Goal: Communication & Community: Answer question/provide support

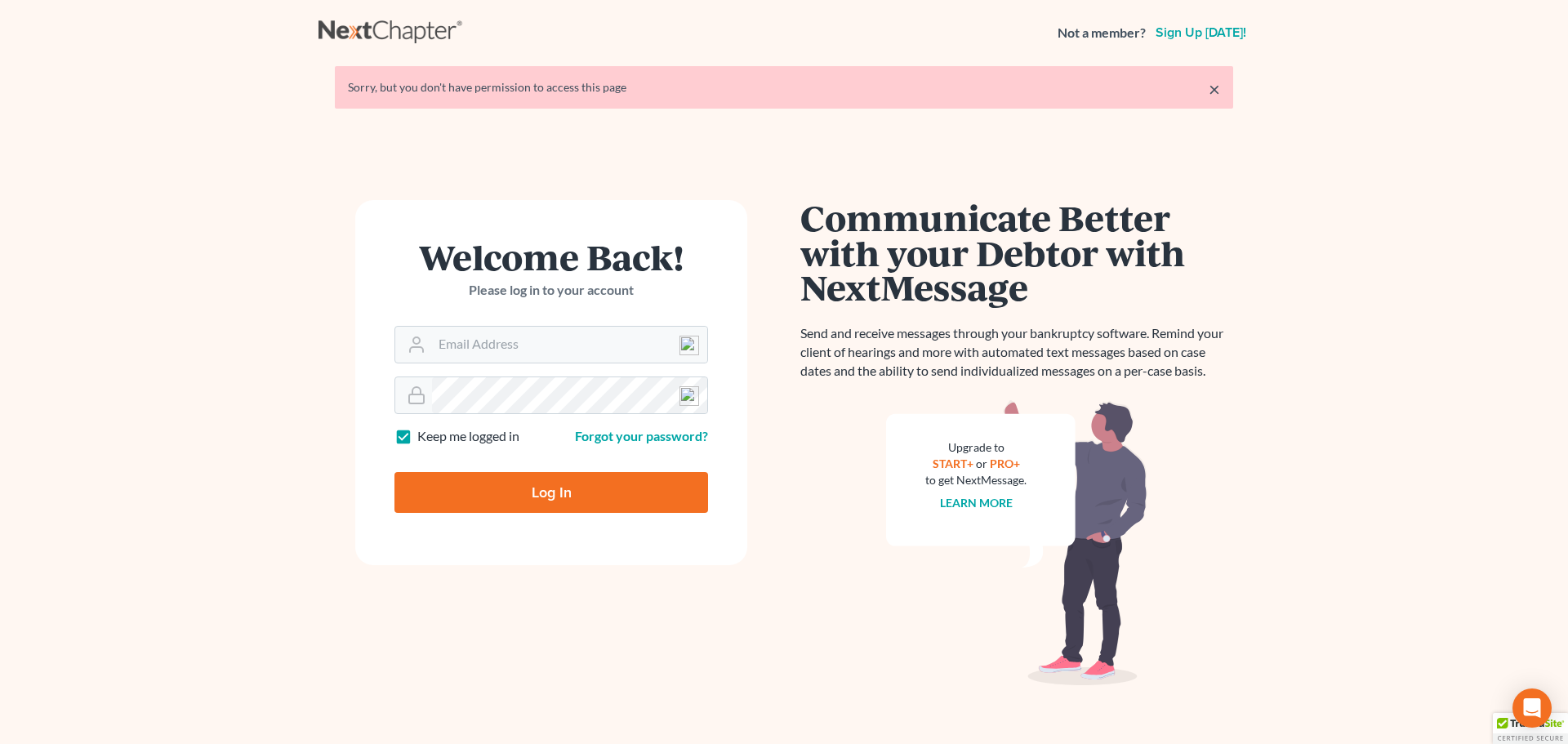
type input "[EMAIL_ADDRESS][DOMAIN_NAME]"
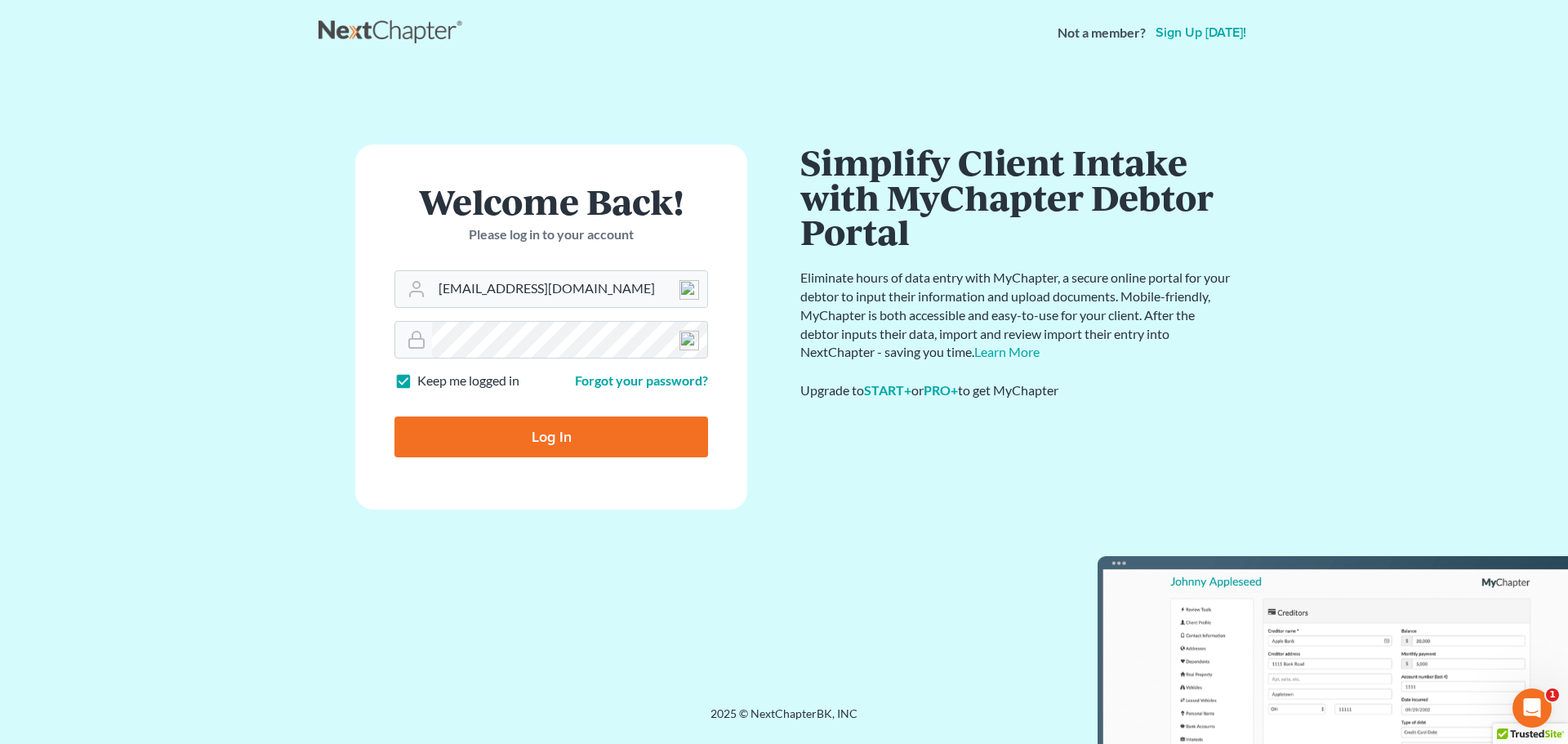
click at [543, 435] on input "Log In" at bounding box center [551, 437] width 313 height 41
type input "Thinking..."
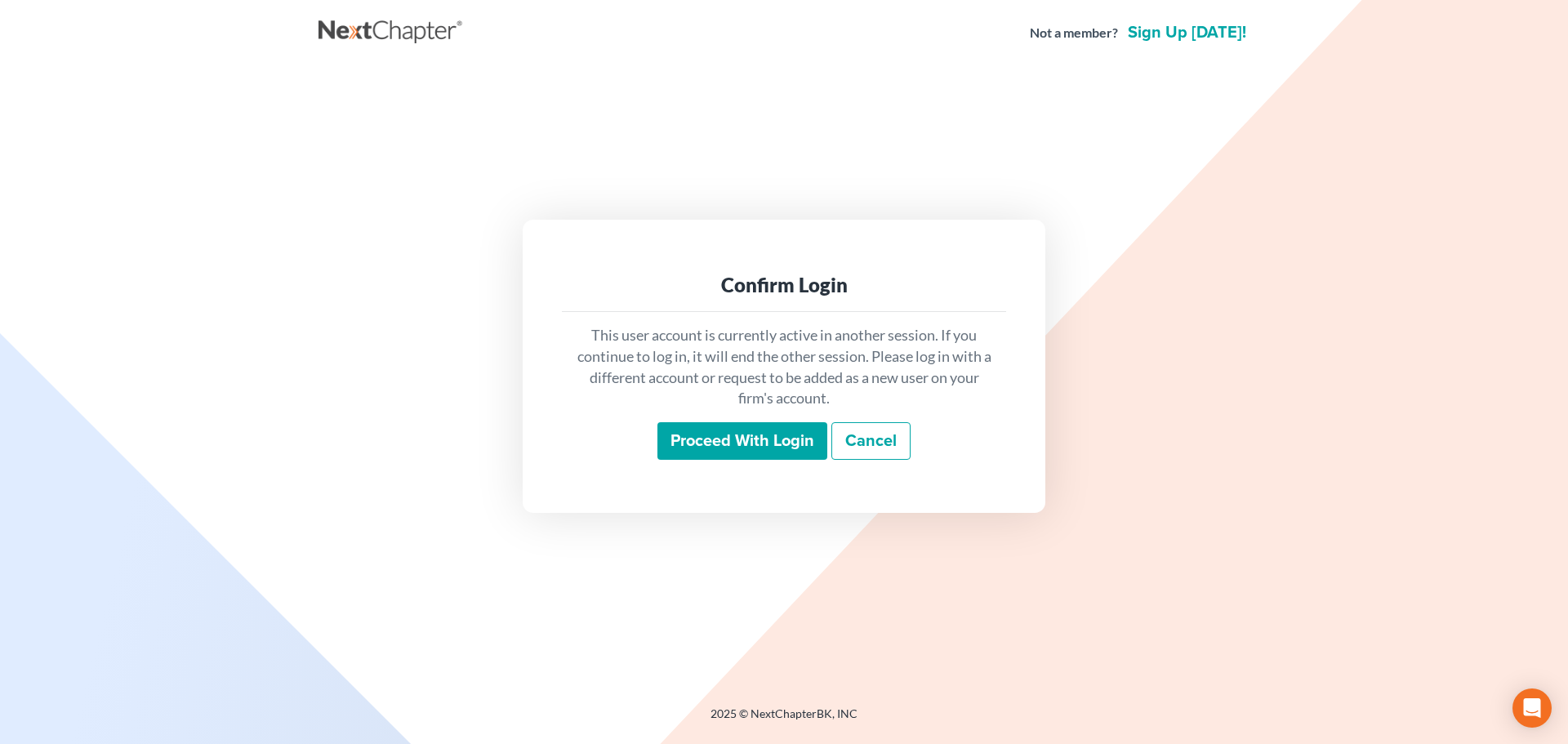
click at [699, 455] on input "Proceed with login" at bounding box center [742, 441] width 170 height 38
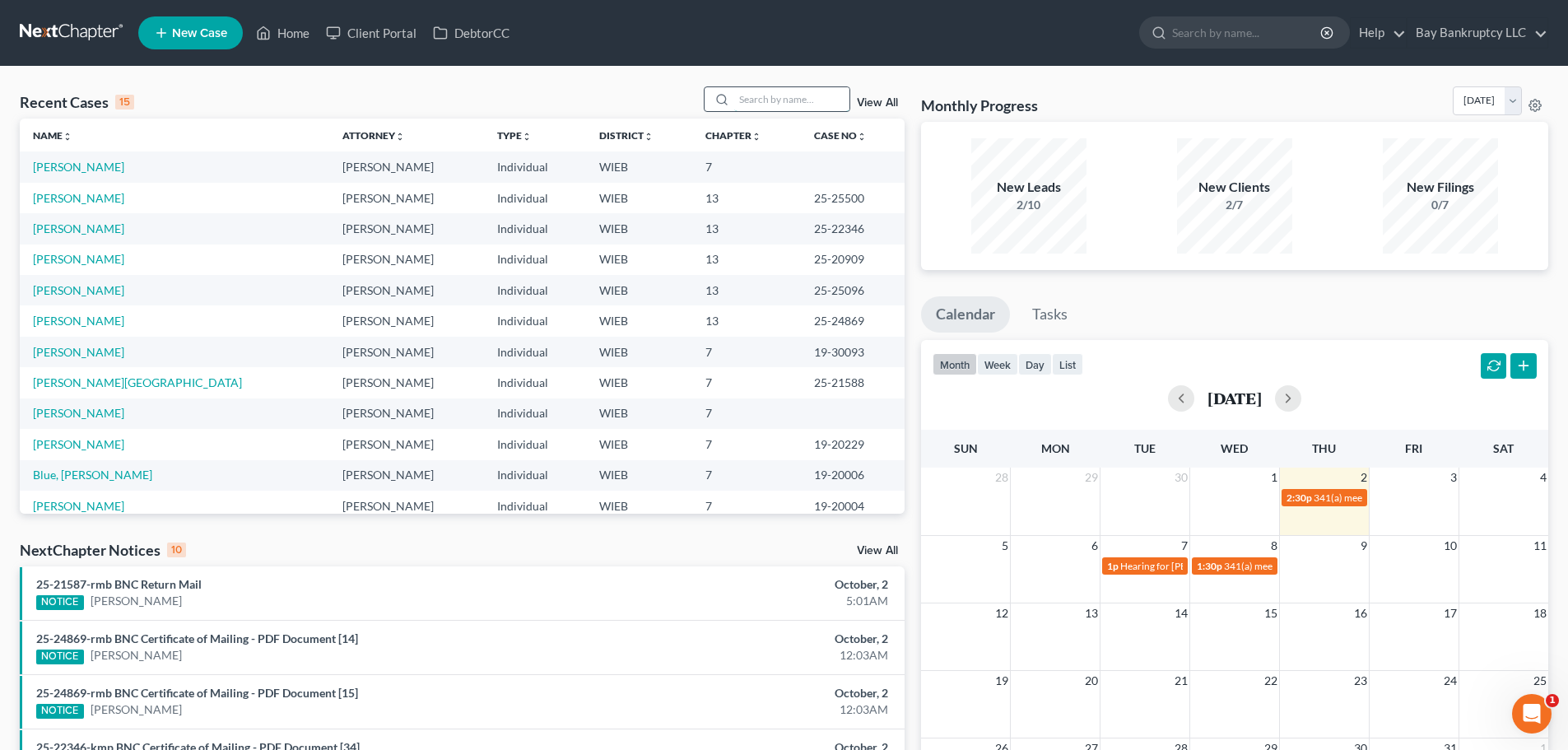
click at [753, 102] on input "search" at bounding box center [792, 100] width 116 height 24
type input "marlon"
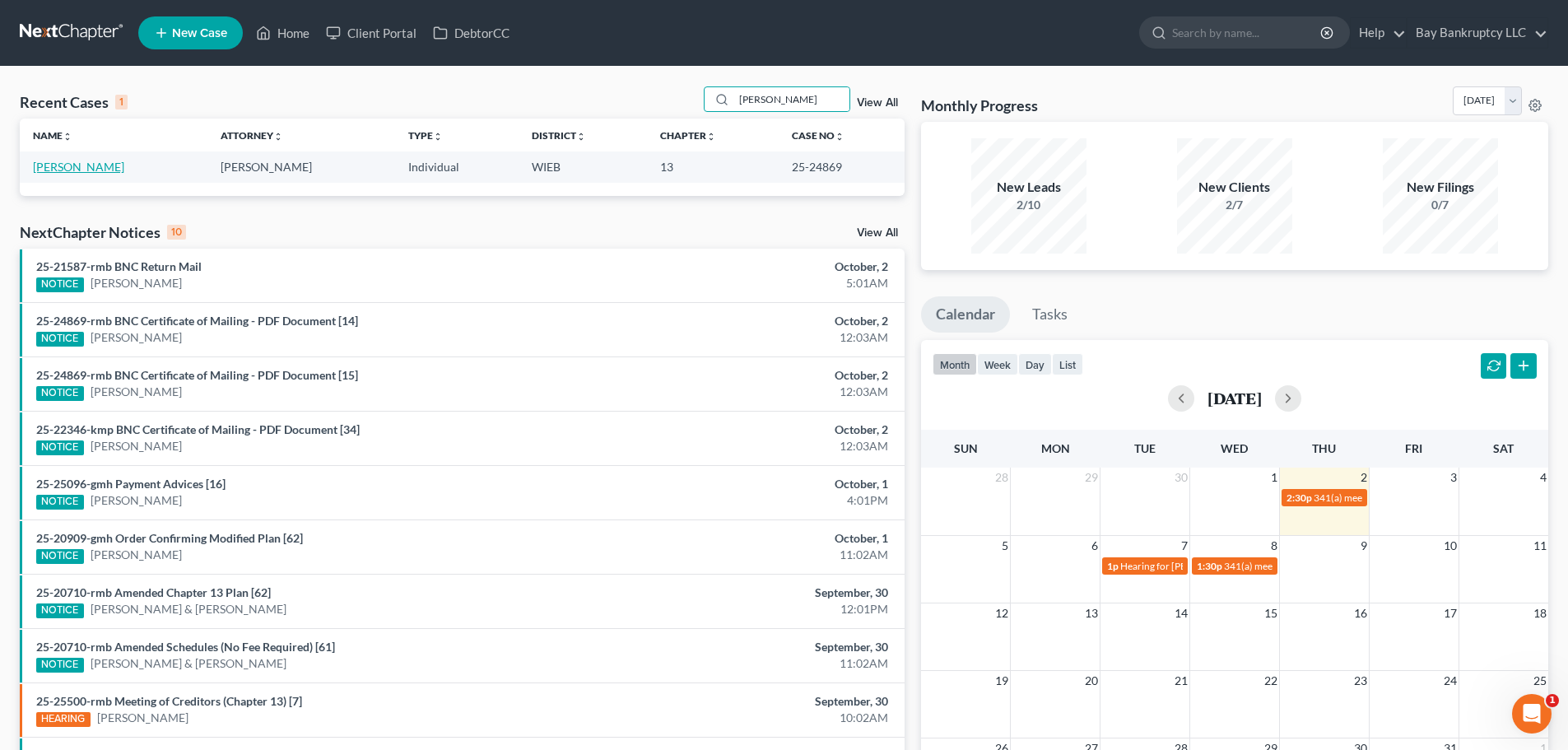
click at [71, 165] on link "Chapman, Marlon" at bounding box center [78, 166] width 91 height 14
select select "2"
select select "0"
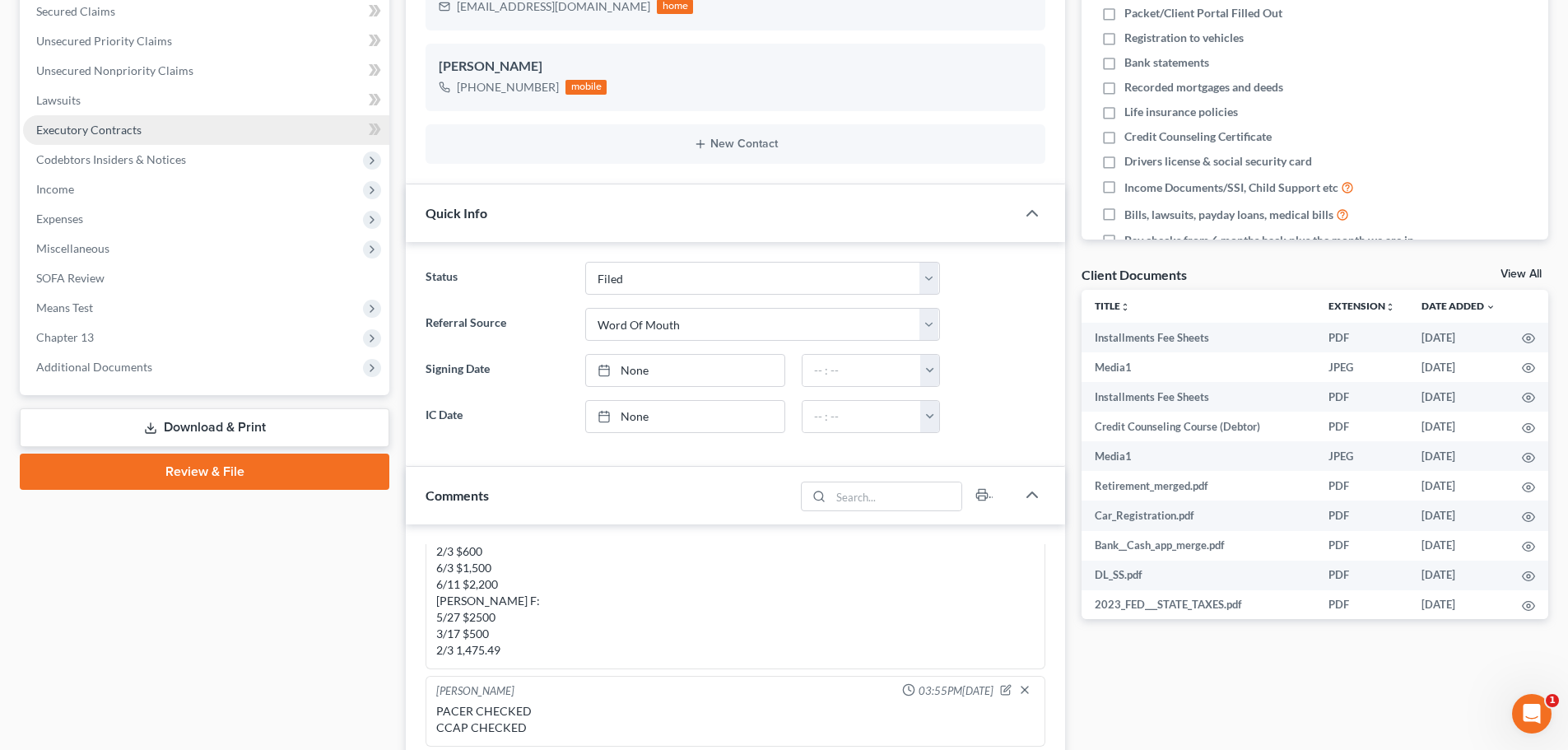
scroll to position [168, 0]
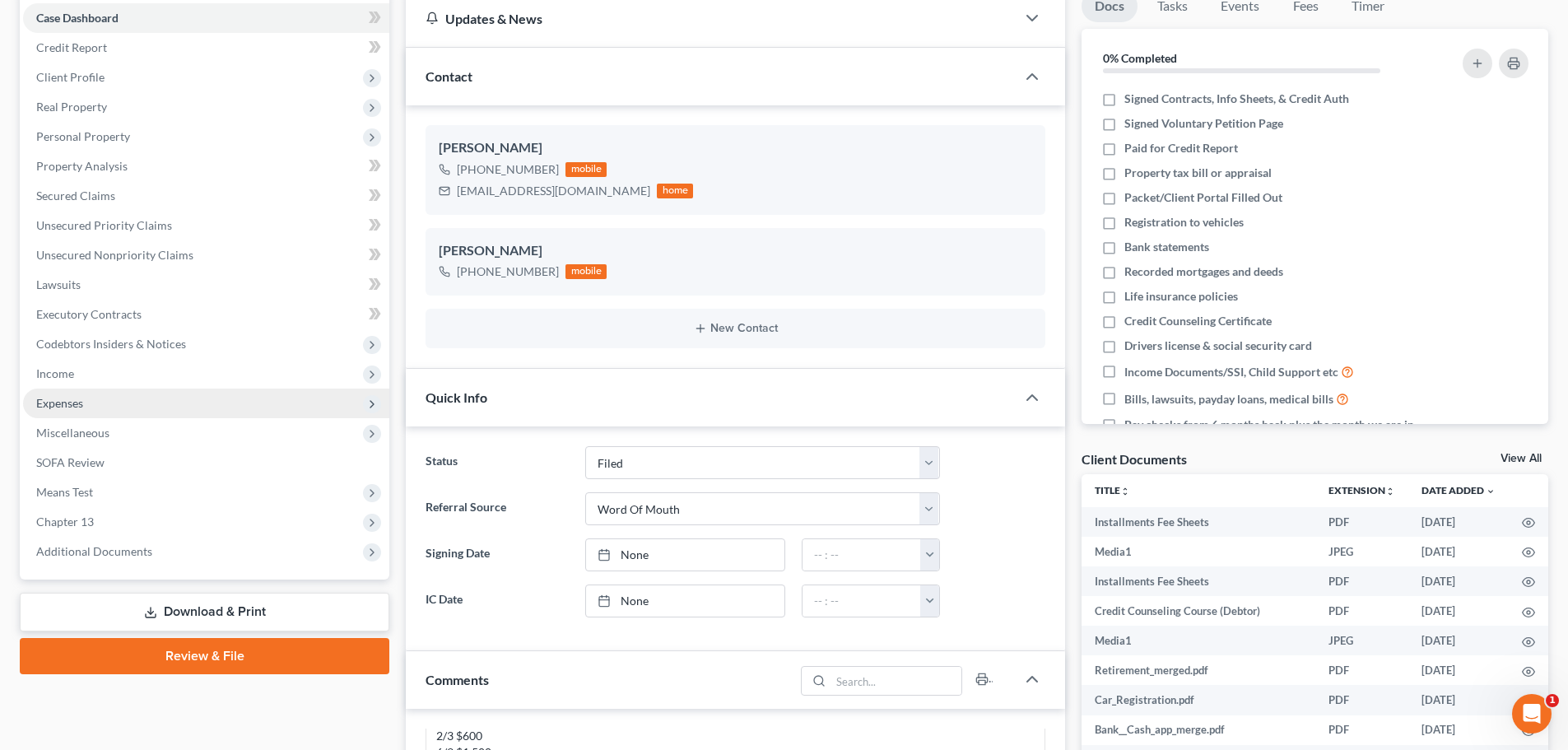
click at [61, 396] on span "Expenses" at bounding box center [60, 402] width 47 height 14
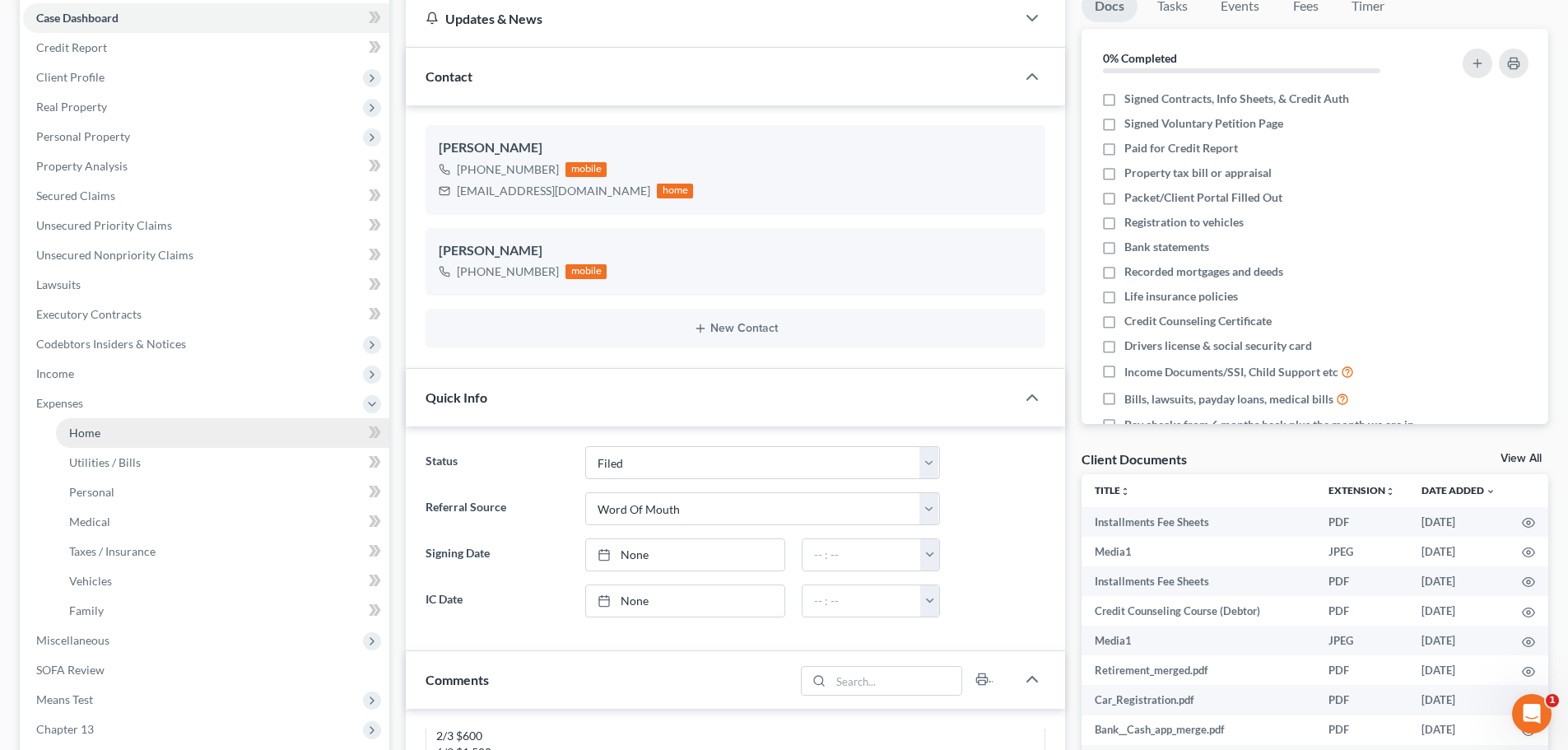
click at [87, 431] on span "Home" at bounding box center [85, 432] width 32 height 14
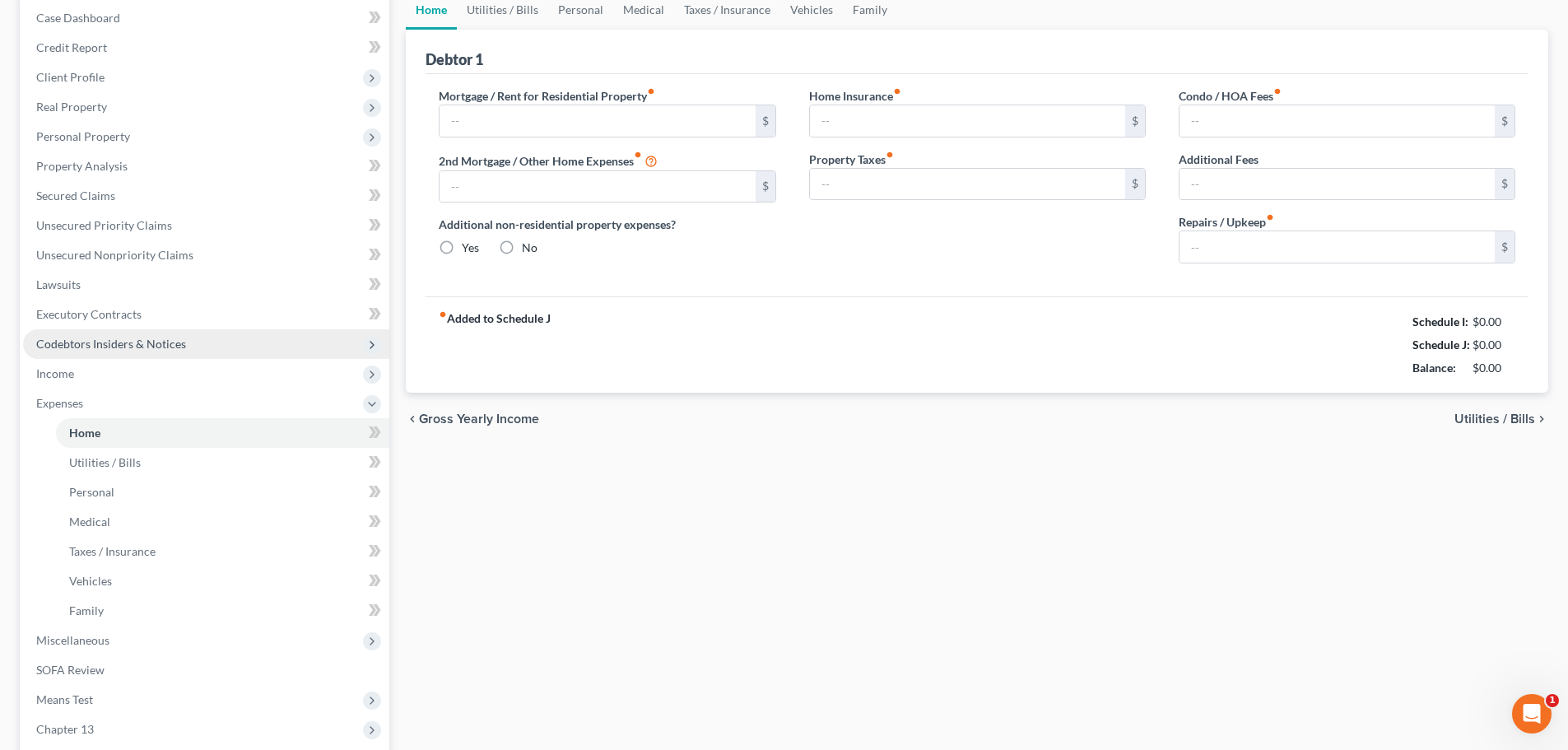
type input "865.00"
type input "0.00"
radio input "true"
type input "55.00"
type input "0.00"
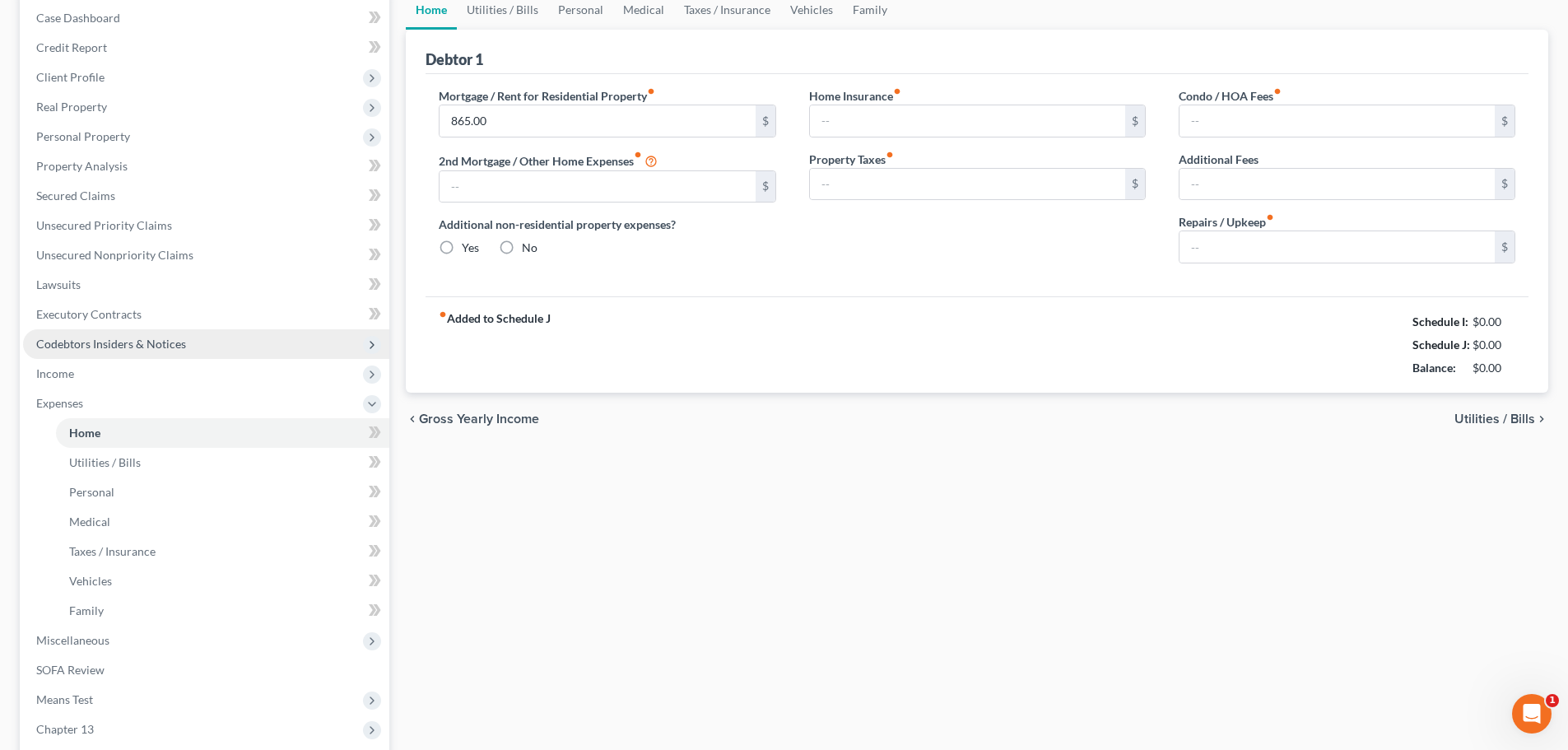
type input "0.00"
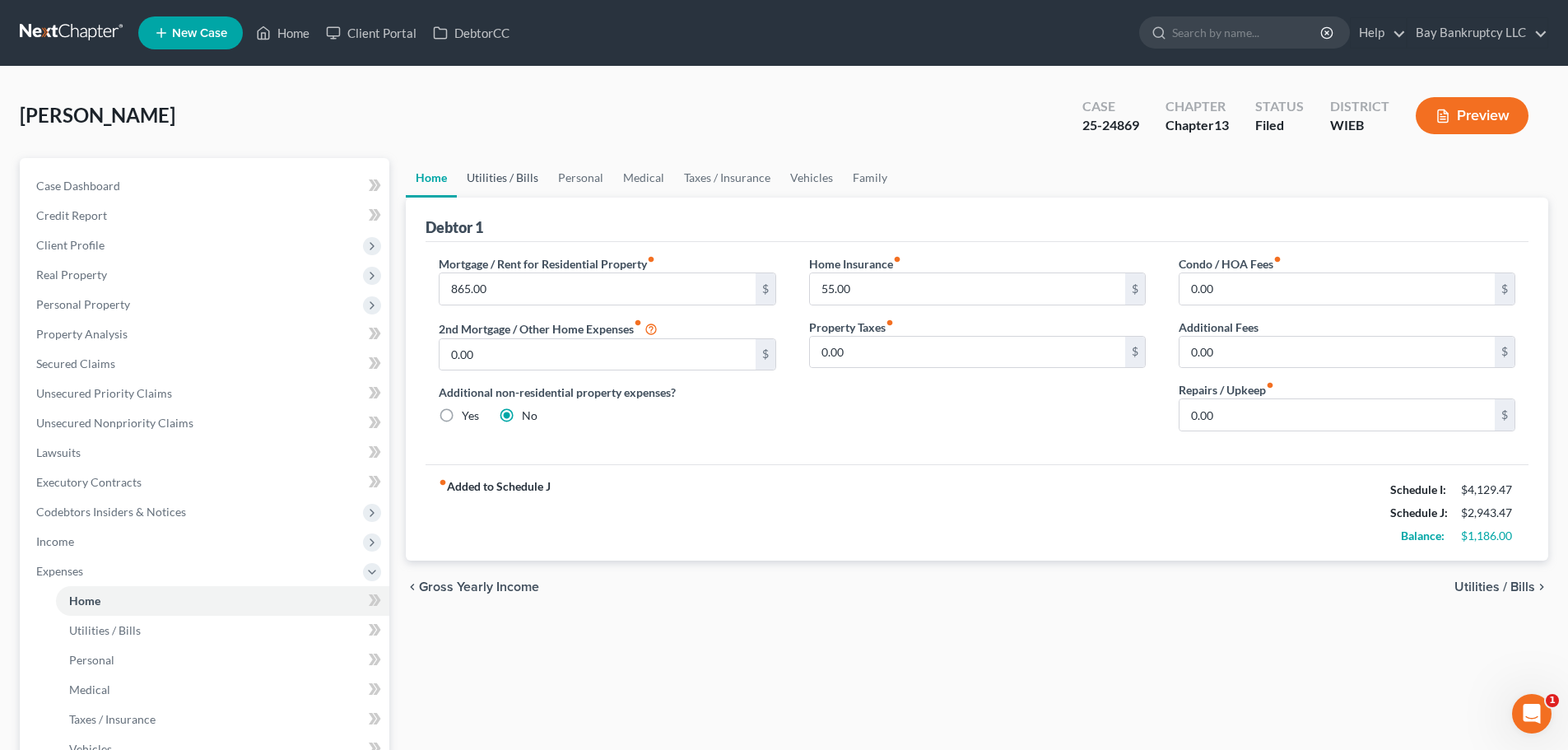
click at [503, 176] on link "Utilities / Bills" at bounding box center [502, 178] width 91 height 39
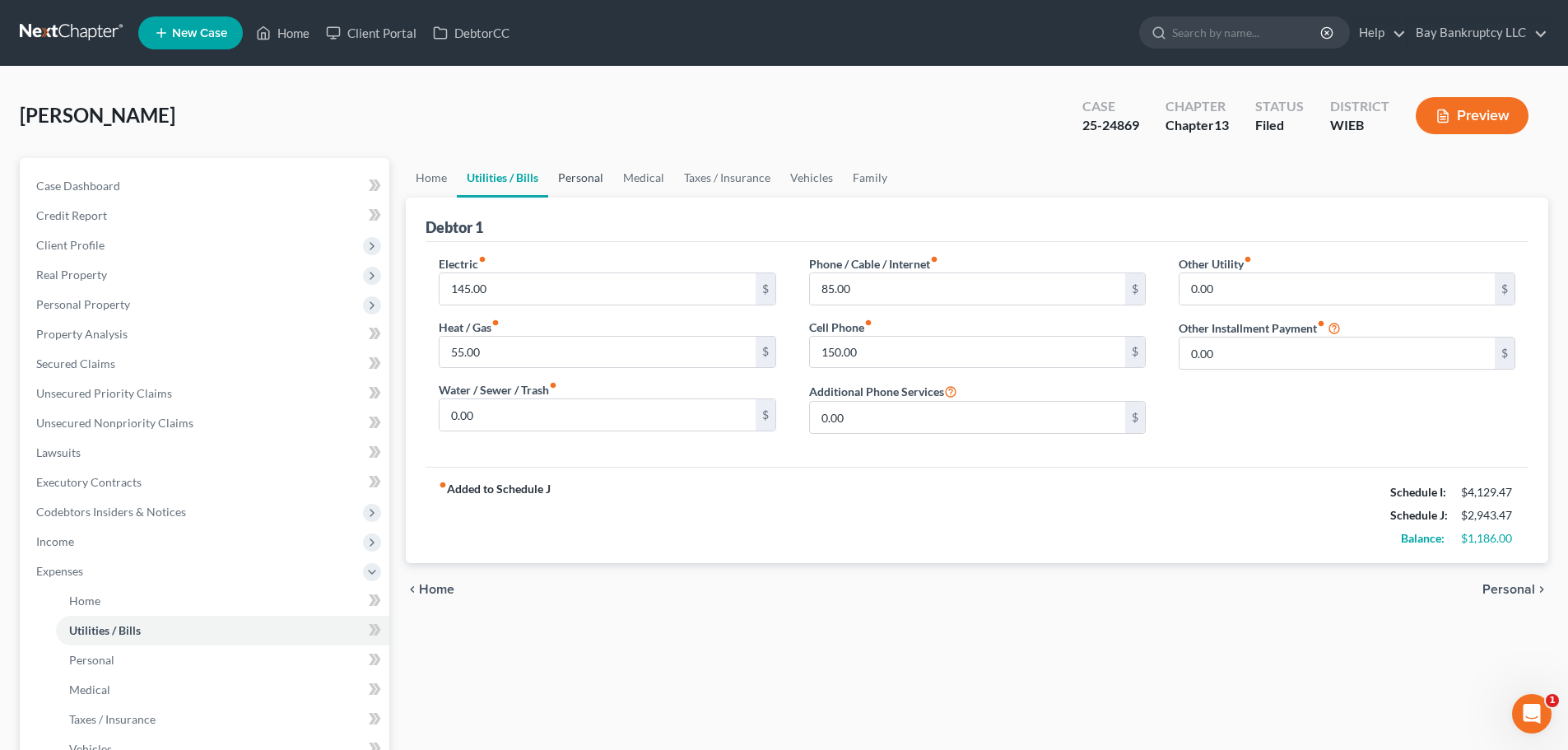
click at [570, 167] on link "Personal" at bounding box center [581, 178] width 65 height 39
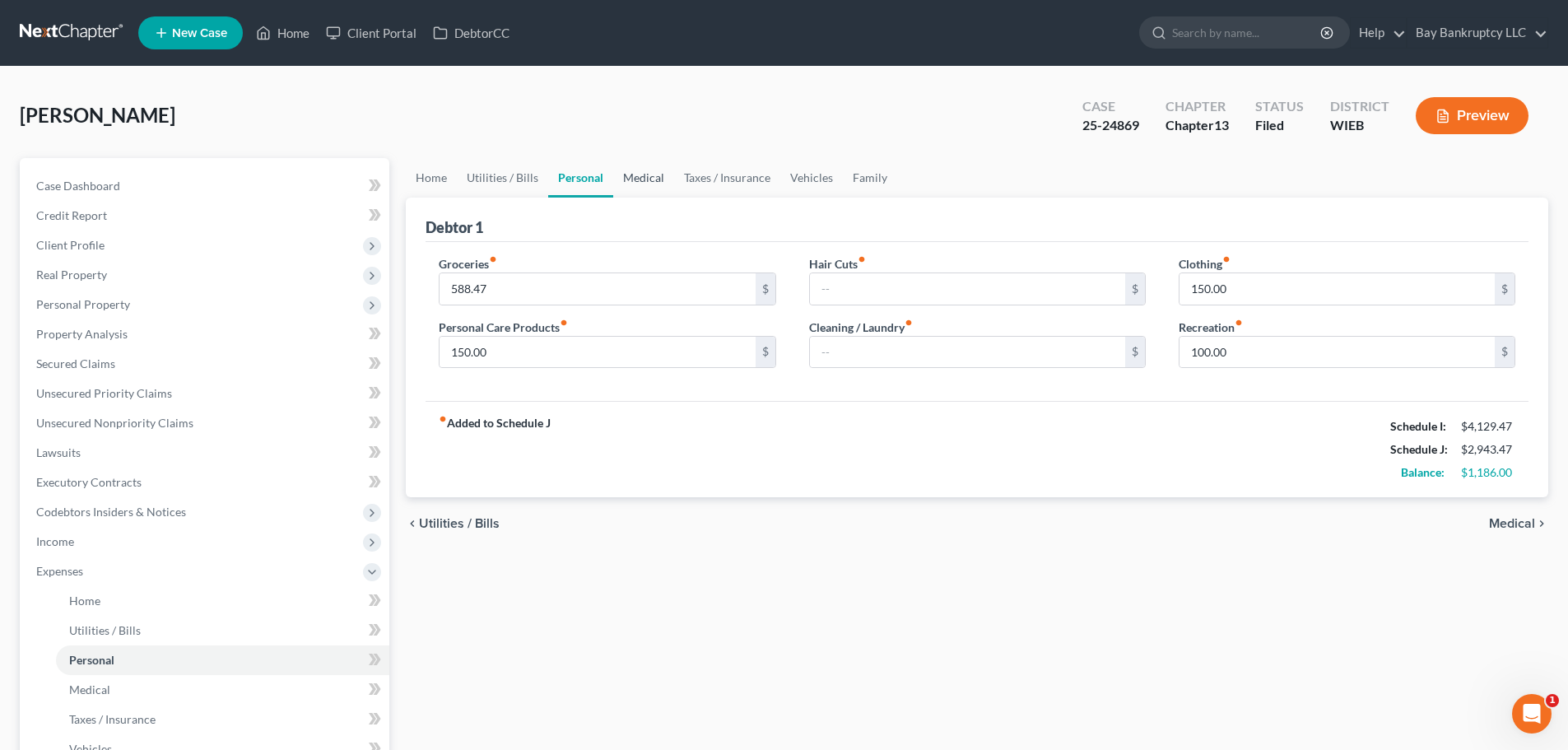
click at [642, 171] on link "Medical" at bounding box center [643, 178] width 61 height 39
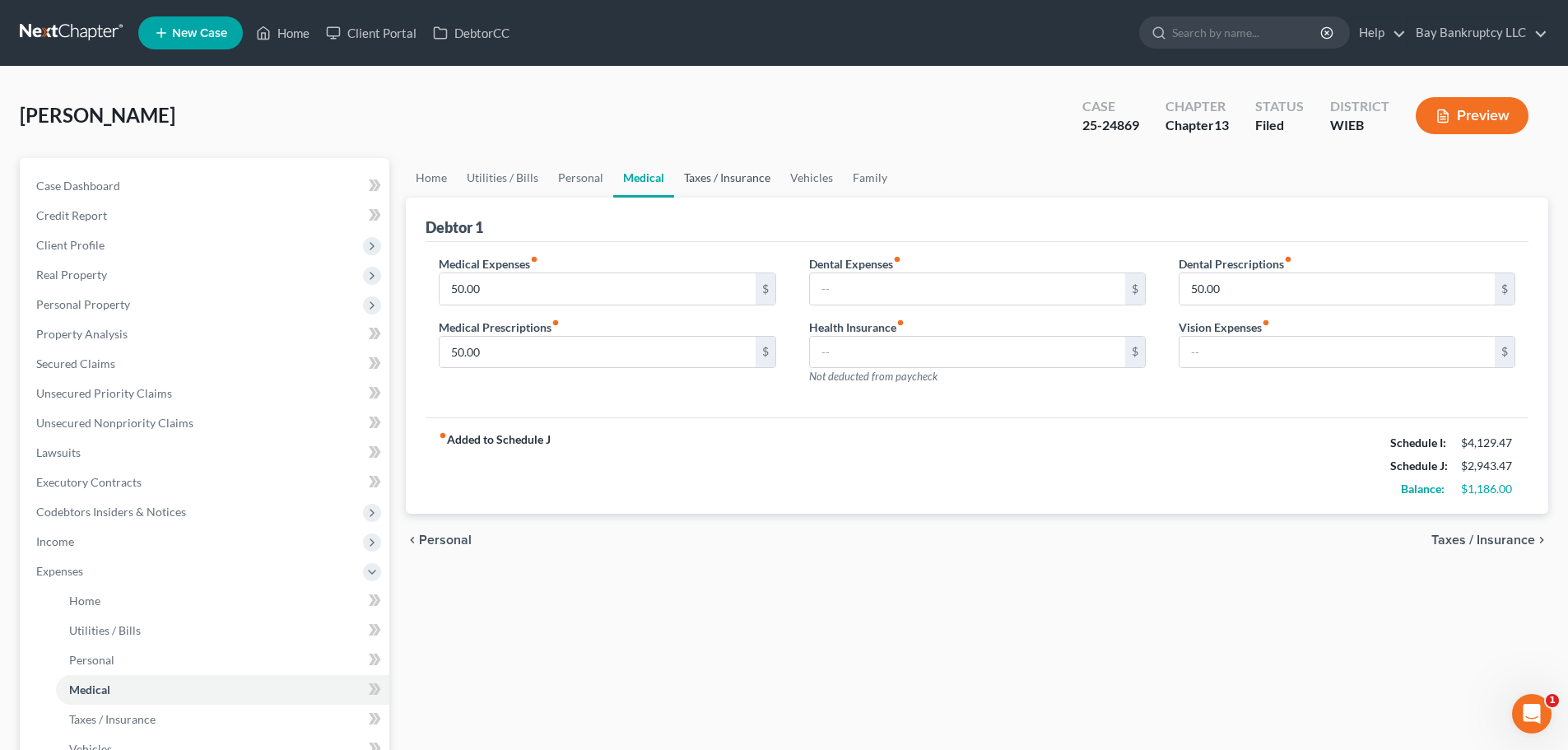
click at [718, 177] on link "Taxes / Insurance" at bounding box center [728, 178] width 106 height 39
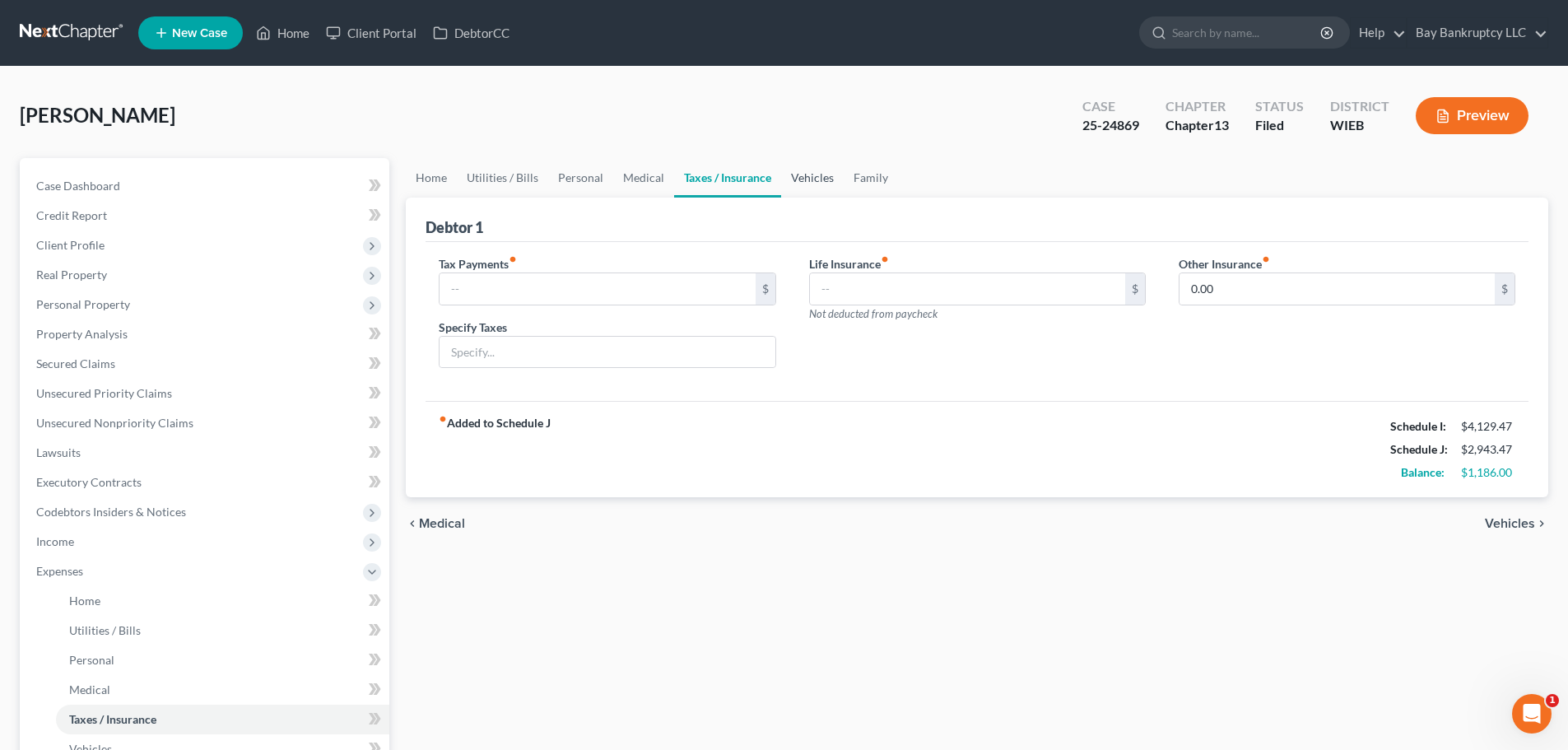
click at [788, 179] on link "Vehicles" at bounding box center [812, 178] width 62 height 39
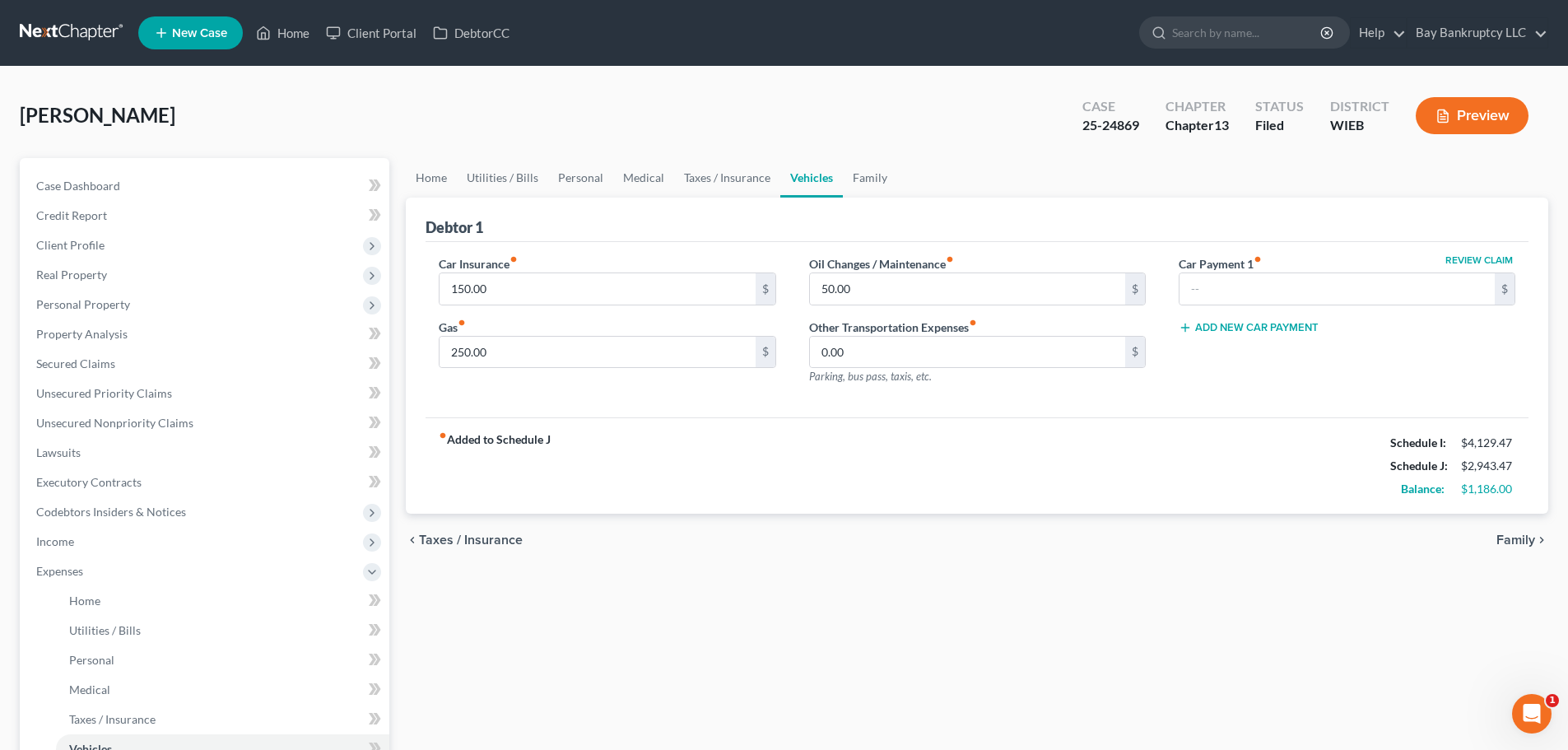
click at [788, 178] on link "Vehicles" at bounding box center [811, 178] width 62 height 39
click at [863, 169] on link "Family" at bounding box center [870, 178] width 54 height 39
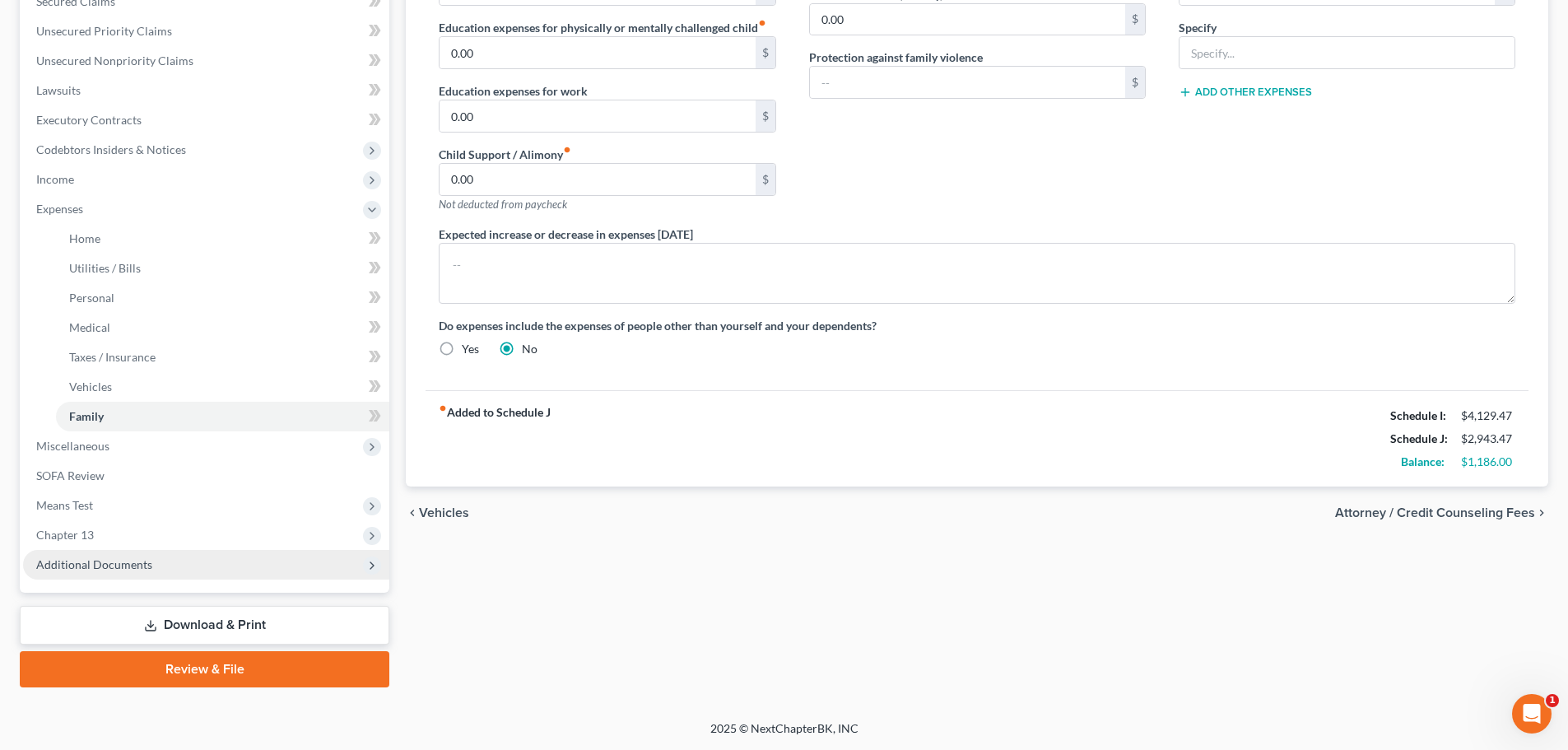
click at [118, 569] on span "Additional Documents" at bounding box center [94, 564] width 116 height 14
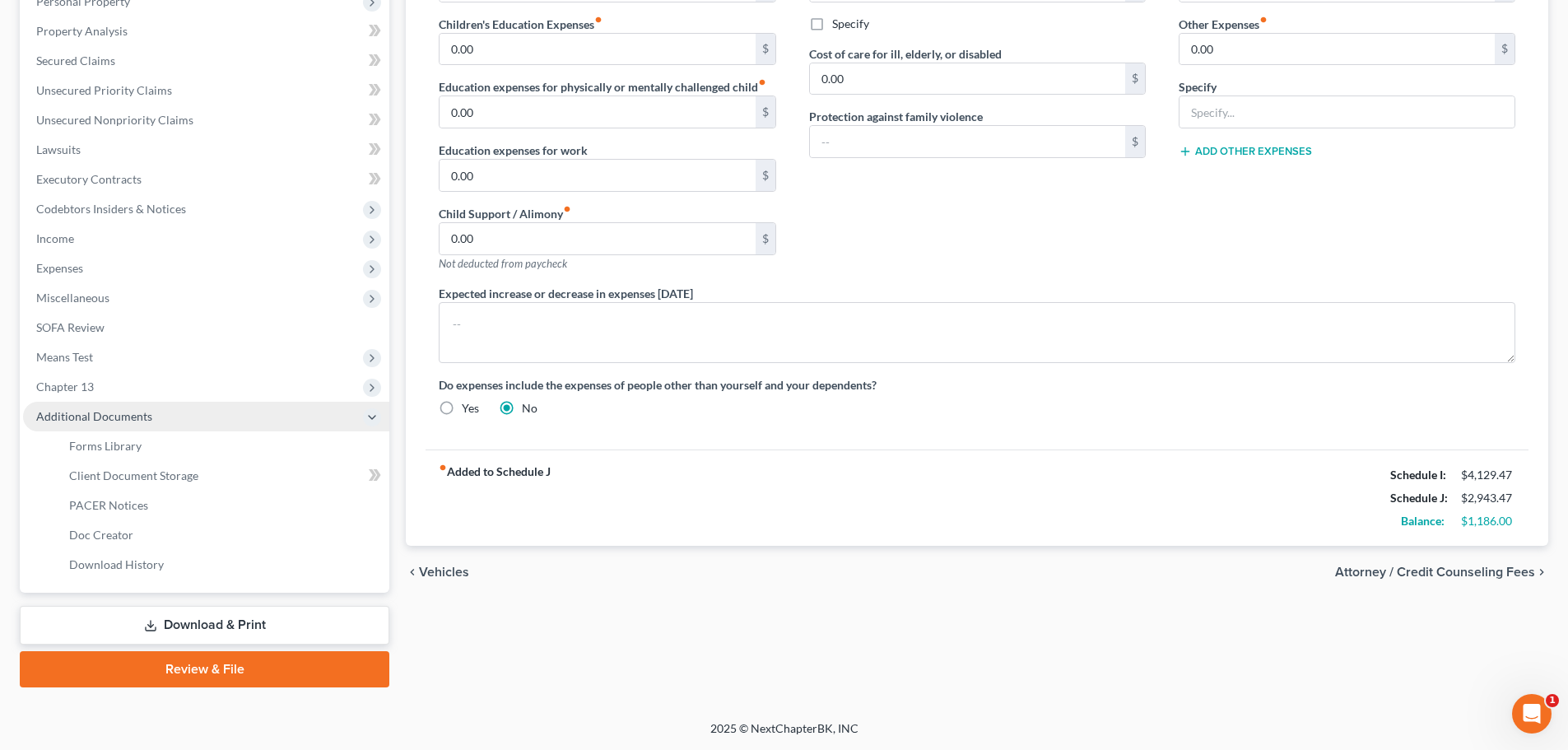
scroll to position [303, 0]
click at [130, 510] on span "PACER Notices" at bounding box center [108, 505] width 79 height 14
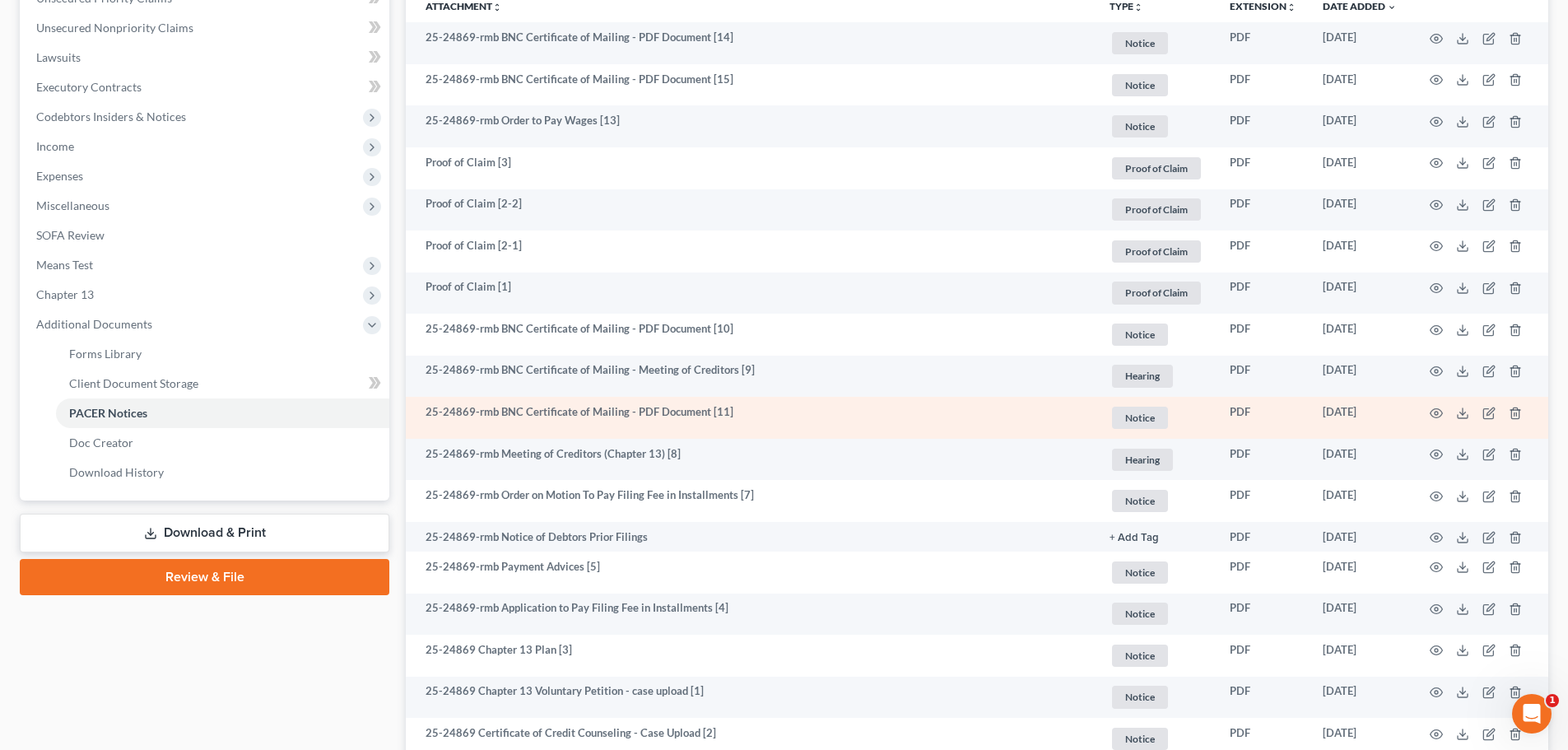
scroll to position [412, 0]
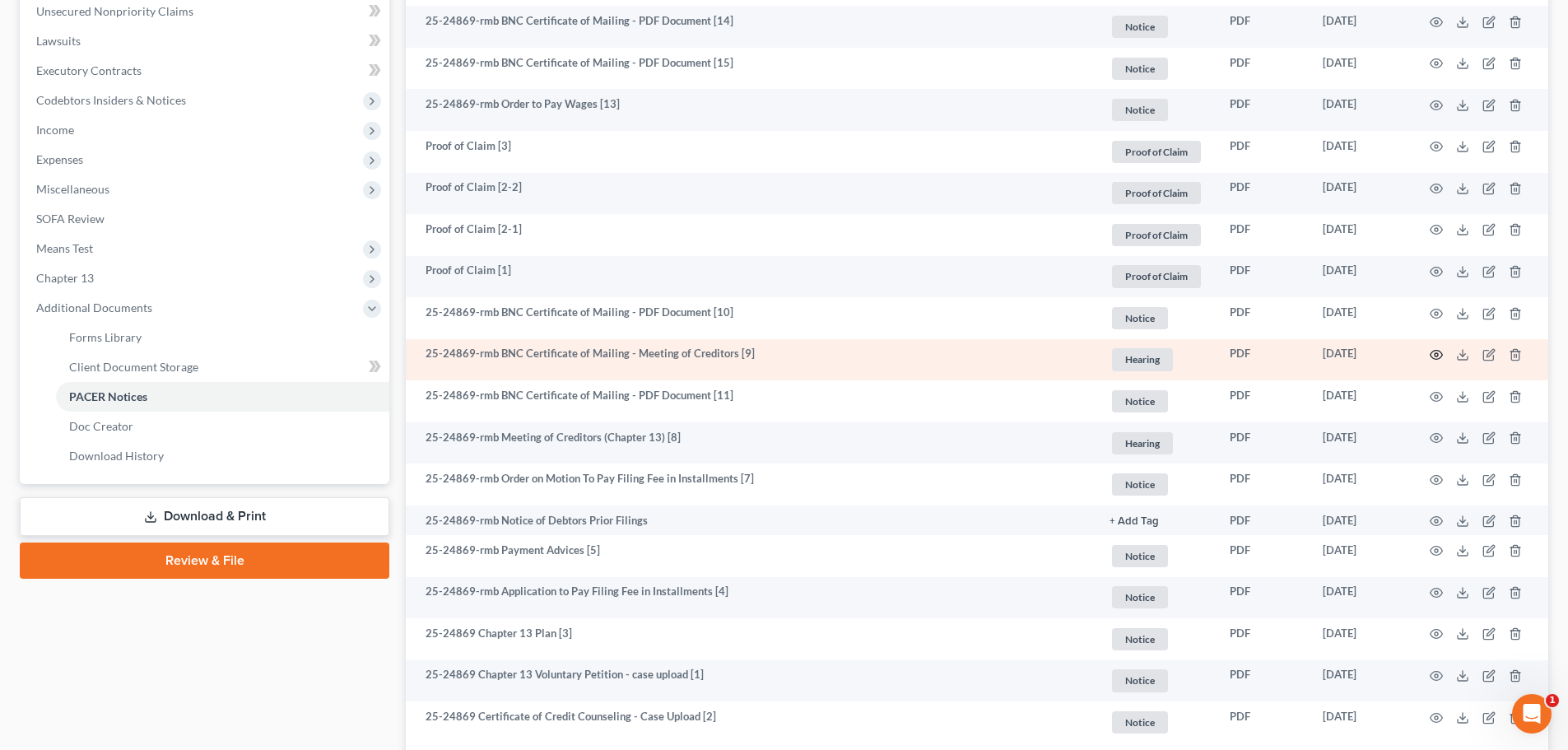
click at [1438, 353] on icon "button" at bounding box center [1437, 355] width 13 height 13
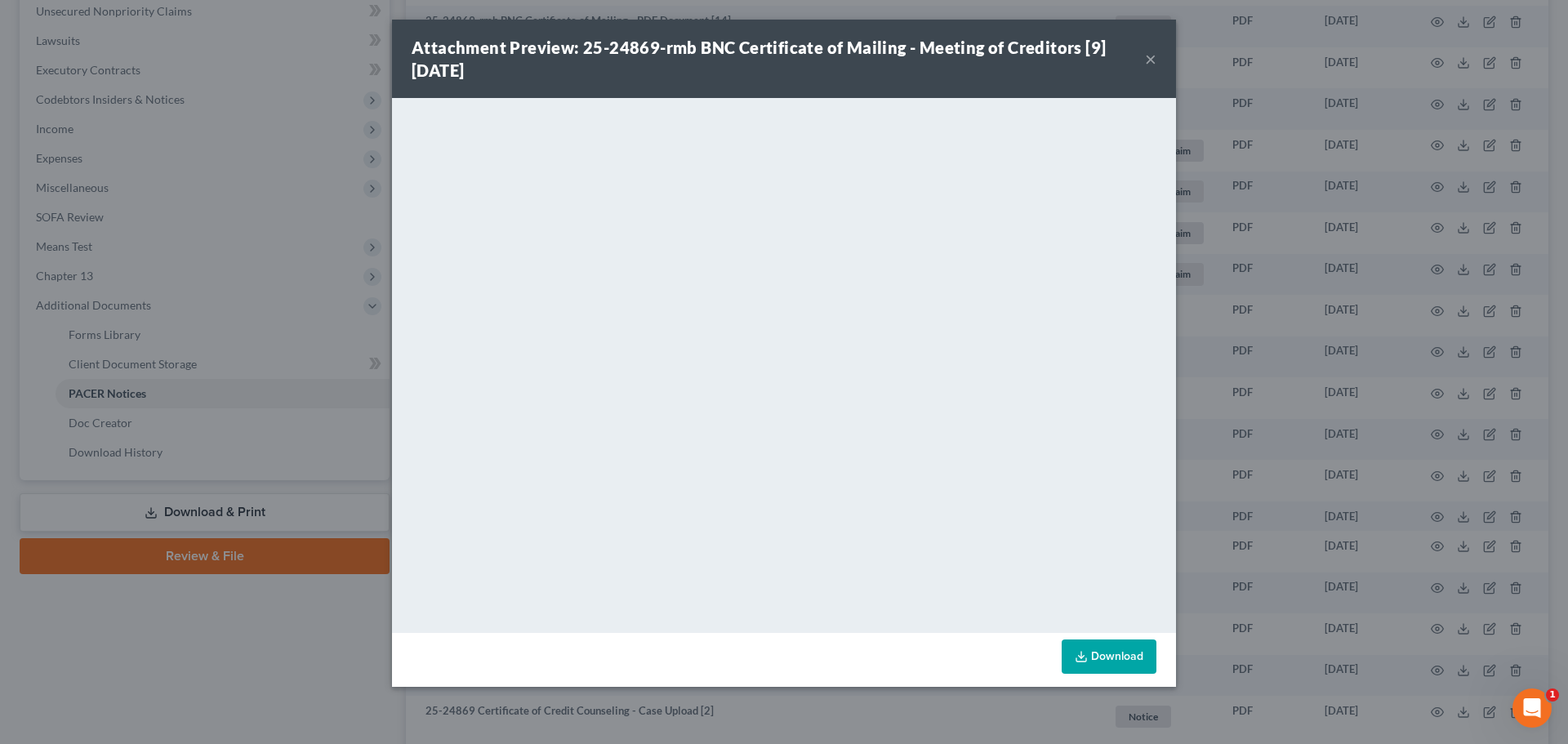
click at [1146, 61] on button "×" at bounding box center [1150, 58] width 11 height 19
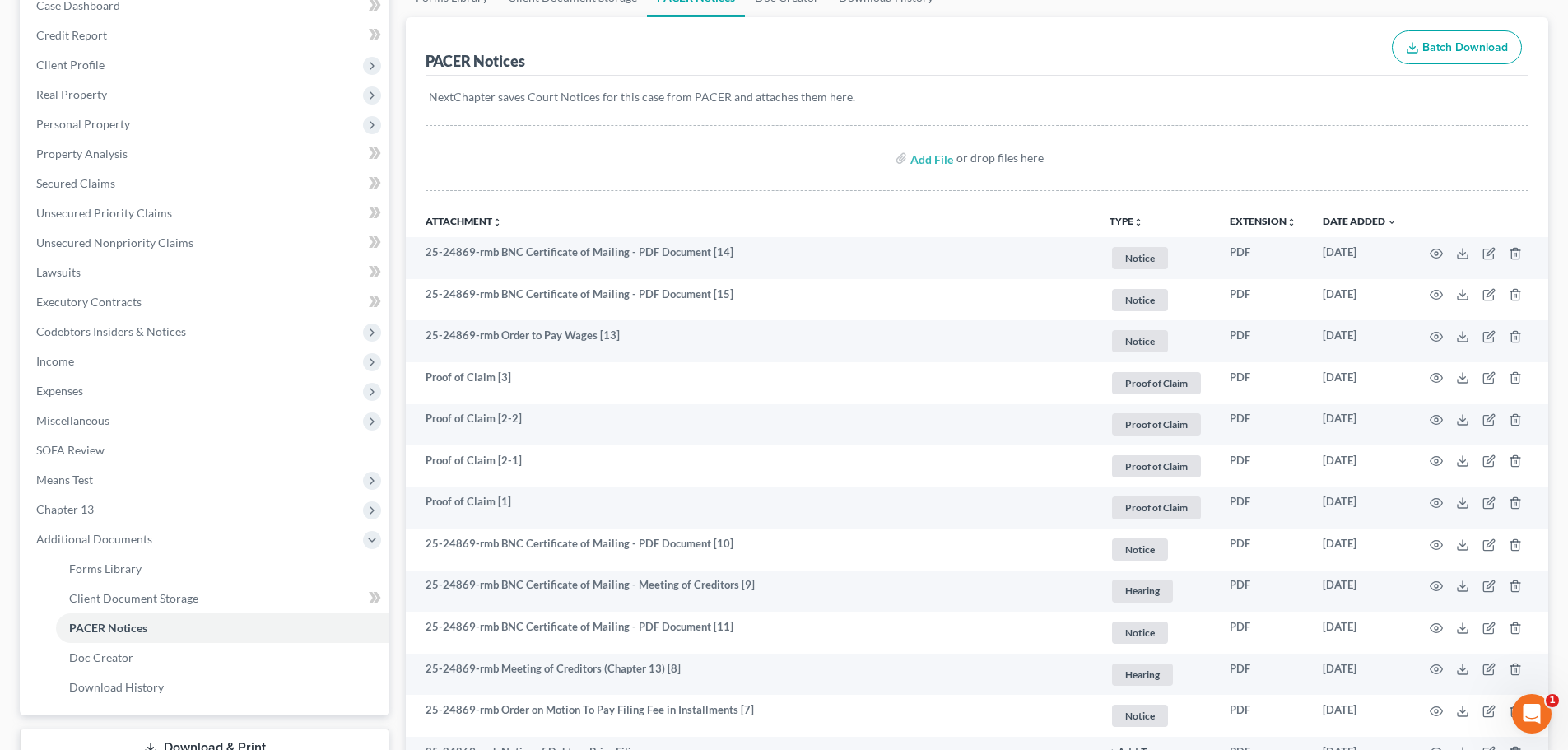
scroll to position [279, 0]
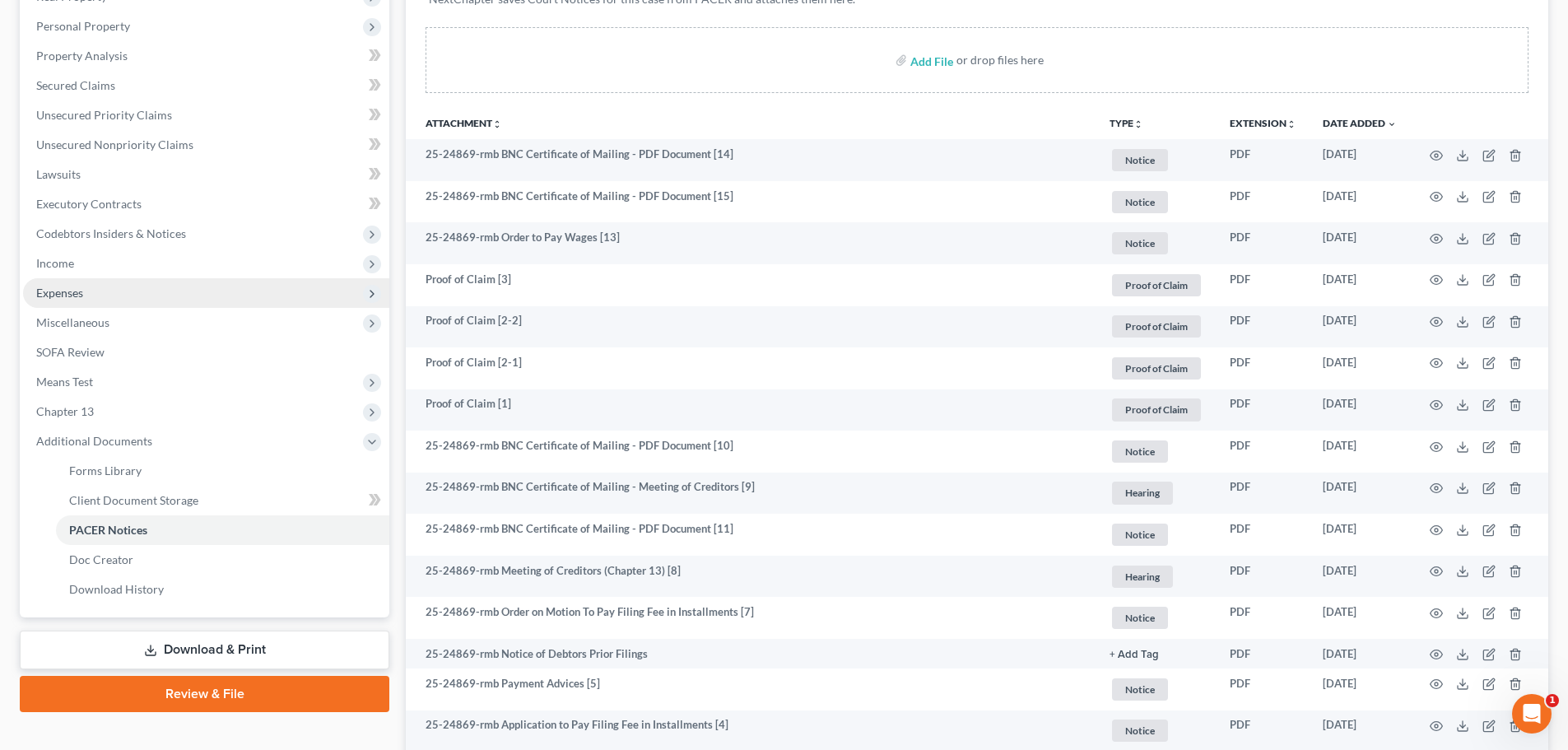
click at [69, 300] on span "Expenses" at bounding box center [206, 293] width 366 height 30
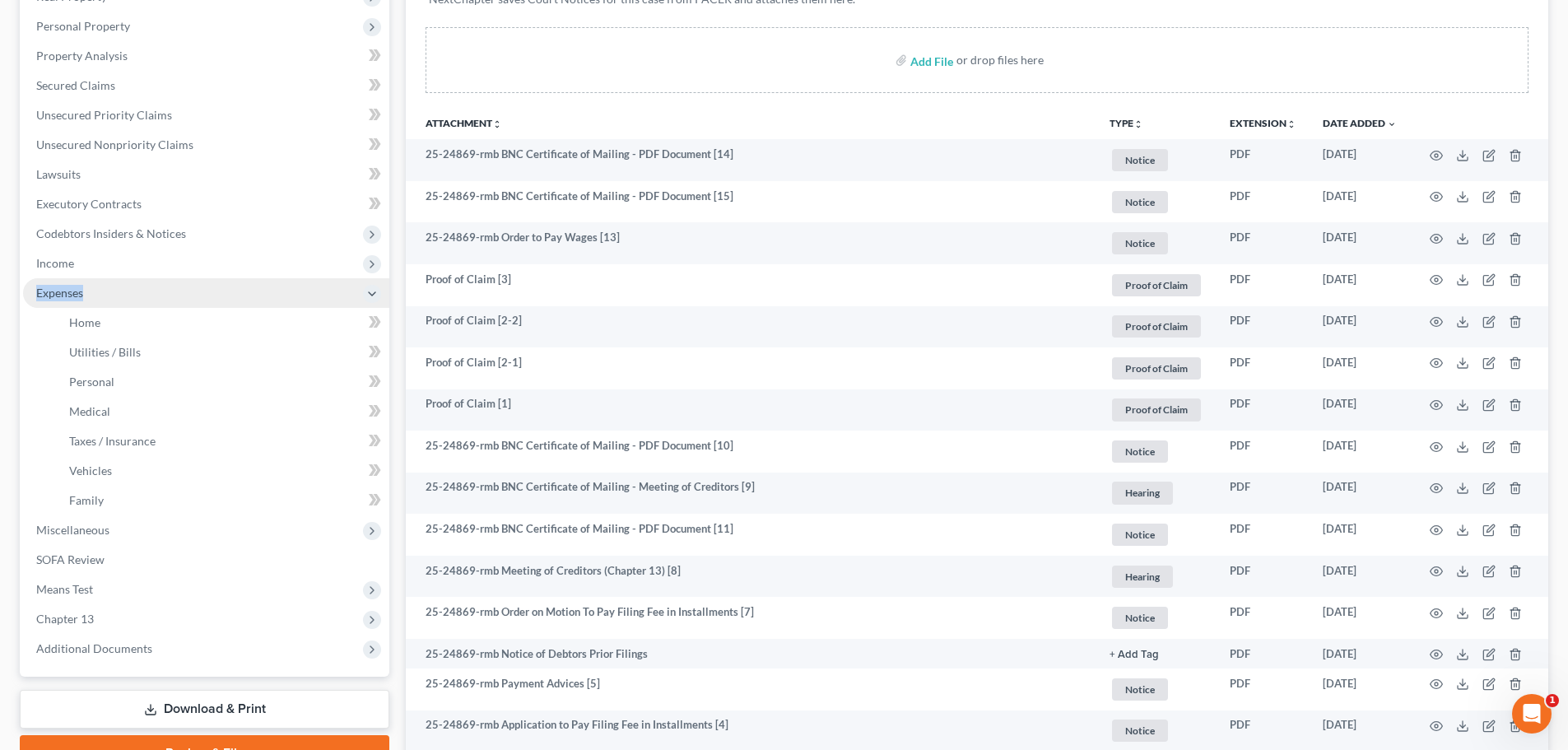
click at [69, 300] on span "Expenses" at bounding box center [206, 293] width 366 height 30
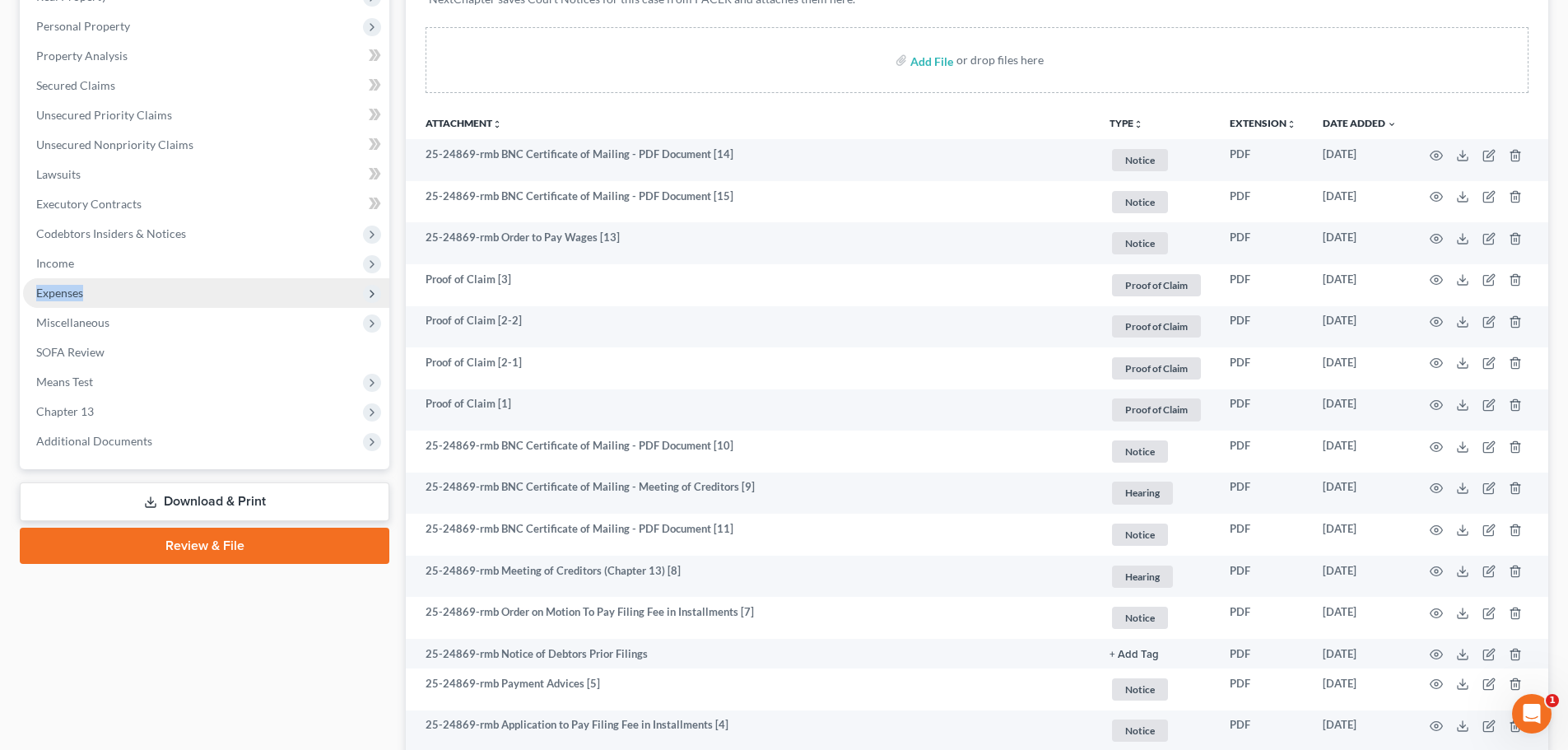
click at [69, 289] on span "Expenses" at bounding box center [60, 293] width 47 height 14
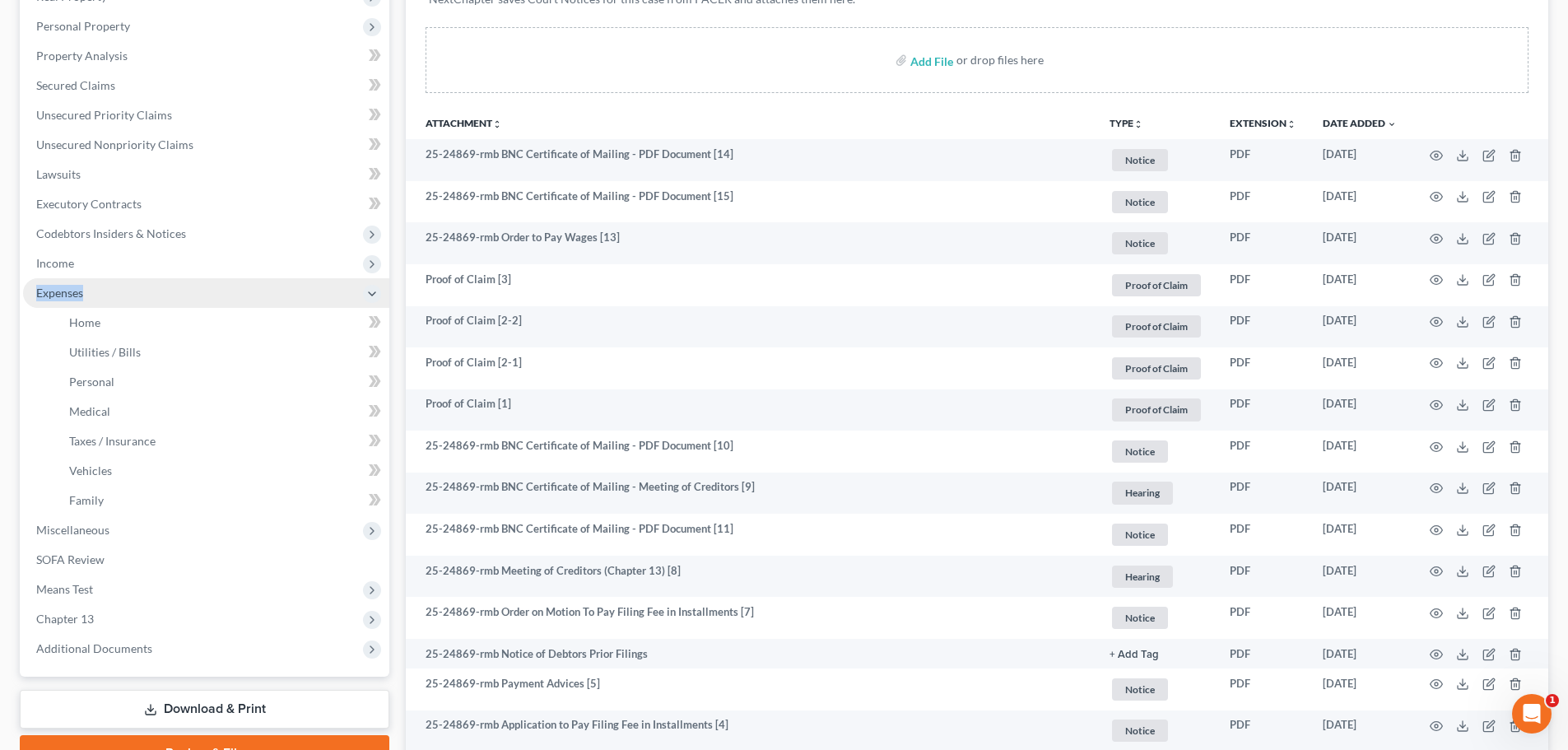
click at [69, 289] on span "Expenses" at bounding box center [60, 293] width 47 height 14
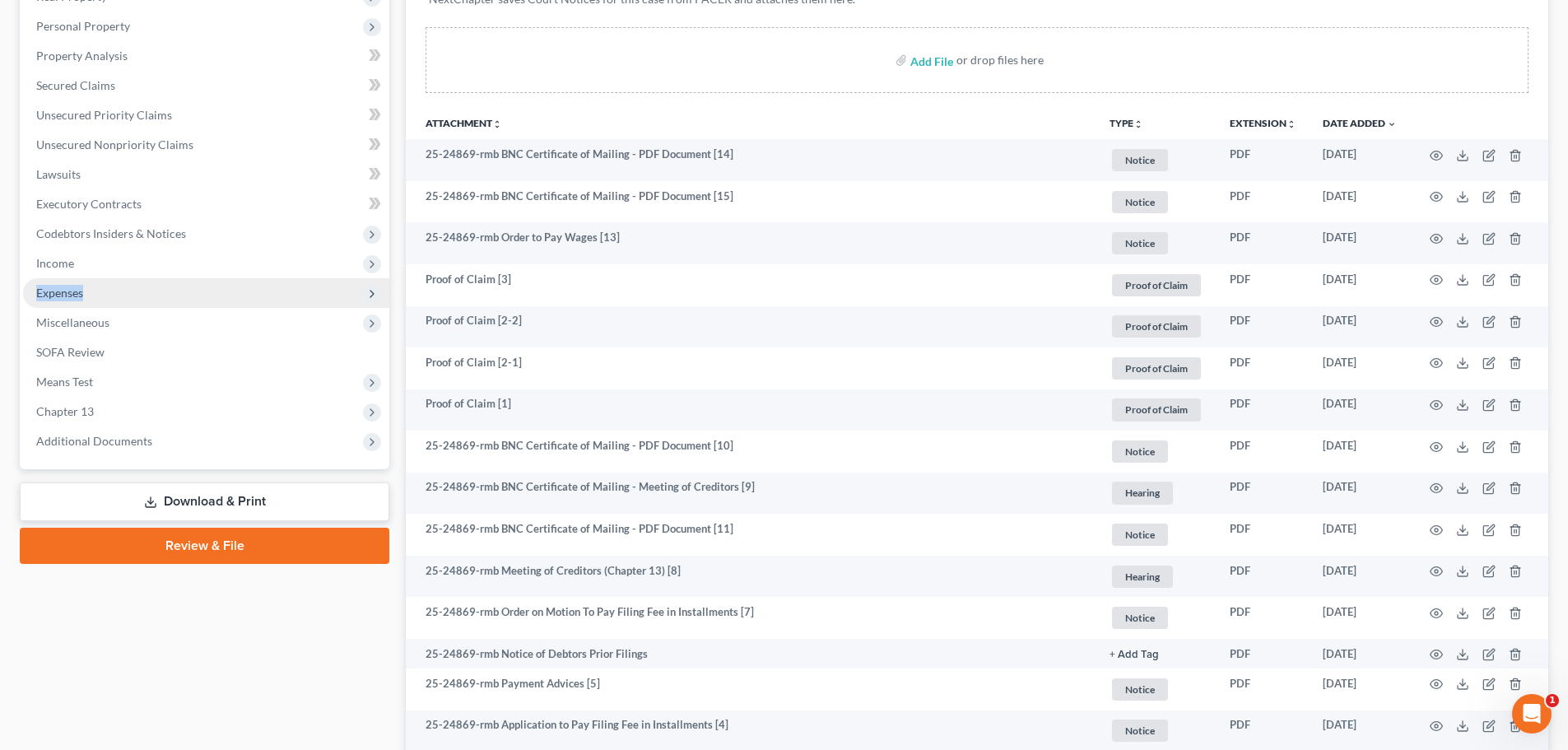
click at [73, 288] on span "Expenses" at bounding box center [60, 293] width 47 height 14
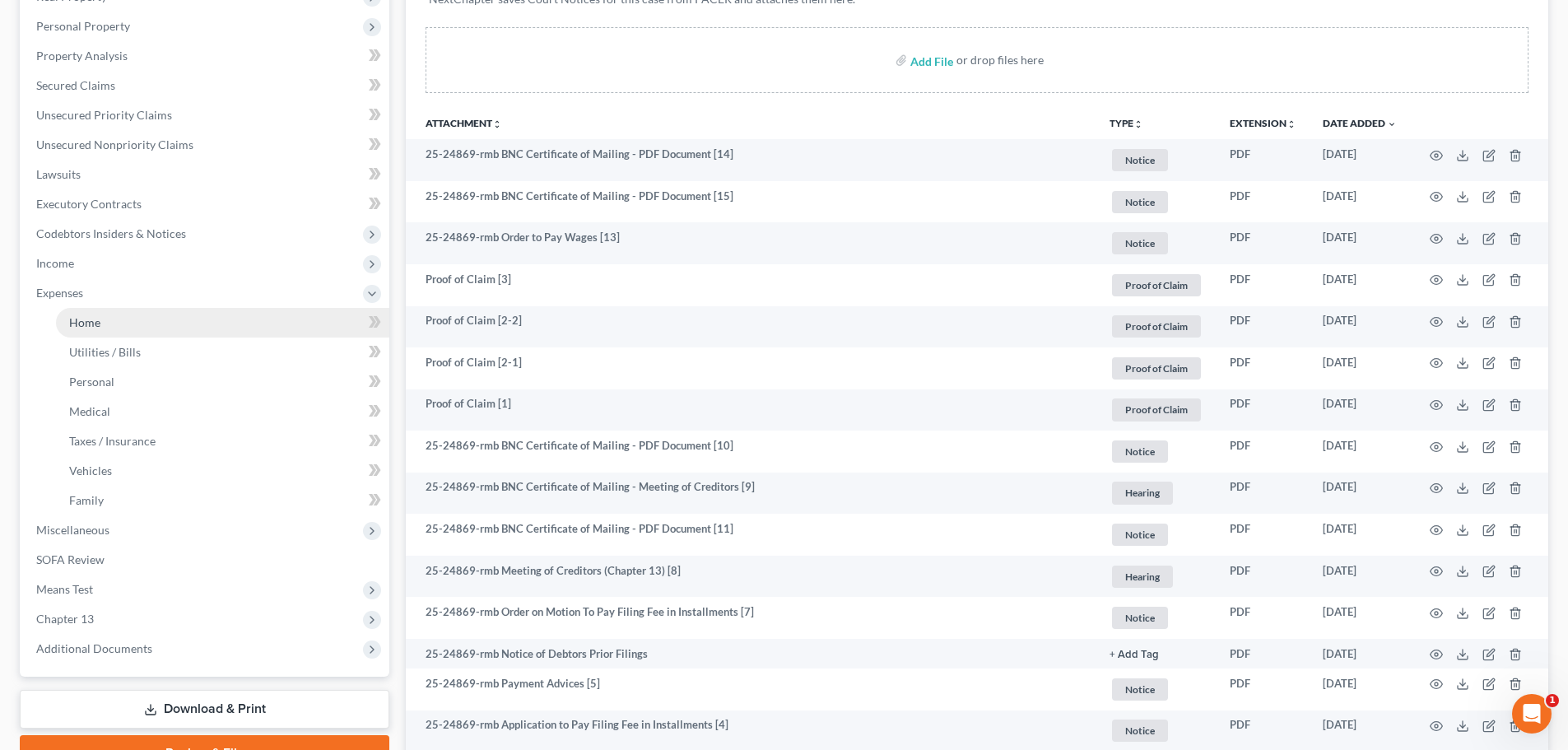
click at [90, 315] on span "Home" at bounding box center [85, 321] width 32 height 14
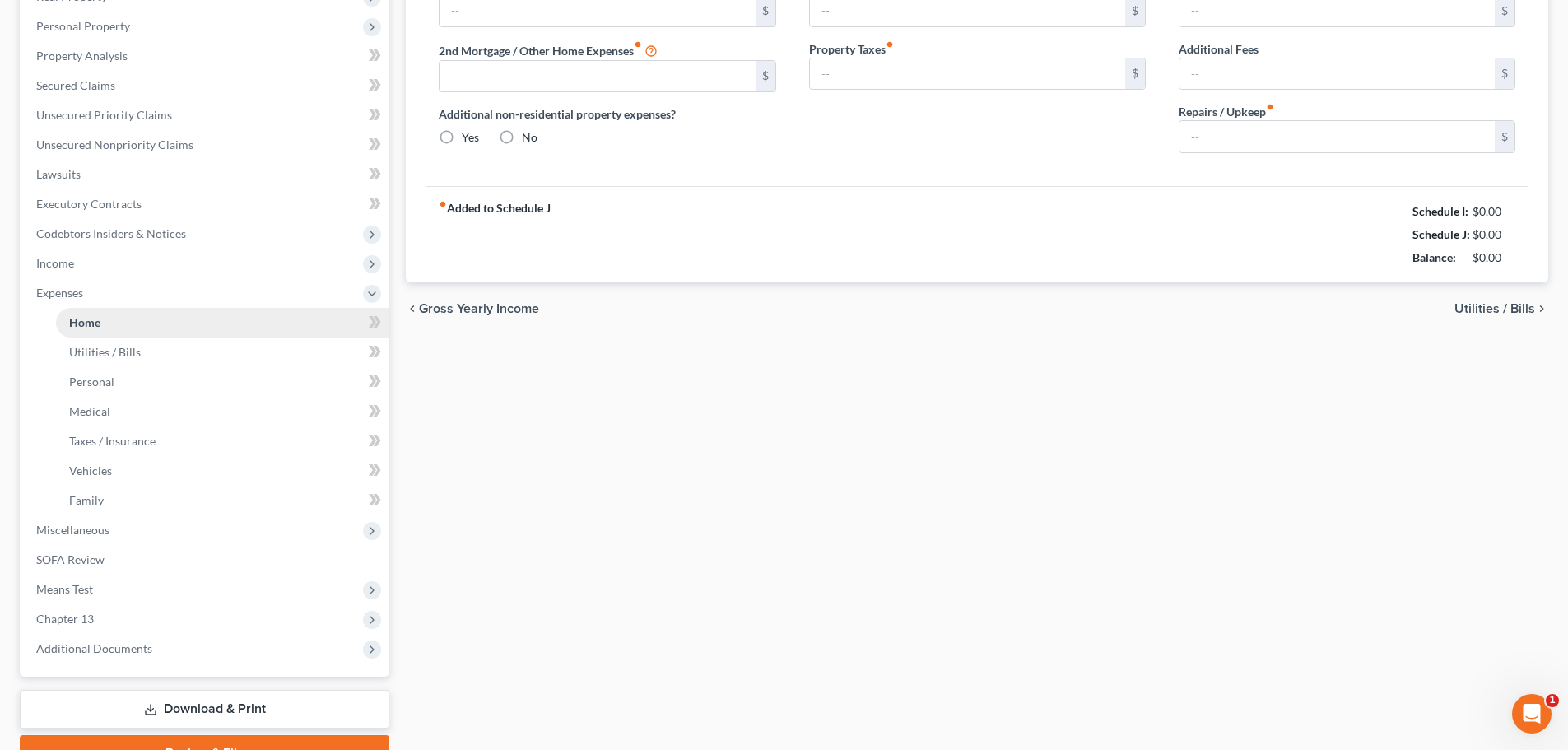
type input "865.00"
type input "0.00"
radio input "true"
type input "55.00"
type input "0.00"
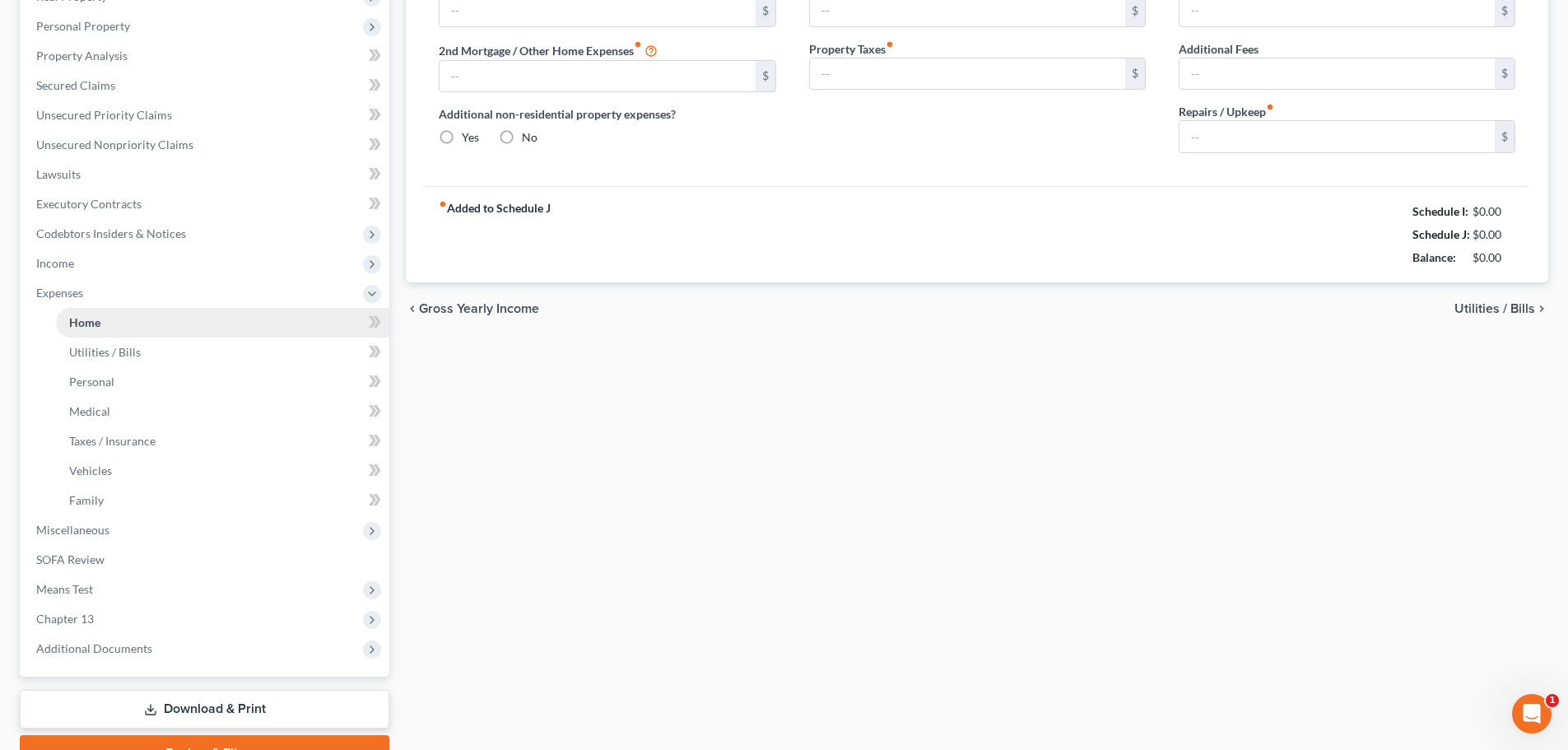
type input "0.00"
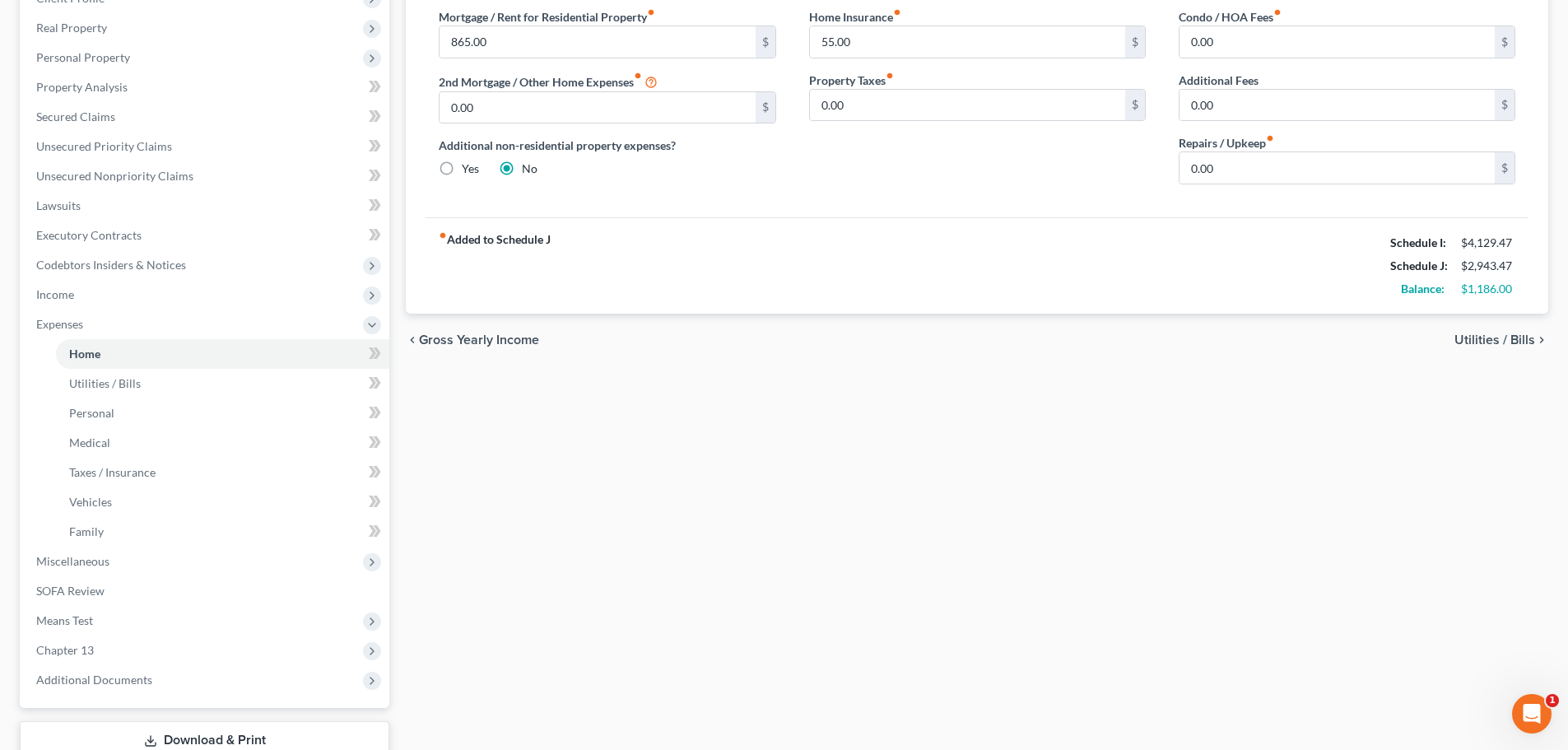
scroll to position [341, 0]
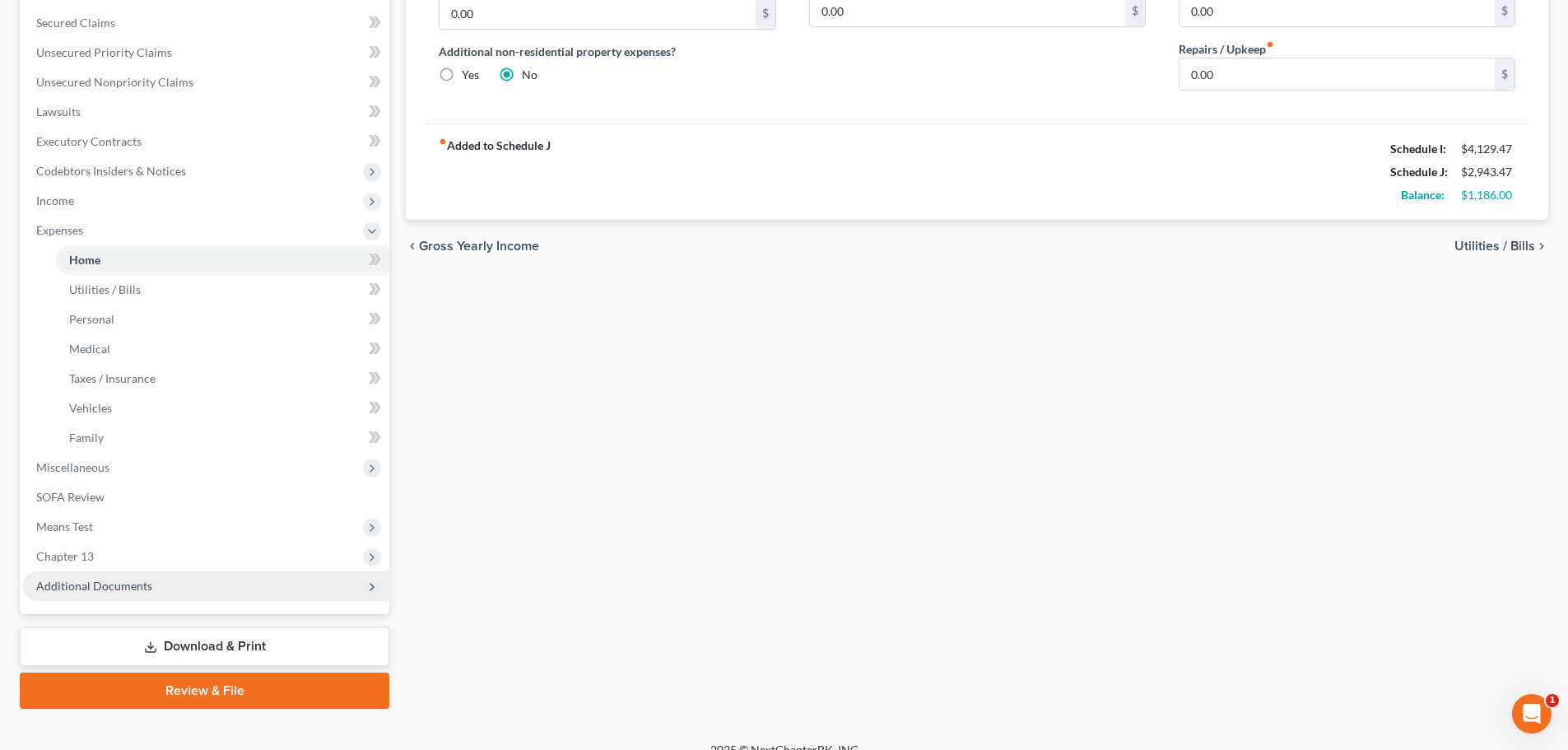
click at [131, 590] on span "Additional Documents" at bounding box center [94, 585] width 116 height 14
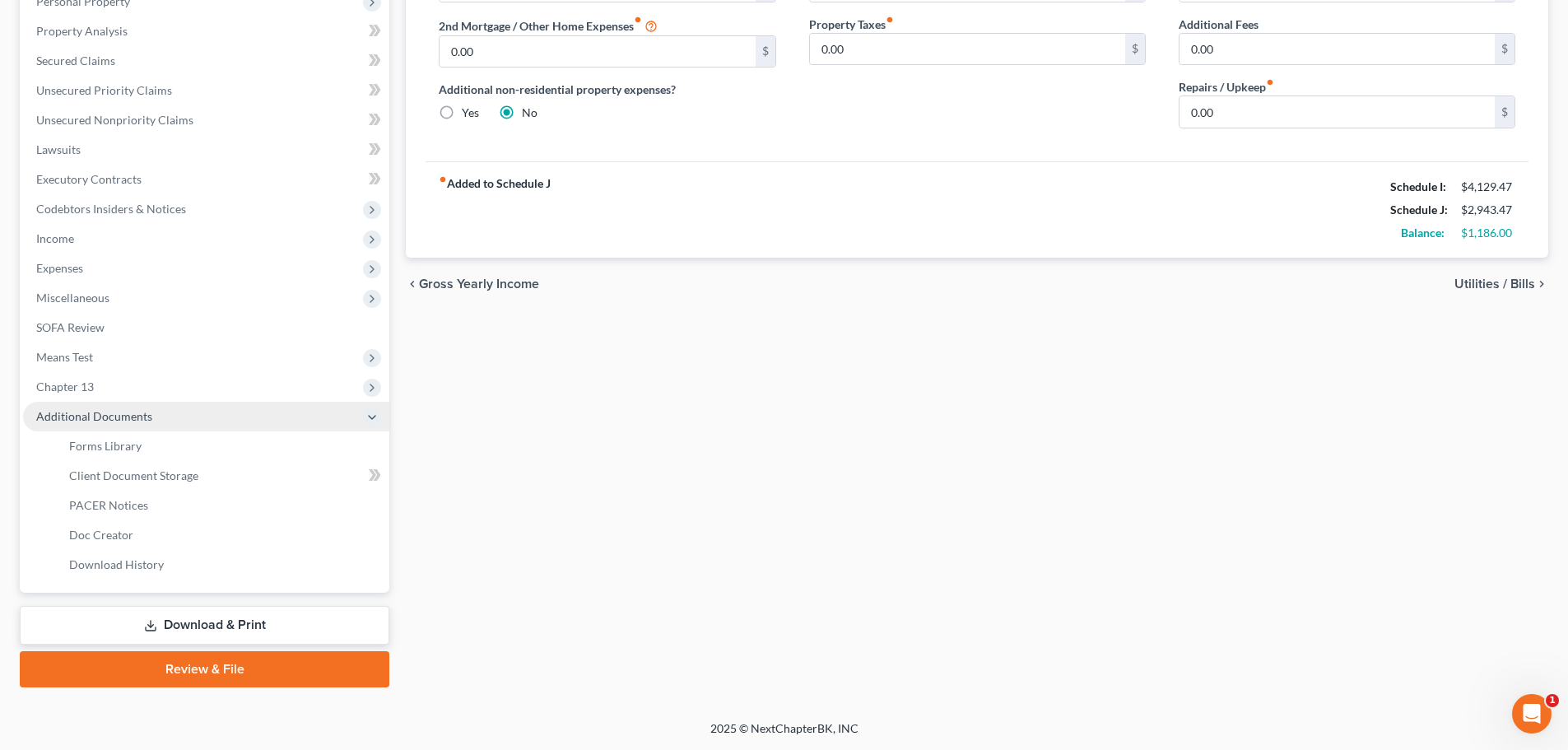
scroll to position [303, 0]
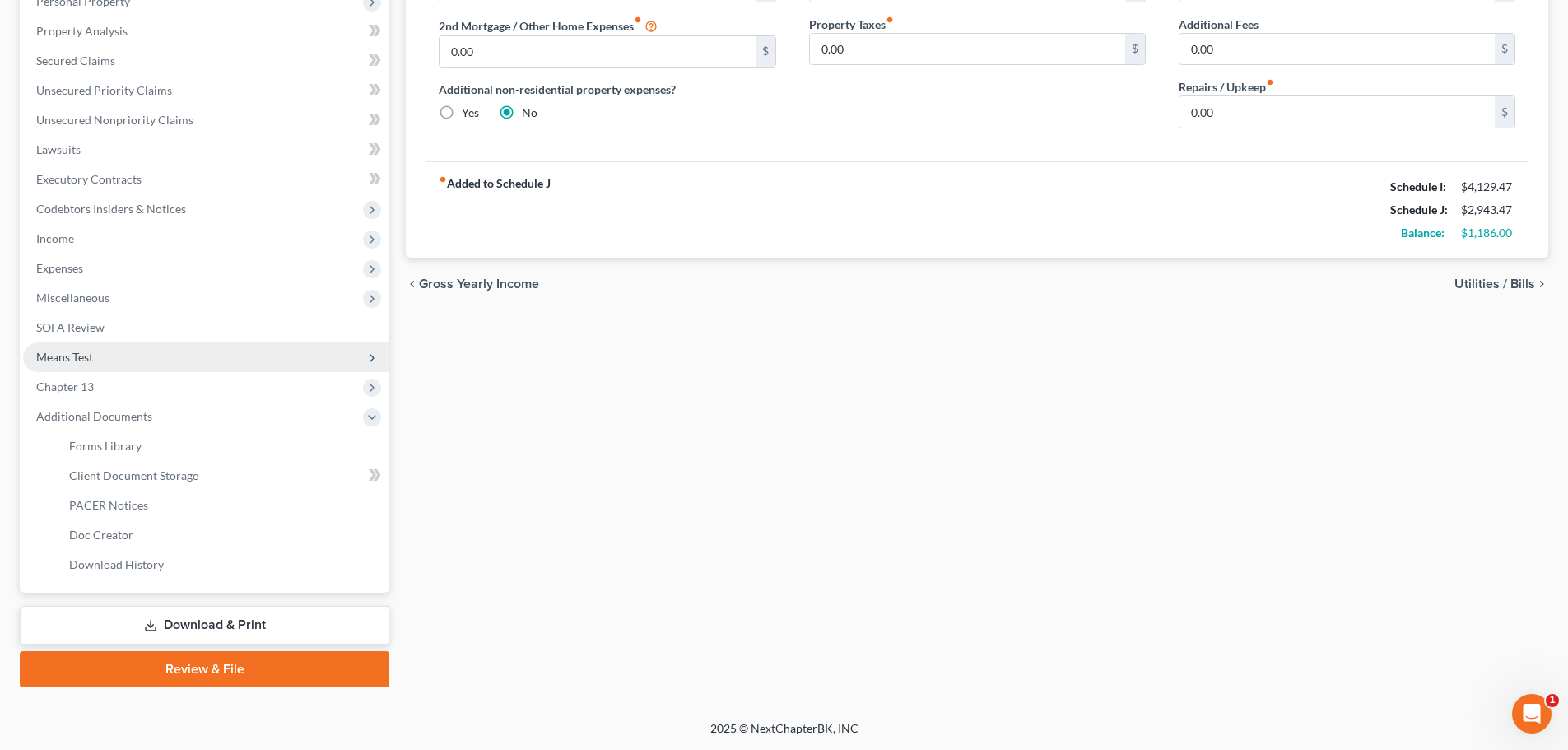
click at [103, 359] on span "Means Test" at bounding box center [206, 358] width 366 height 30
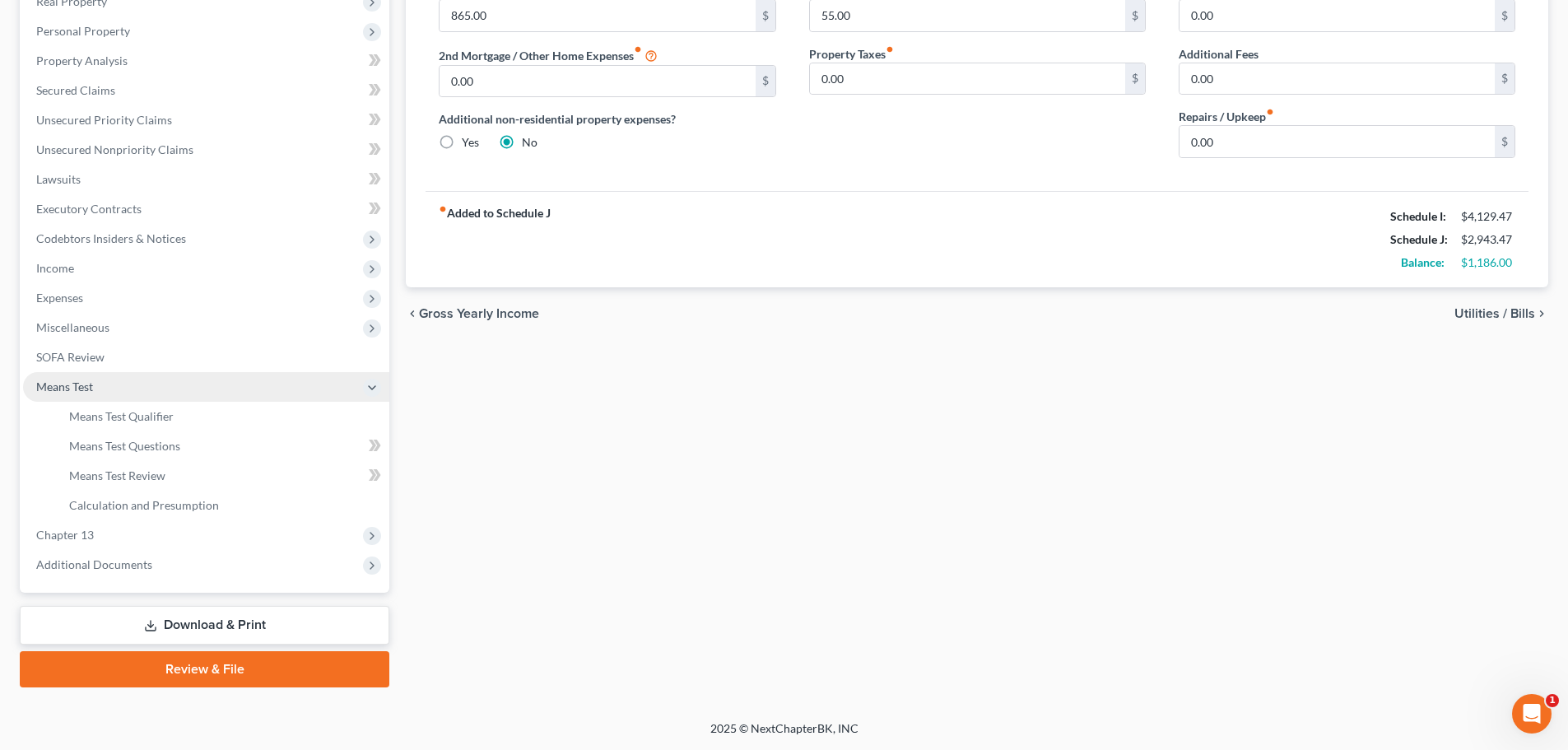
scroll to position [273, 0]
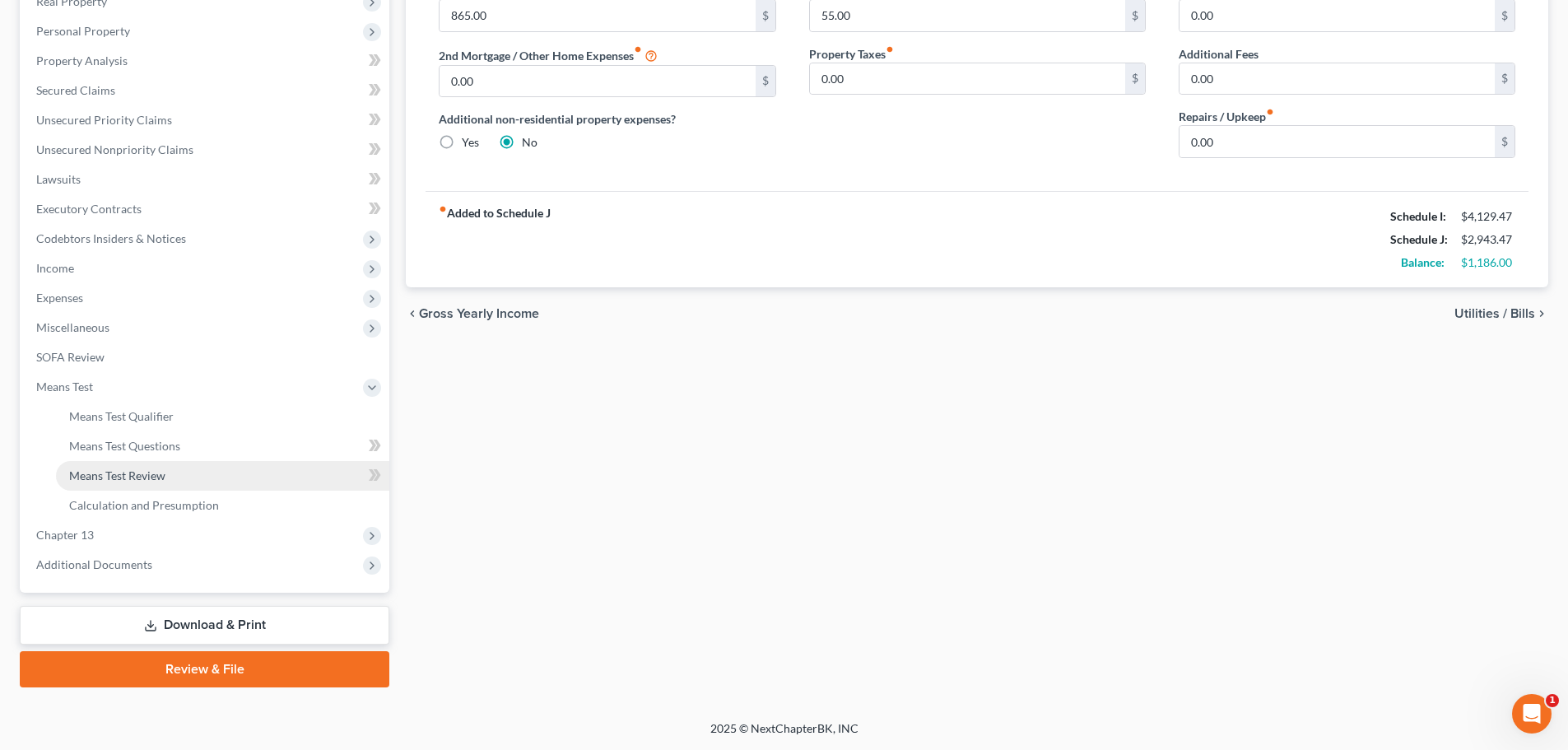
click at [145, 469] on span "Means Test Review" at bounding box center [116, 475] width 96 height 14
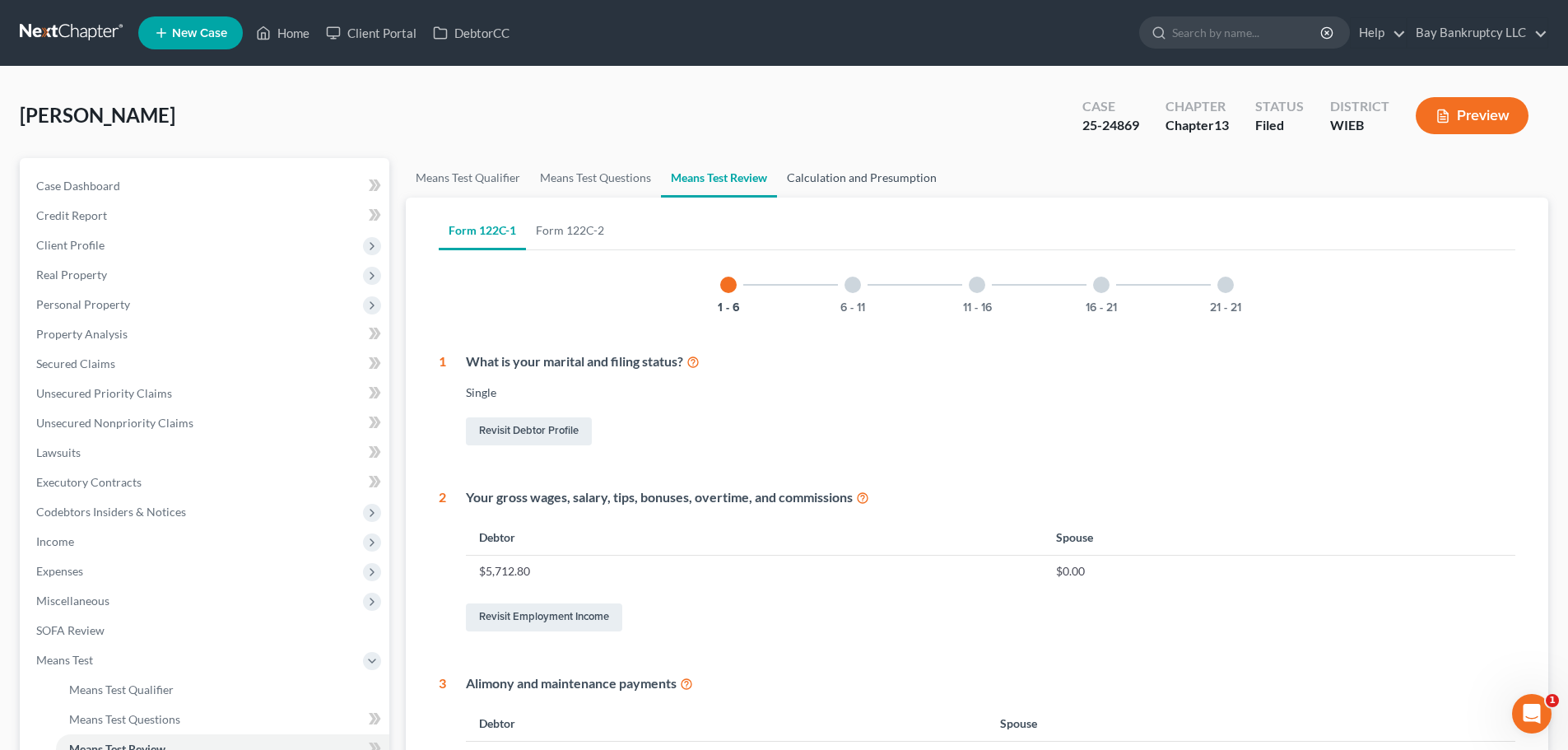
click at [822, 169] on link "Calculation and Presumption" at bounding box center [862, 178] width 170 height 39
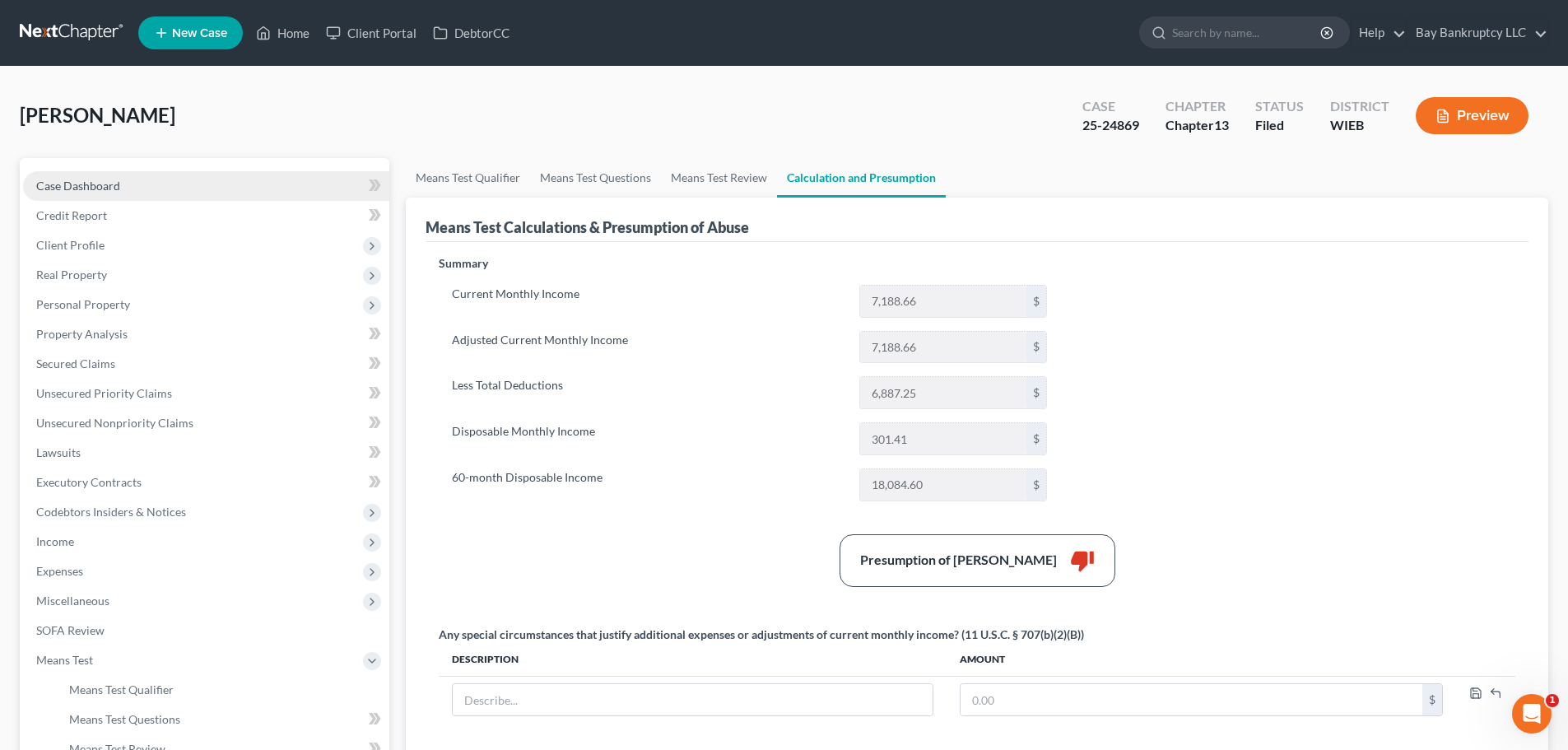
click at [143, 185] on link "Case Dashboard" at bounding box center [206, 186] width 366 height 30
select select "0"
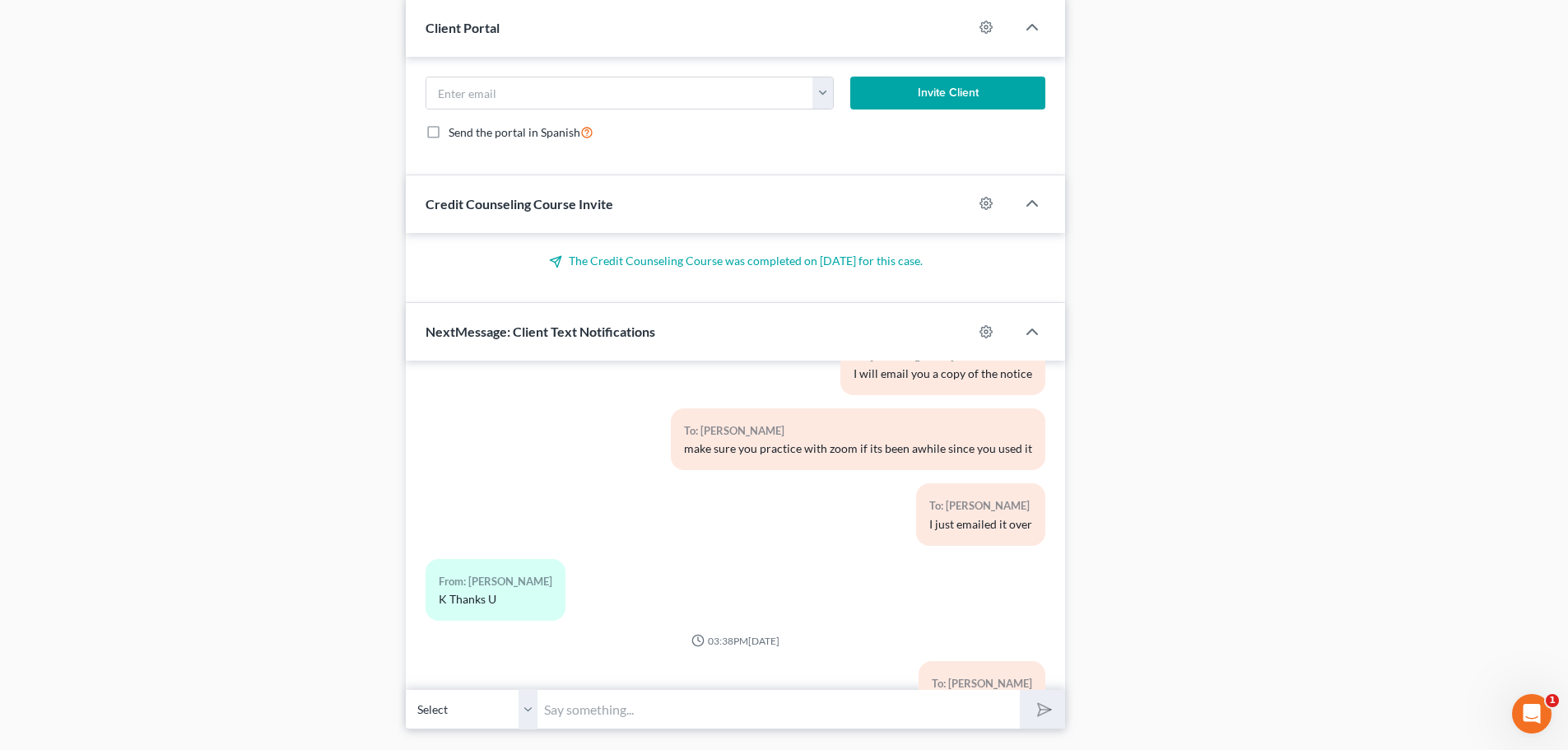
scroll to position [1403, 0]
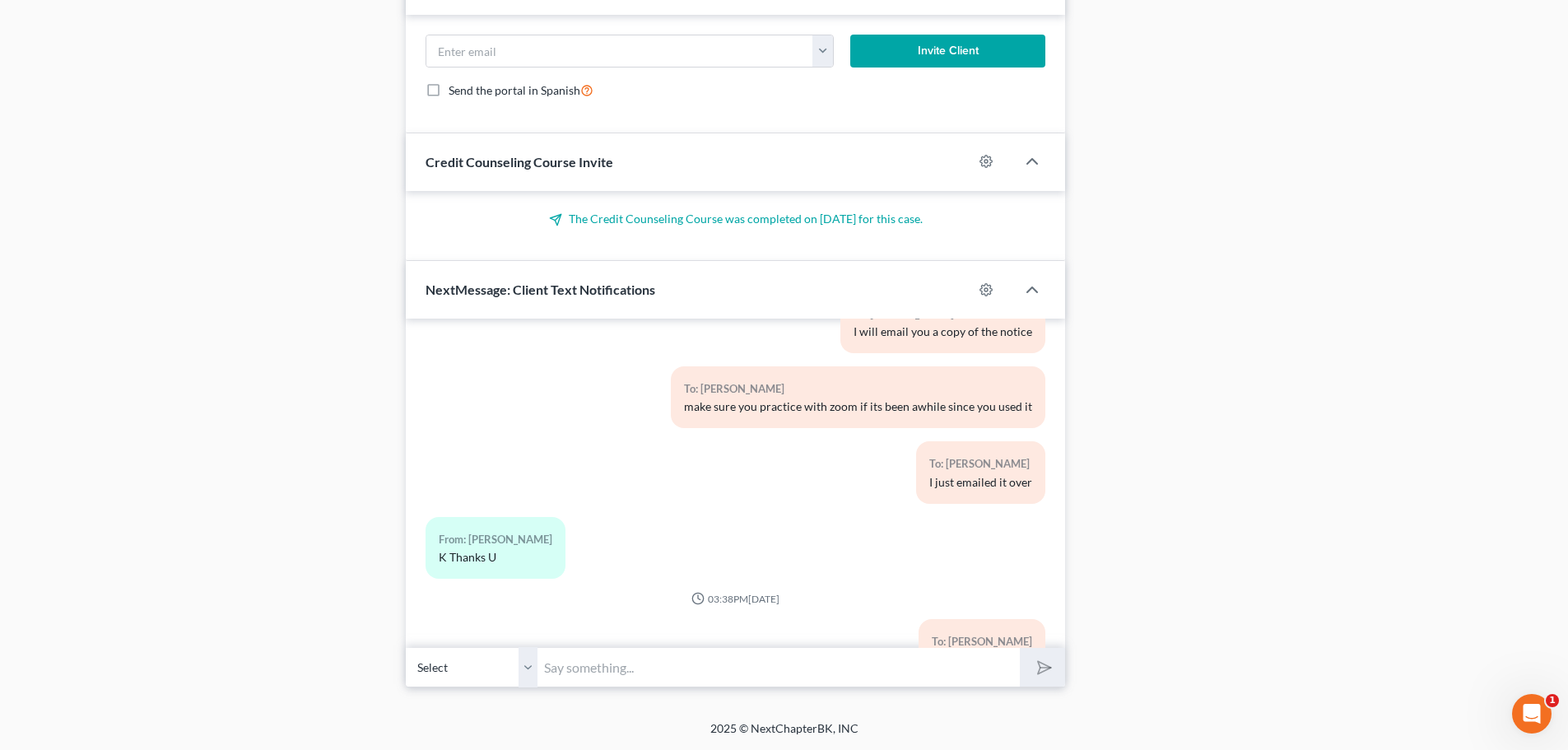
click at [951, 671] on input "text" at bounding box center [779, 667] width 483 height 40
click at [860, 672] on input "hi marlon-" at bounding box center [779, 667] width 483 height 40
type input "hi marlon-you should be on zoom now"
click at [1039, 666] on icon "submit" at bounding box center [1042, 667] width 23 height 23
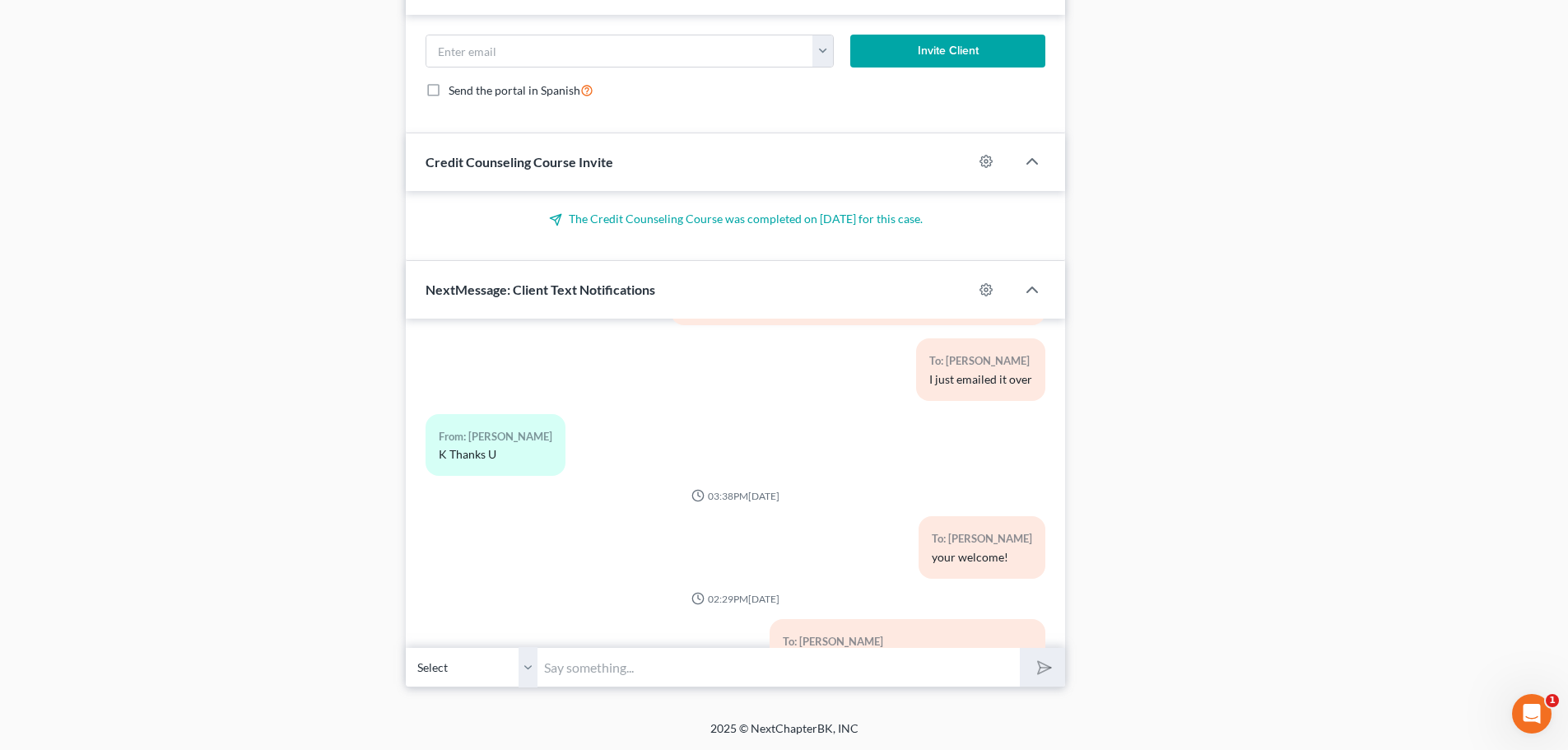
click at [1000, 662] on input "text" at bounding box center [779, 667] width 483 height 40
type input "www.zoom.us/join"
click at [1047, 675] on icon "submit" at bounding box center [1042, 668] width 17 height 17
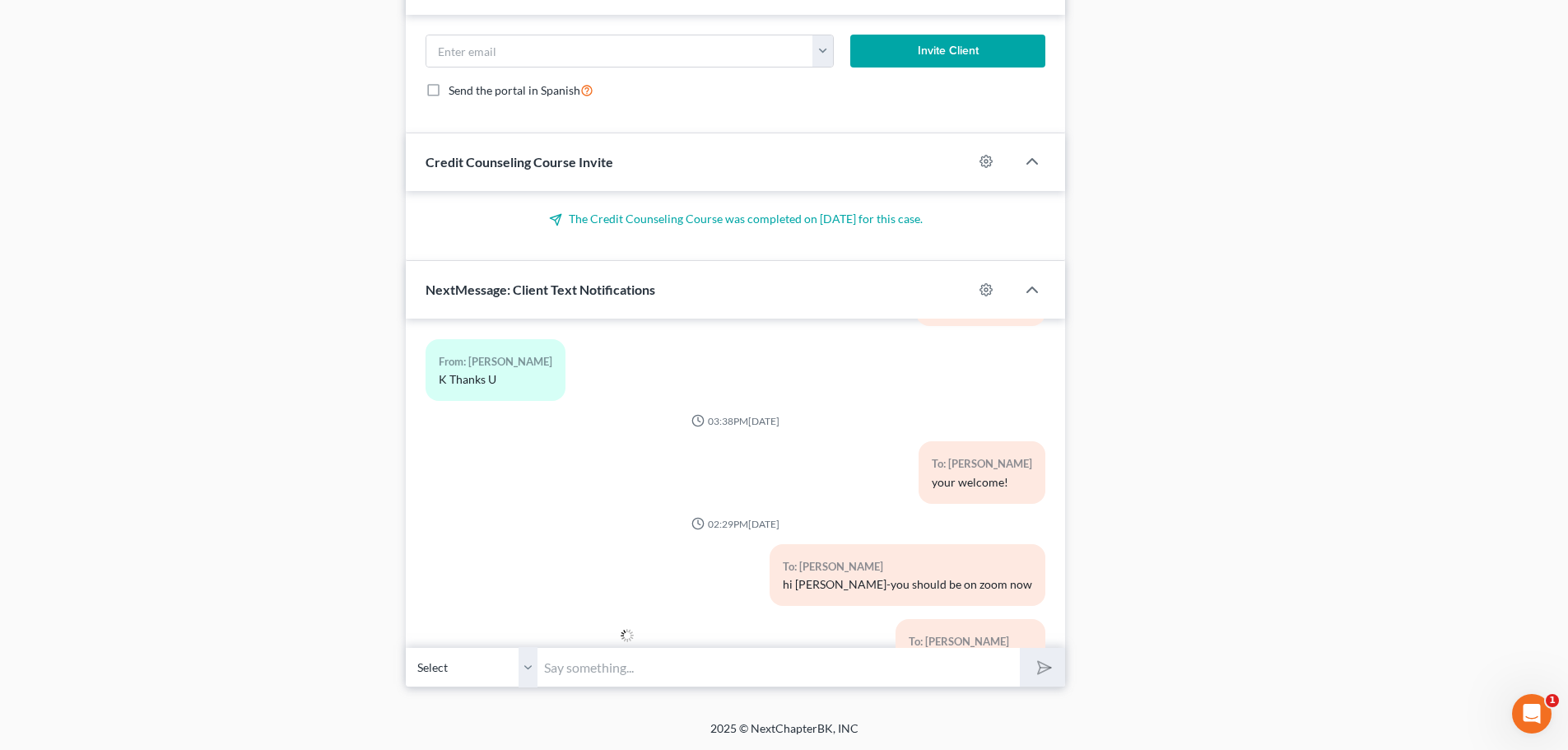
click at [958, 671] on input "text" at bounding box center [779, 667] width 483 height 40
type input "id 838 404 0562 pass 462 014 8896"
click at [1025, 661] on button "submit" at bounding box center [1043, 667] width 46 height 39
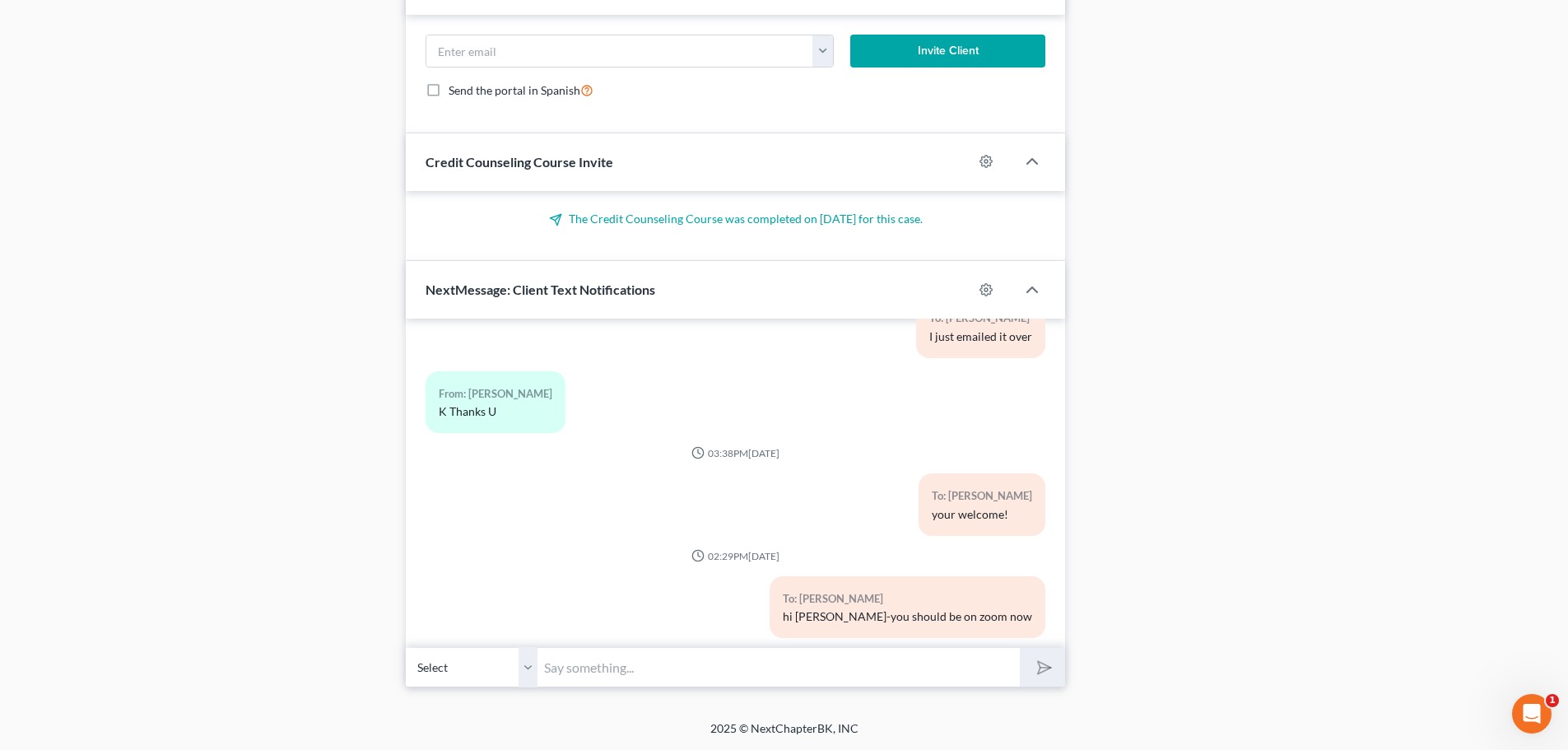
scroll to position [7274, 0]
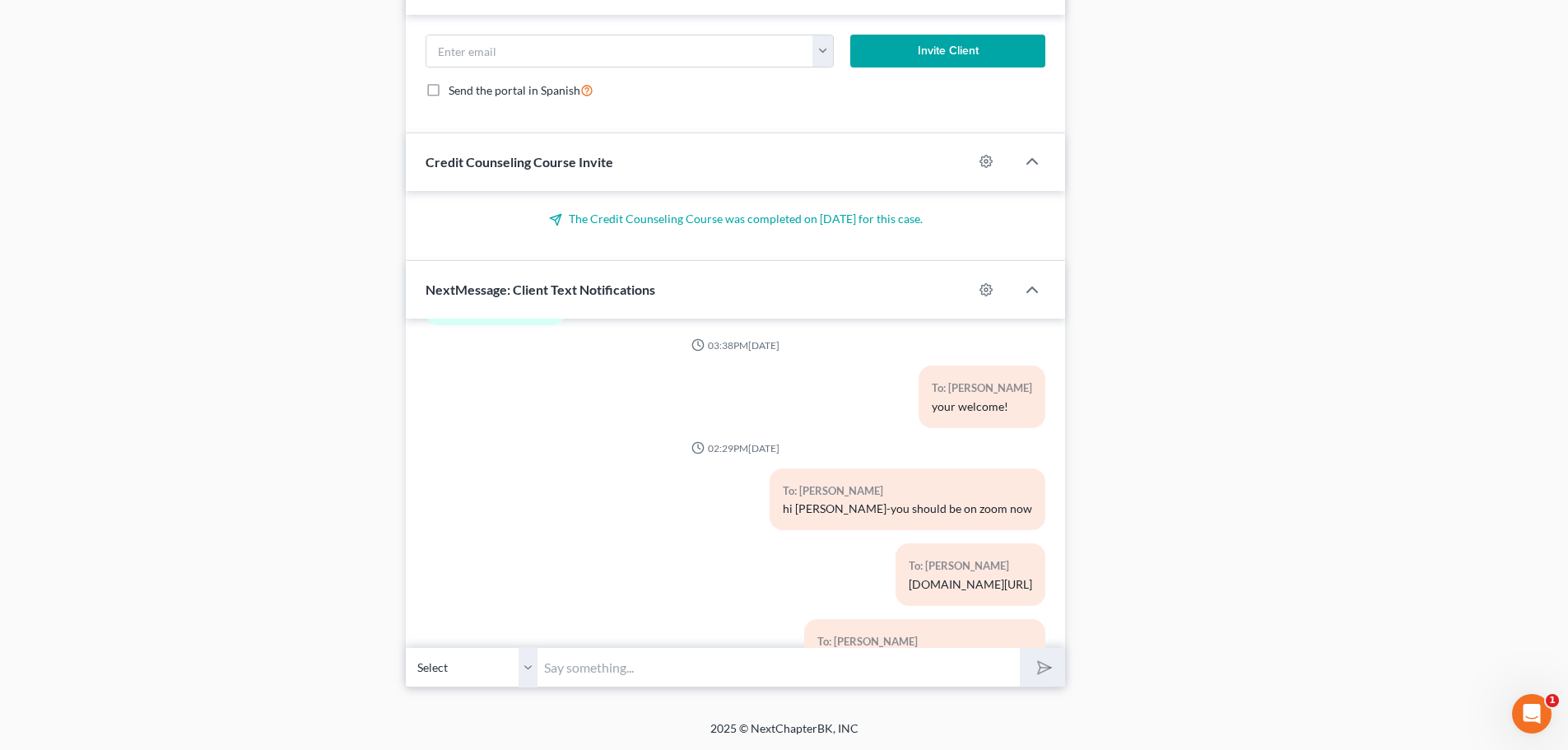
drag, startPoint x: 262, startPoint y: 116, endPoint x: 985, endPoint y: 200, distance: 727.9
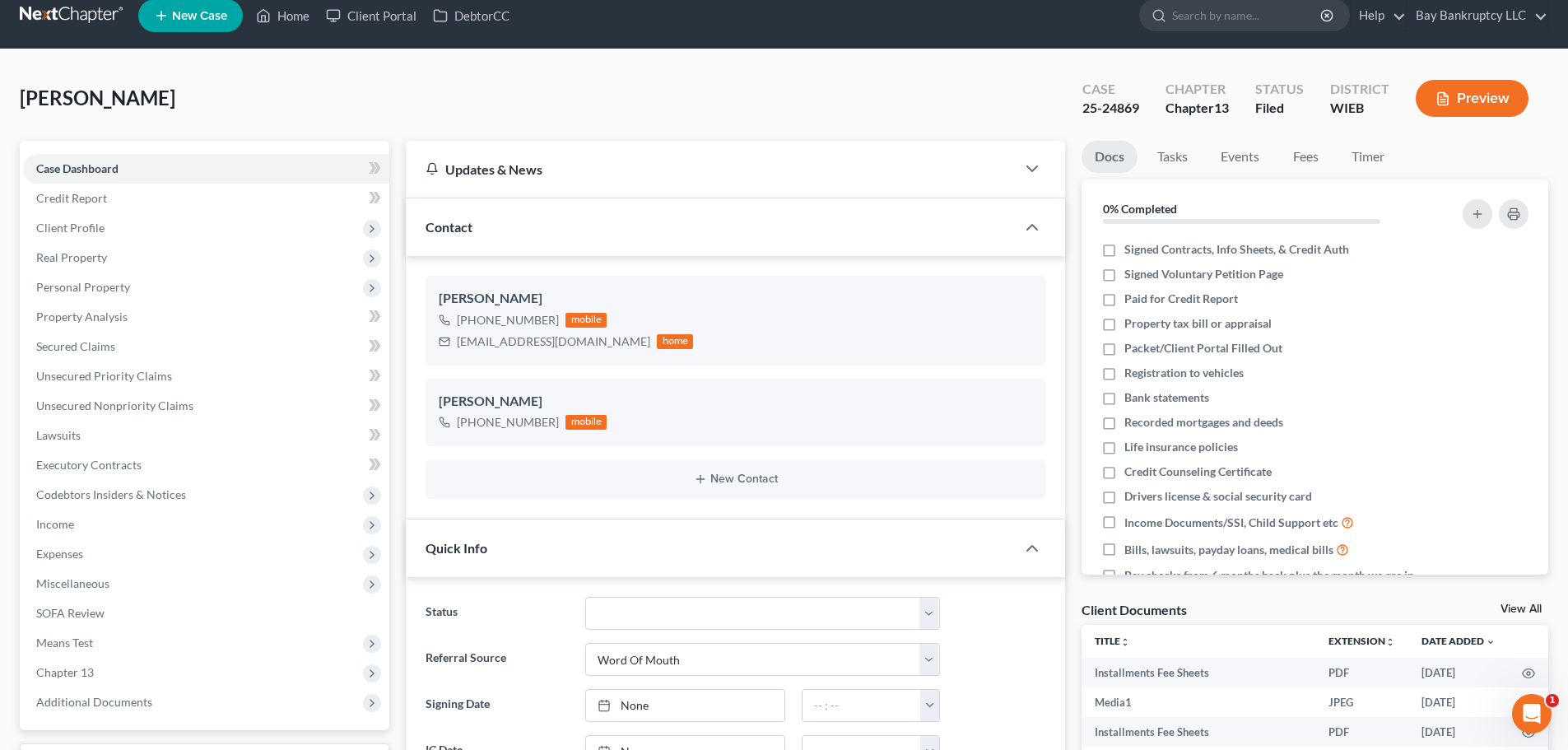
scroll to position [3, 0]
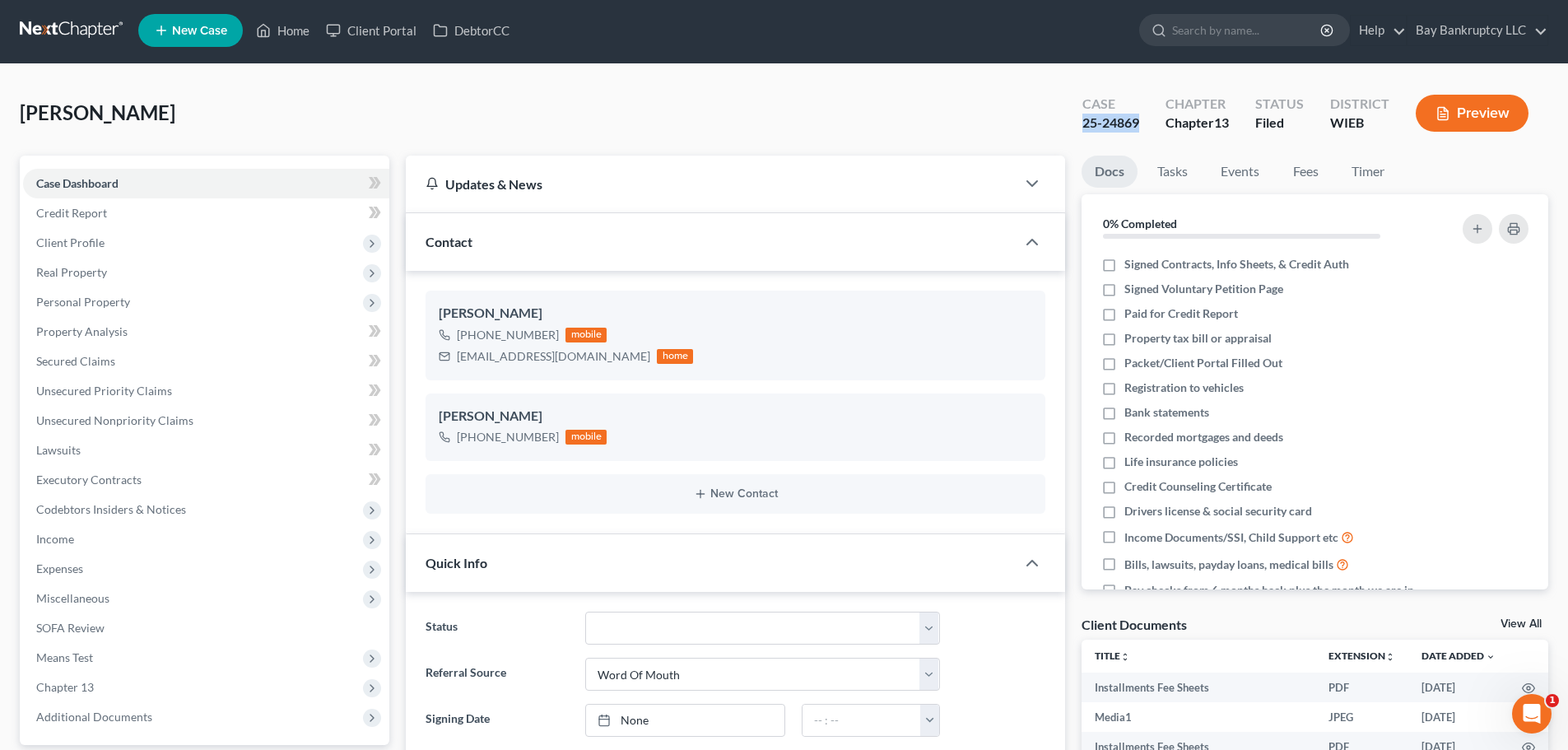
drag, startPoint x: 1079, startPoint y: 124, endPoint x: 1139, endPoint y: 114, distance: 60.8
click at [1139, 114] on div "Case 25-24869" at bounding box center [1111, 115] width 83 height 48
copy div "25-24869"
click at [187, 393] on link "Unsecured Priority Claims" at bounding box center [206, 391] width 366 height 30
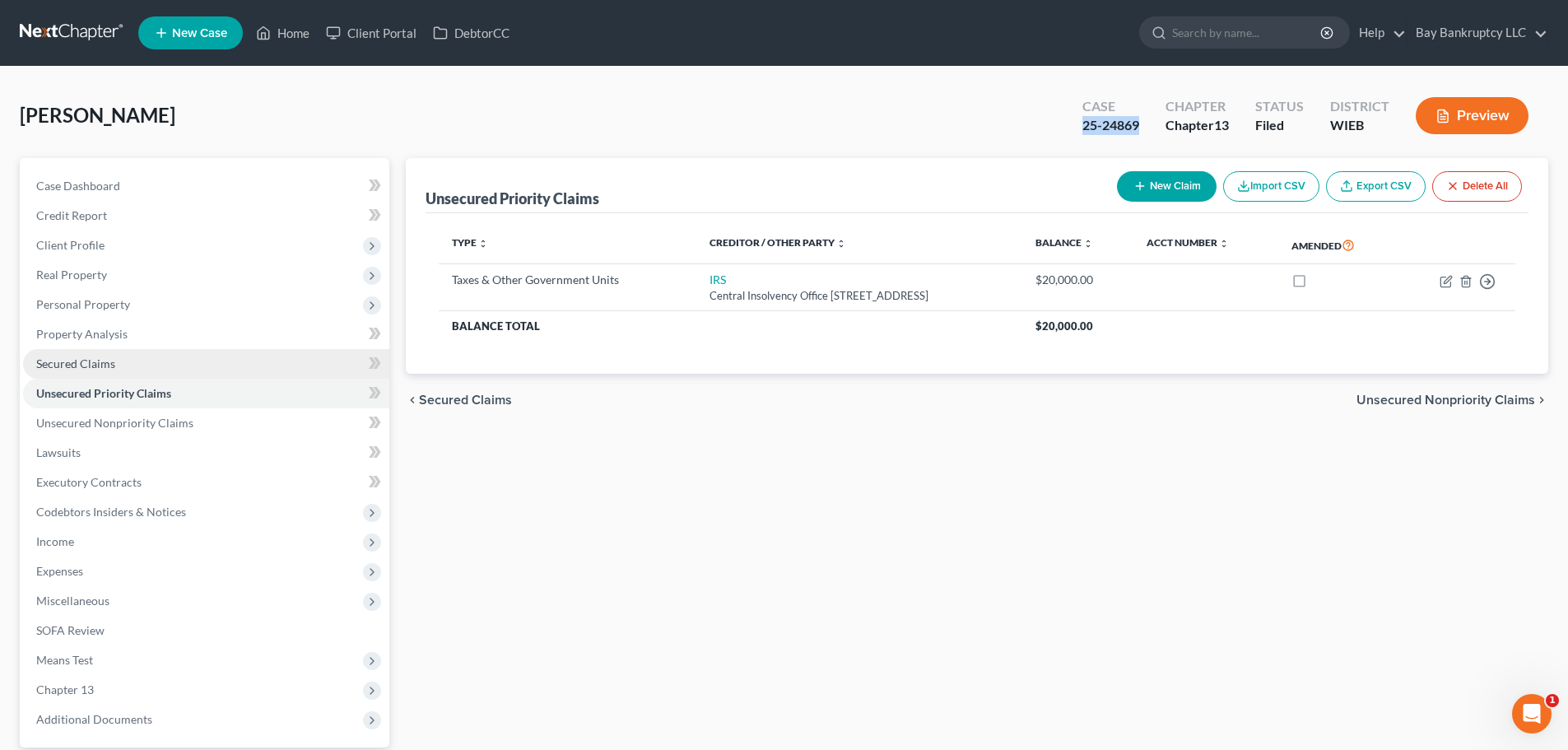
click at [145, 368] on link "Secured Claims" at bounding box center [206, 364] width 366 height 30
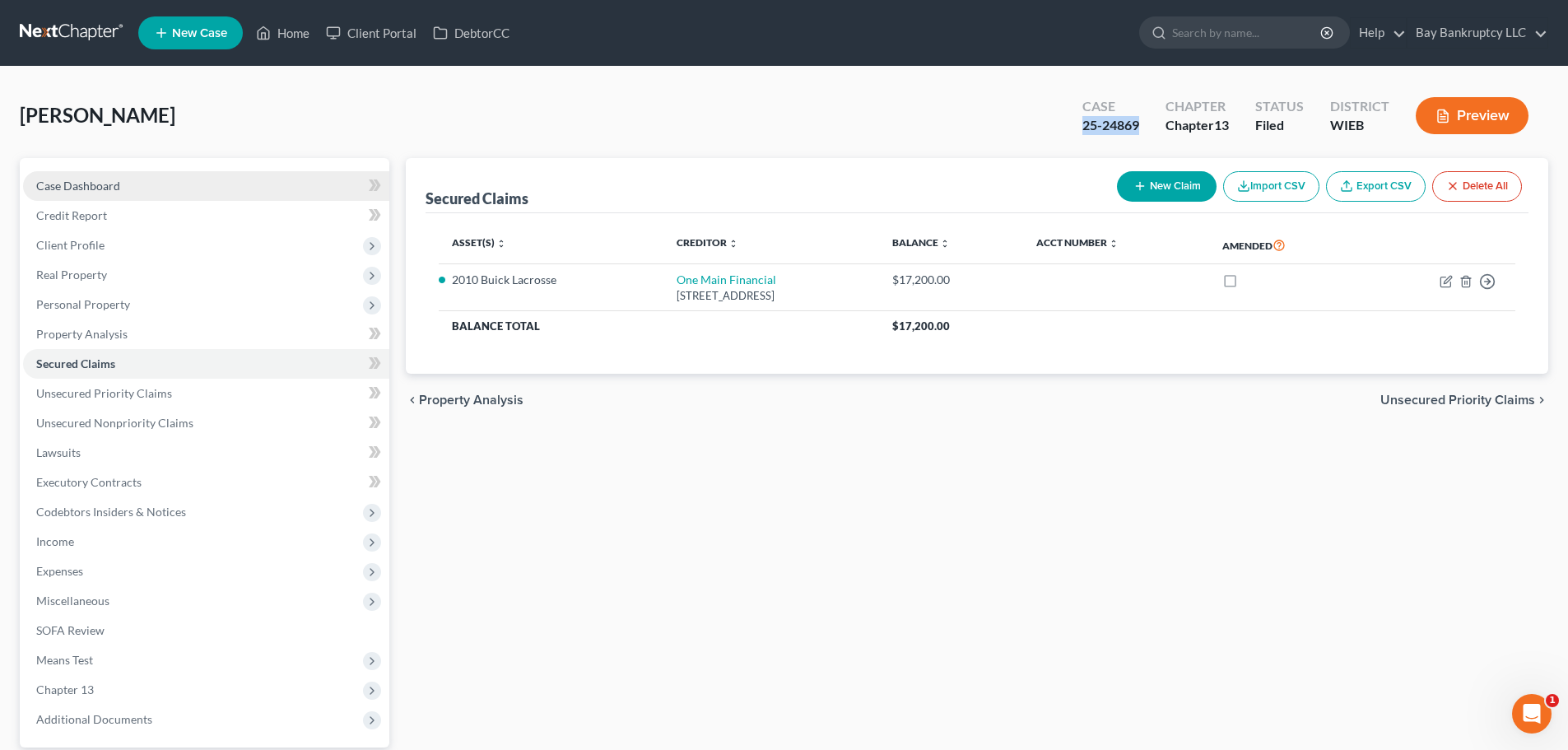
click at [116, 187] on span "Case Dashboard" at bounding box center [78, 185] width 84 height 14
select select "0"
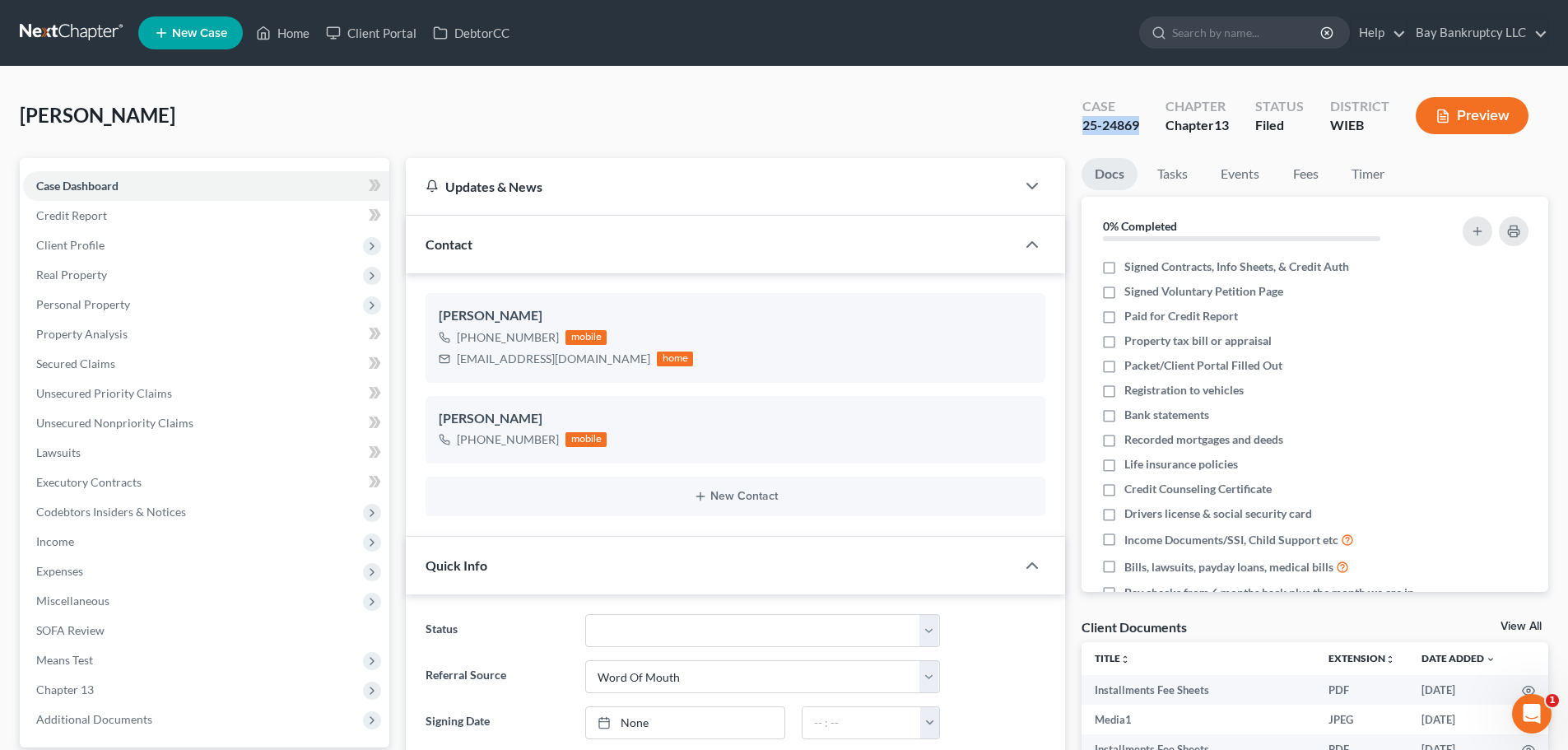
scroll to position [1356, 0]
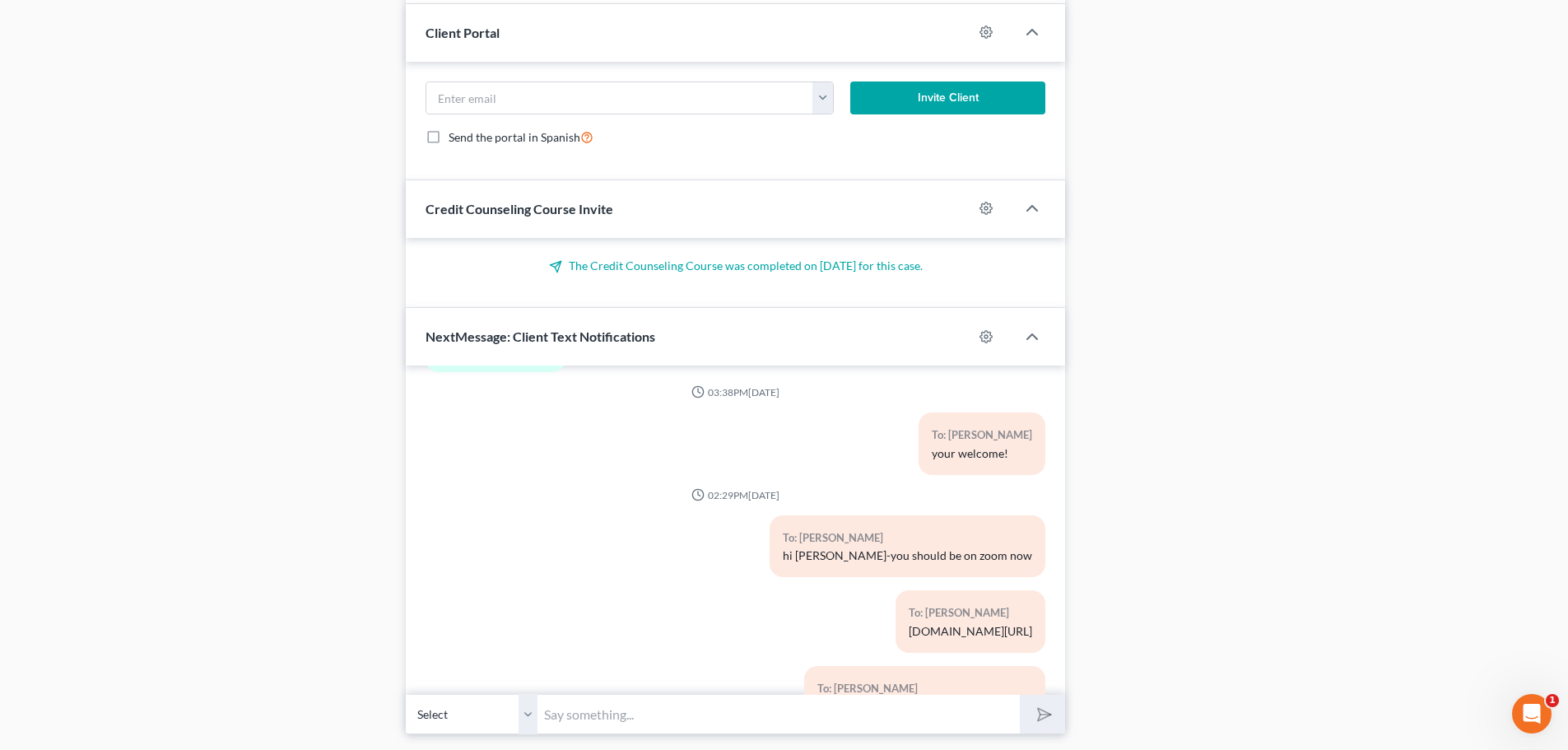
click at [972, 729] on input "text" at bounding box center [779, 714] width 483 height 40
click at [964, 721] on input "text" at bounding box center [779, 714] width 483 height 40
type input "are u in the waiting room"
click at [1029, 713] on button "submit" at bounding box center [1043, 715] width 46 height 39
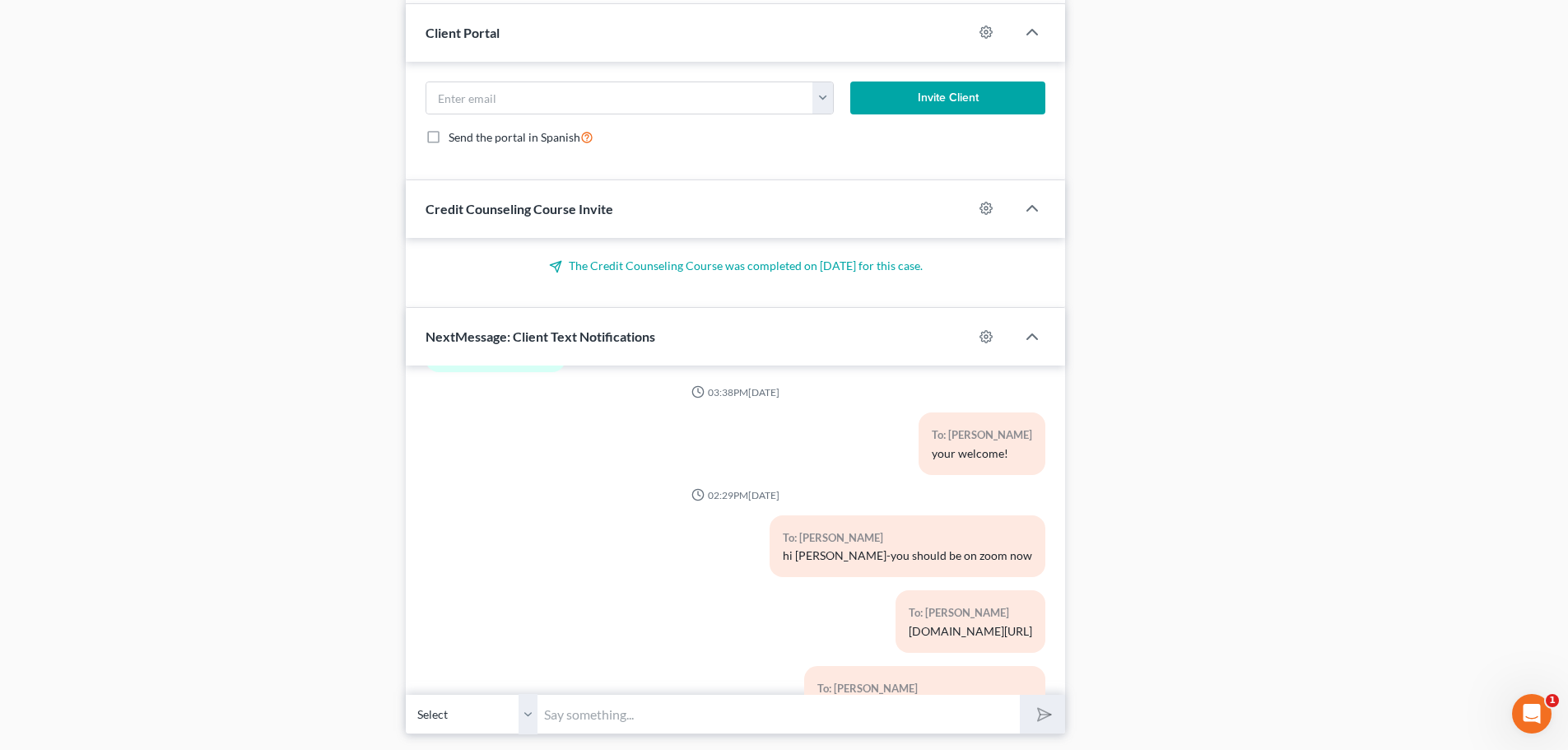
scroll to position [7348, 0]
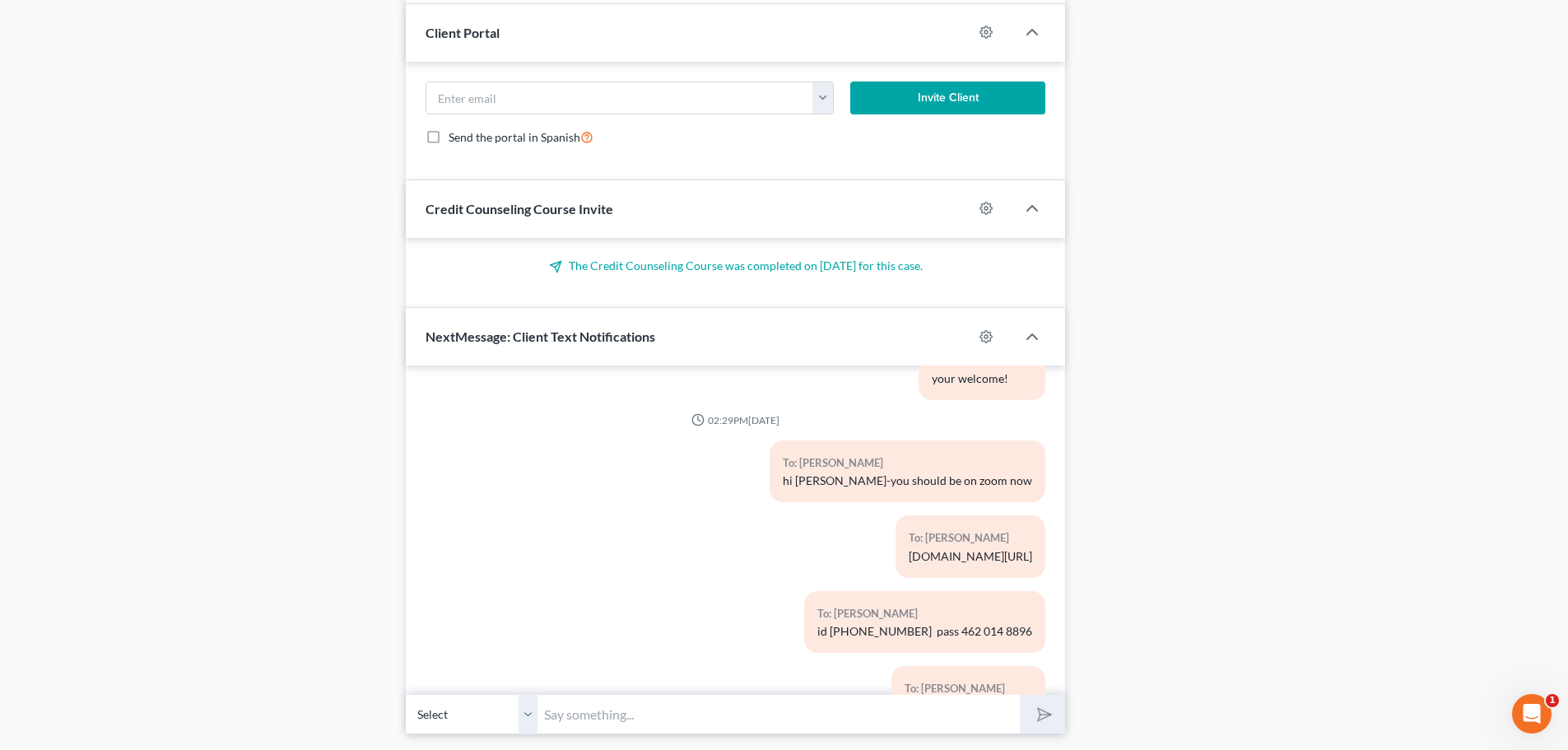
click at [995, 720] on input "text" at bounding box center [779, 714] width 483 height 40
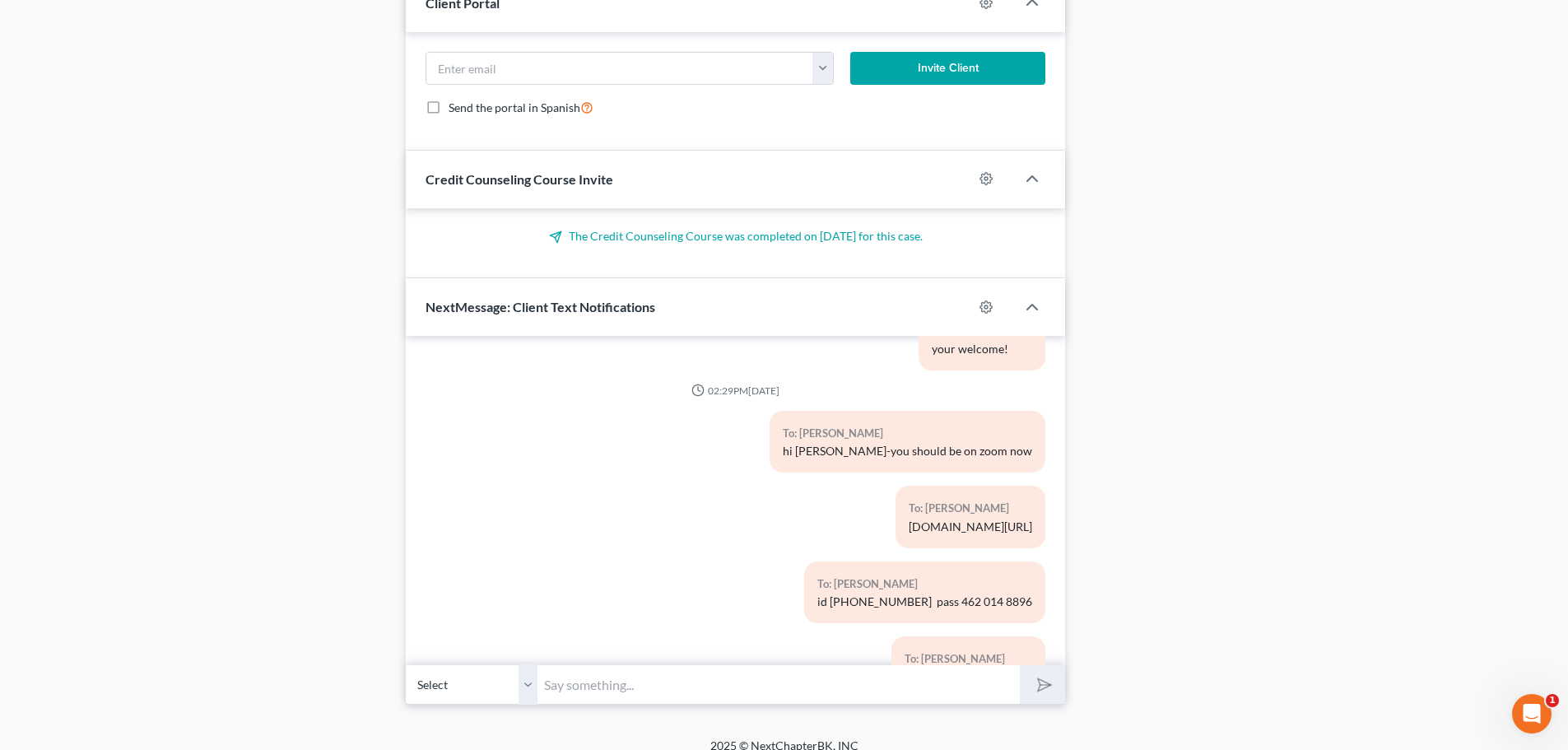
scroll to position [1403, 0]
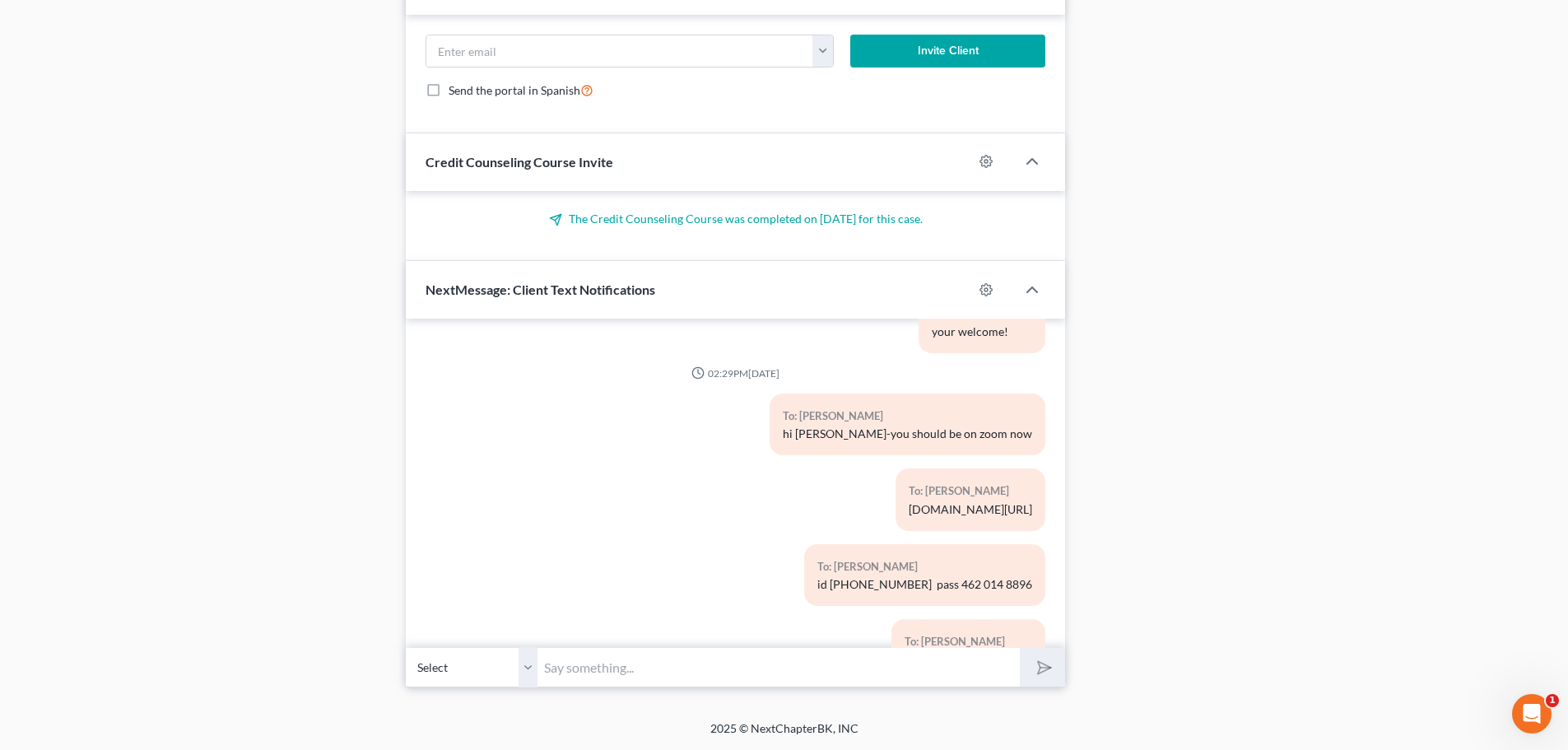
click at [943, 679] on input "text" at bounding box center [779, 667] width 483 height 40
type input "are you on zoom via phone? or computer?"
click at [1040, 665] on polygon "submit" at bounding box center [1041, 667] width 20 height 20
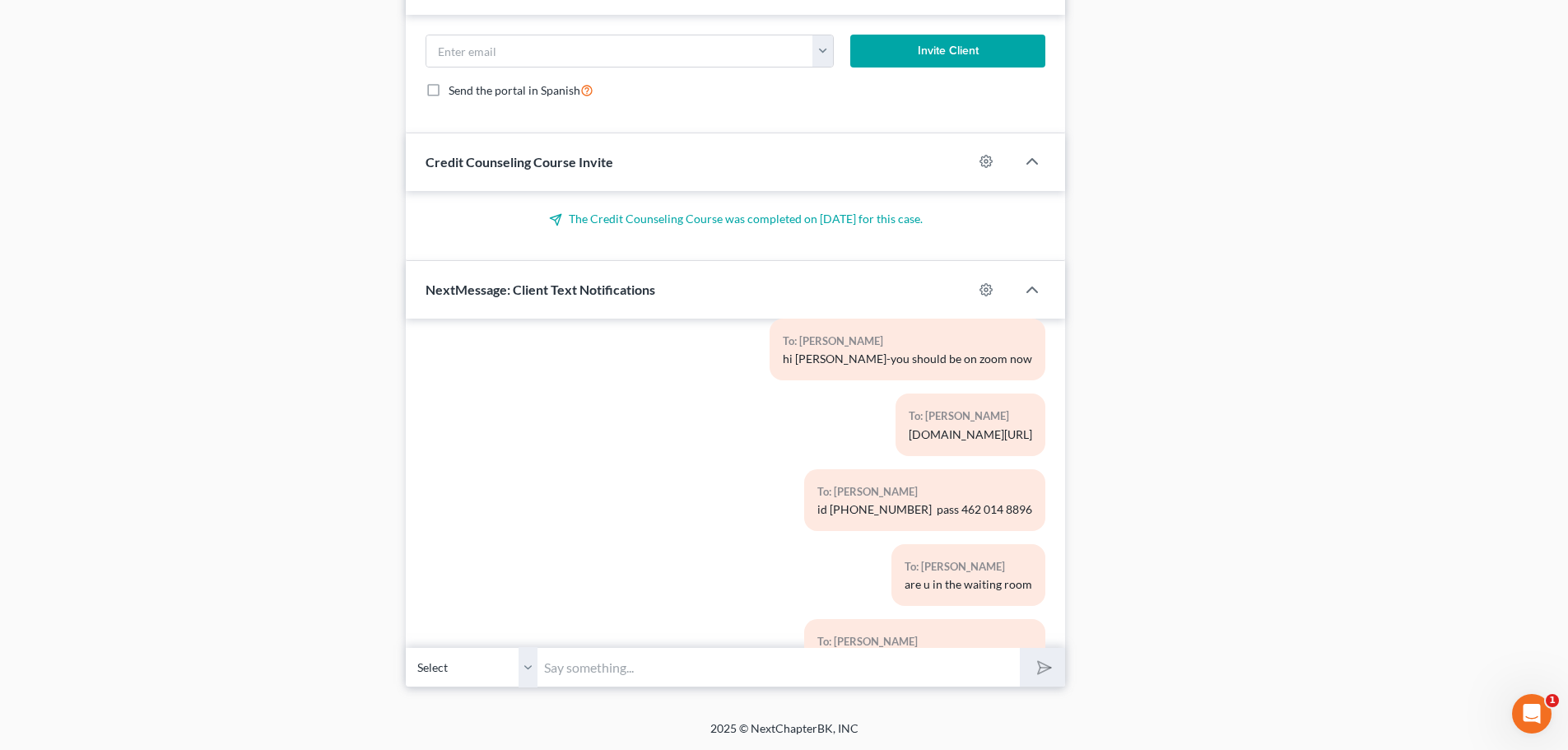
scroll to position [7499, 0]
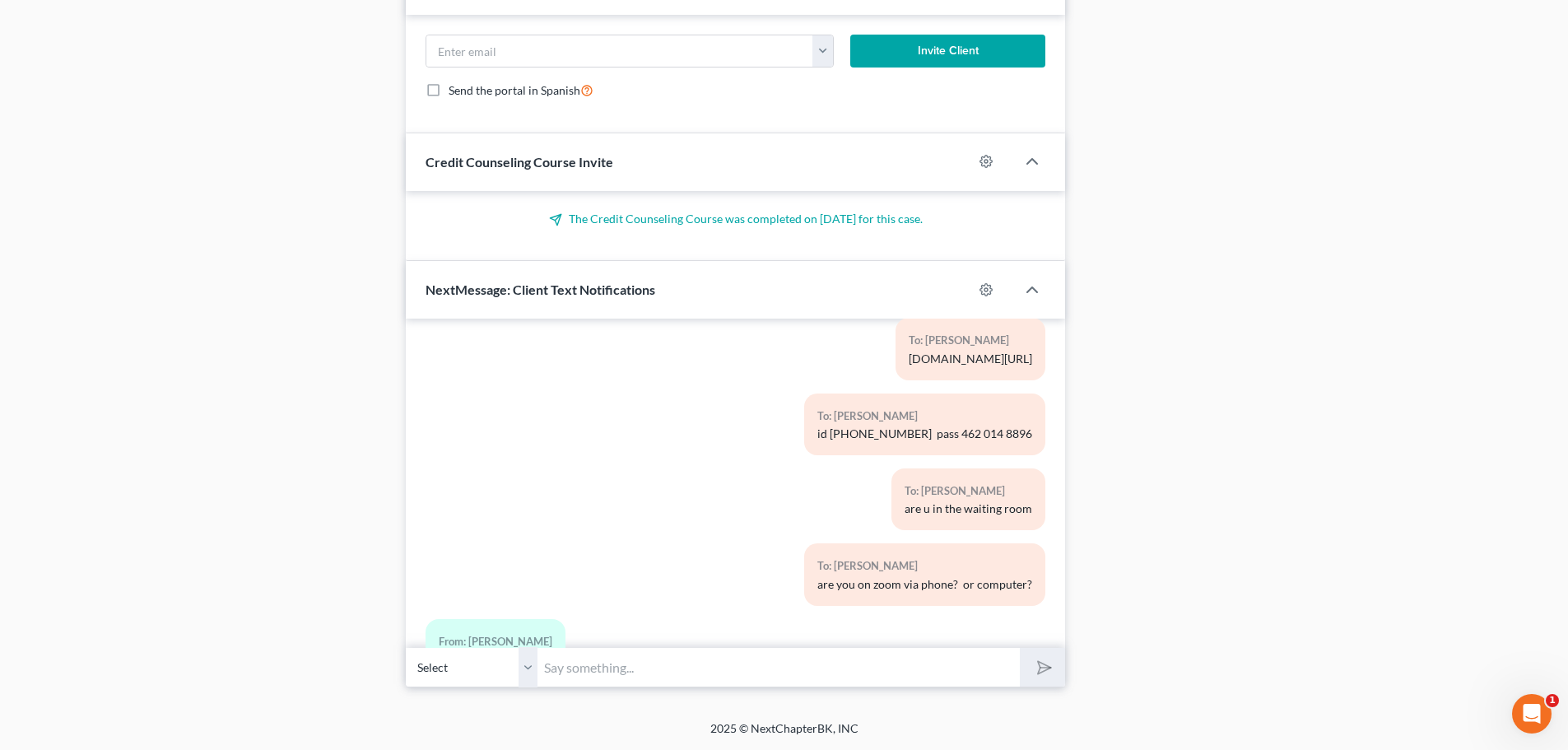
click at [1002, 673] on input "text" at bounding box center [779, 667] width 483 height 40
type input "im calling"
click at [1020, 648] on button "submit" at bounding box center [1043, 667] width 46 height 39
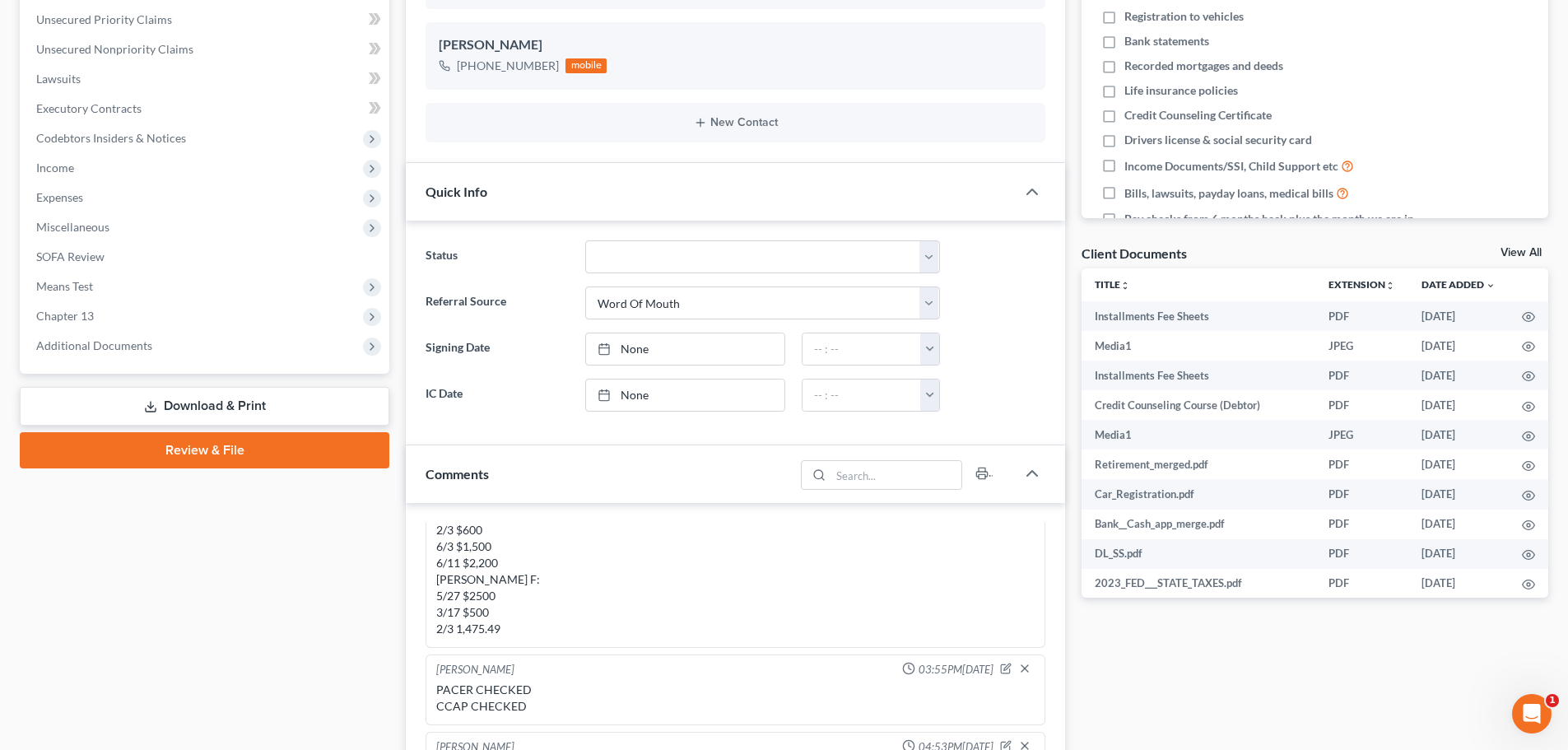
scroll to position [659, 0]
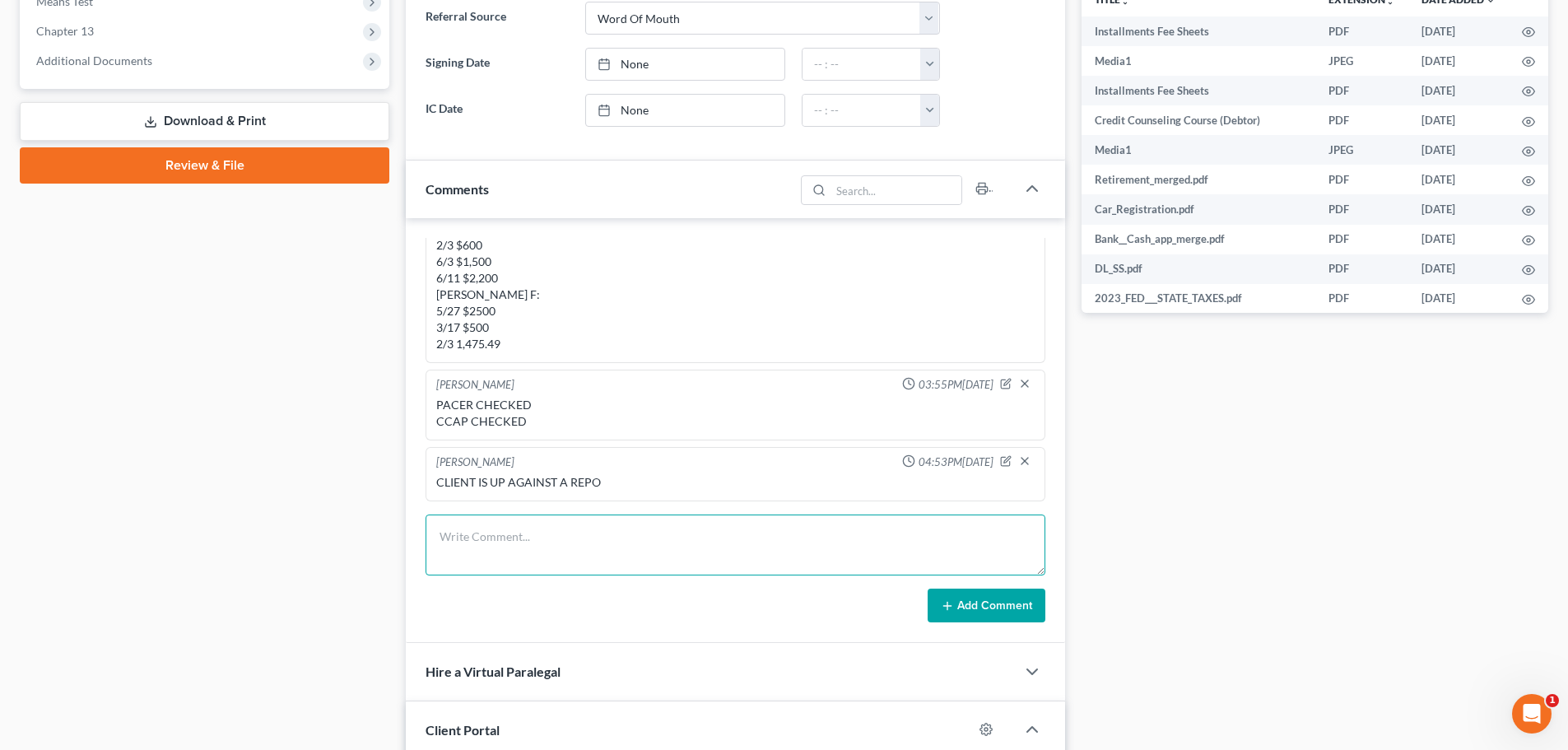
click at [470, 523] on textarea at bounding box center [735, 544] width 620 height 61
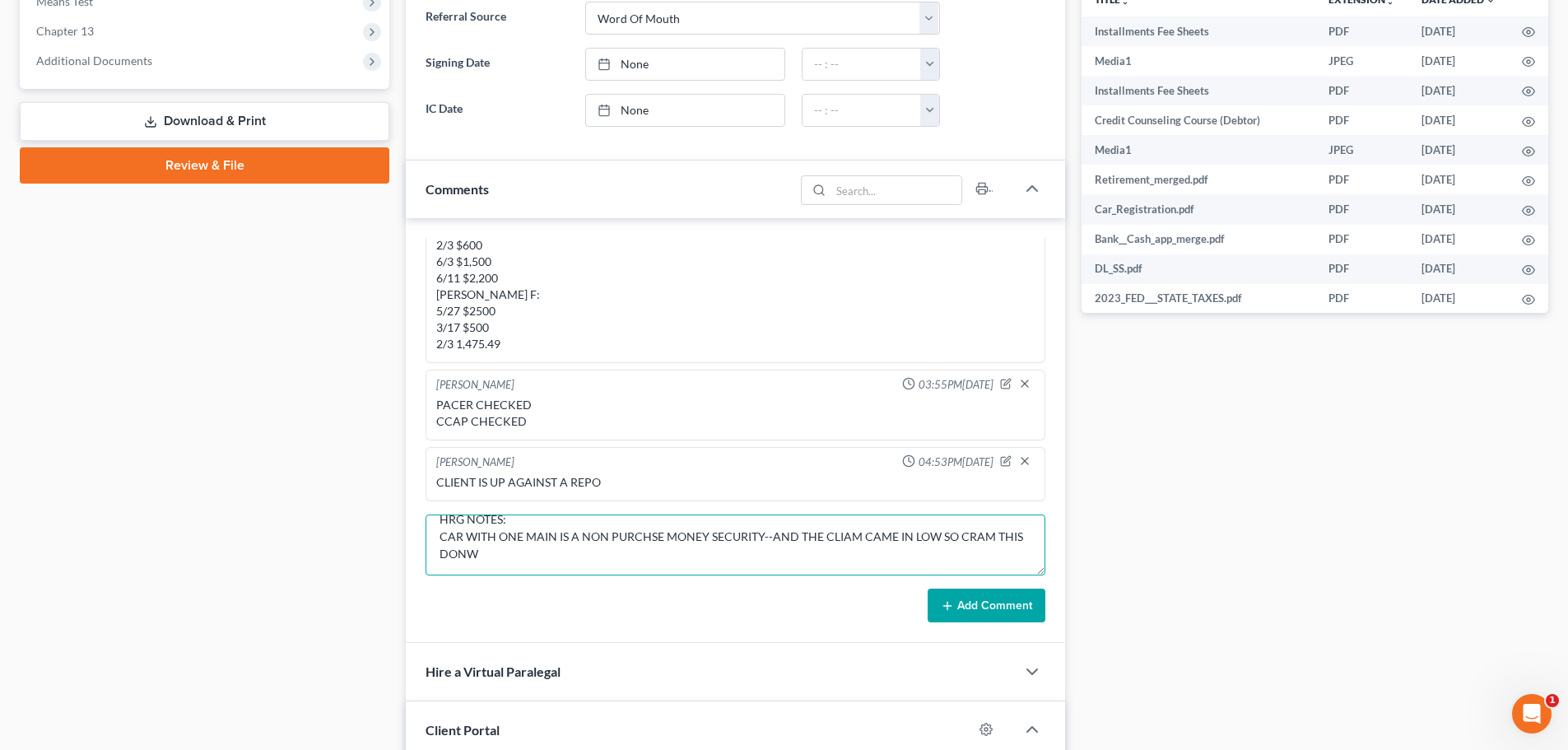
click at [491, 547] on textarea "HRG NOTES: CAR WITH ONE MAIN IS A NON PURCHSE MONEY SECURITY--AND THE CLIAM CAM…" at bounding box center [735, 544] width 620 height 61
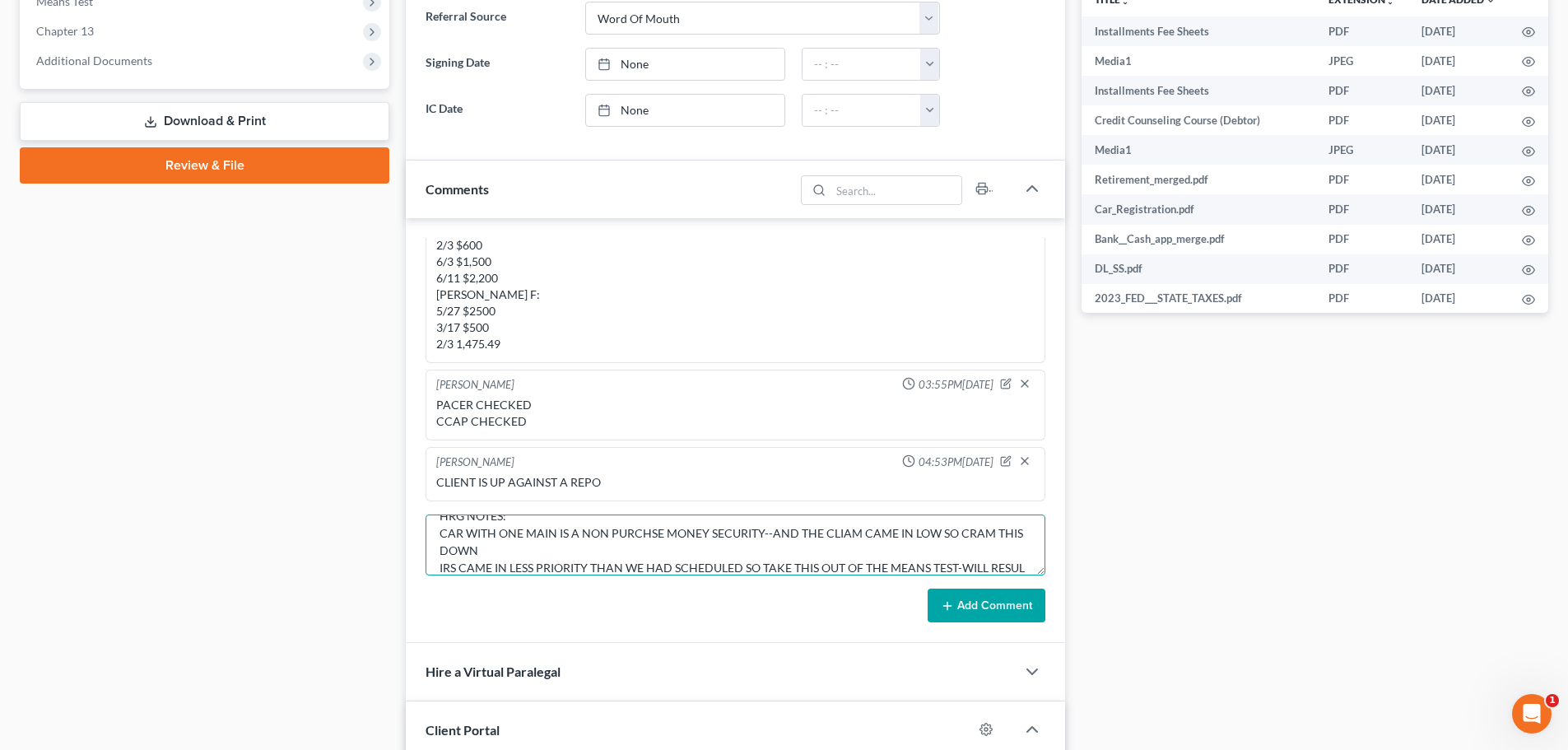
scroll to position [38, 0]
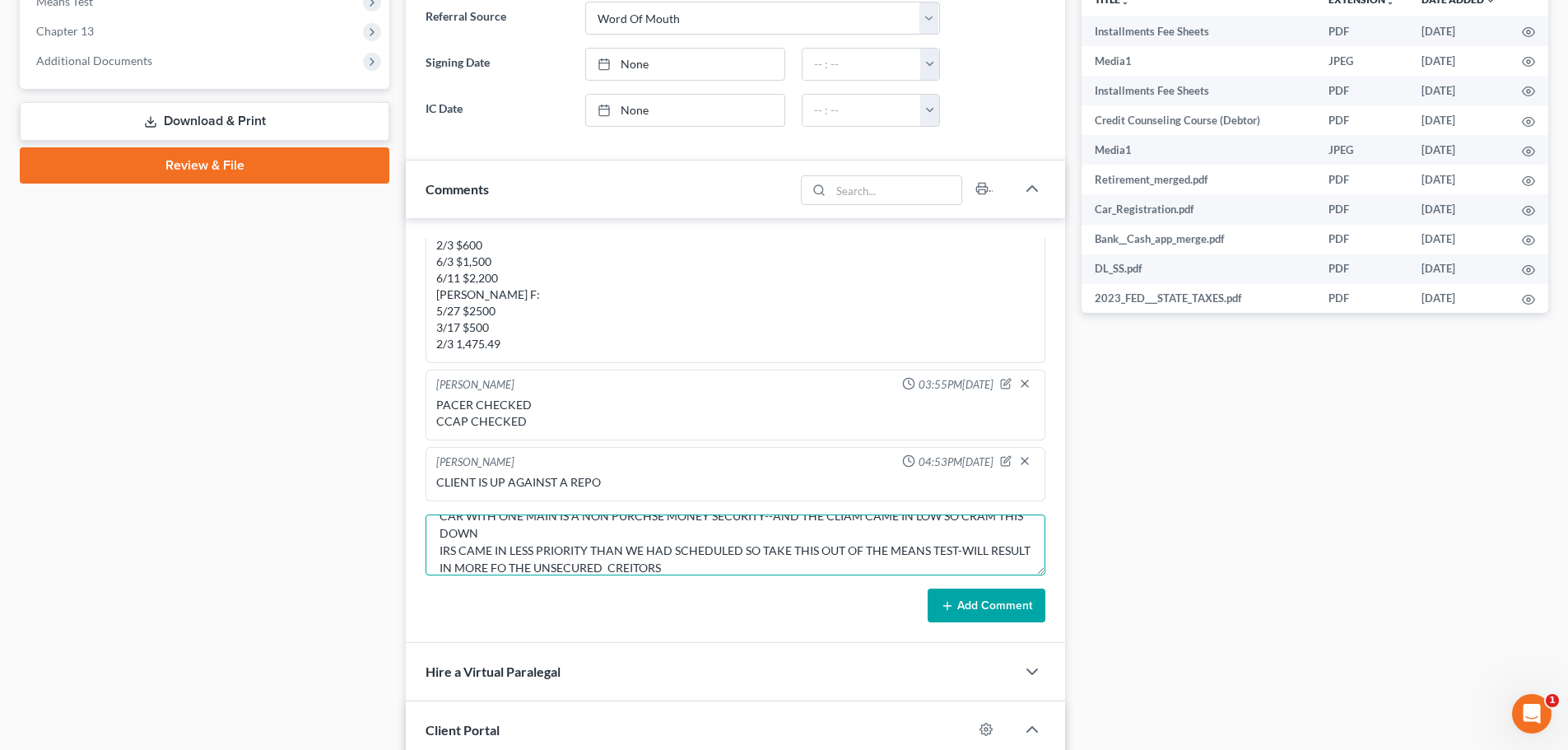
click at [492, 530] on textarea "HRG NOTES: CAR WITH ONE MAIN IS A NON PURCHSE MONEY SECURITY--AND THE CLIAM CAM…" at bounding box center [735, 544] width 620 height 61
click at [721, 567] on textarea "HRG NOTES: CAR WITH ONE MAIN IS A NON PURCHSE MONEY SECURITY--AND THE CLIAM CAM…" at bounding box center [735, 544] width 620 height 61
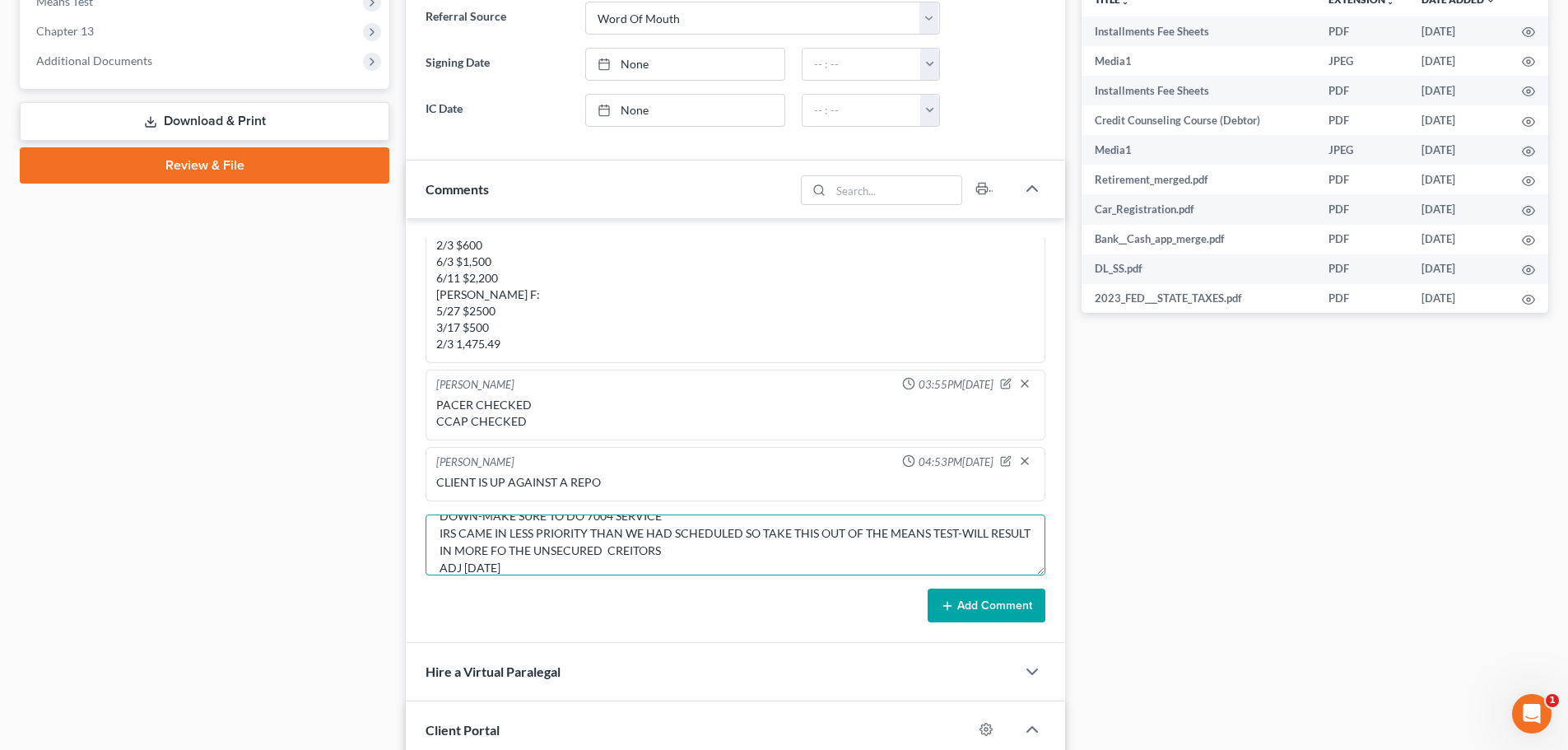
type textarea "HRG NOTES: CAR WITH ONE MAIN IS A NON PURCHSE MONEY SECURITY--AND THE CLIAM CAM…"
click at [961, 605] on button "Add Comment" at bounding box center [987, 606] width 117 height 34
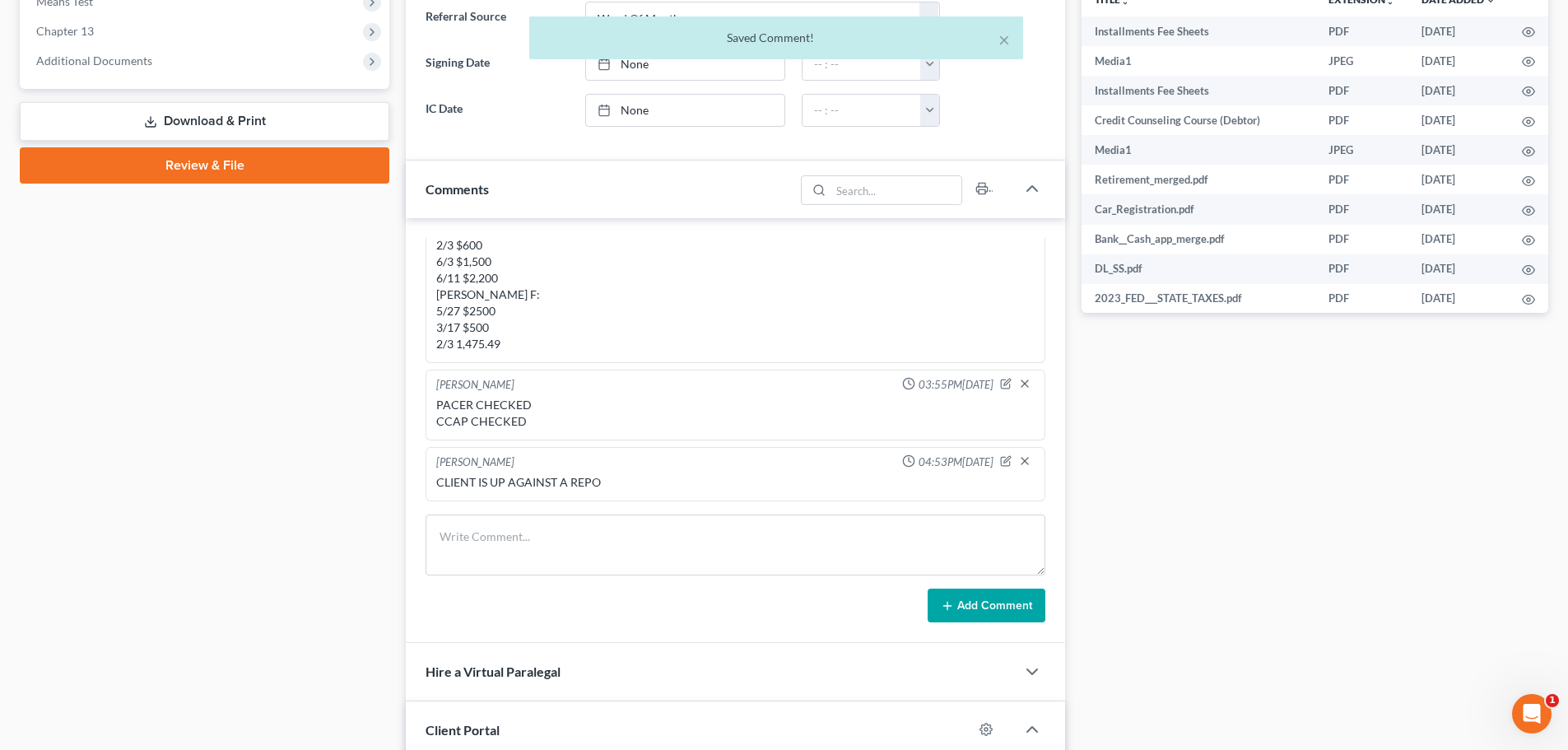
scroll to position [0, 0]
